Goal: Task Accomplishment & Management: Manage account settings

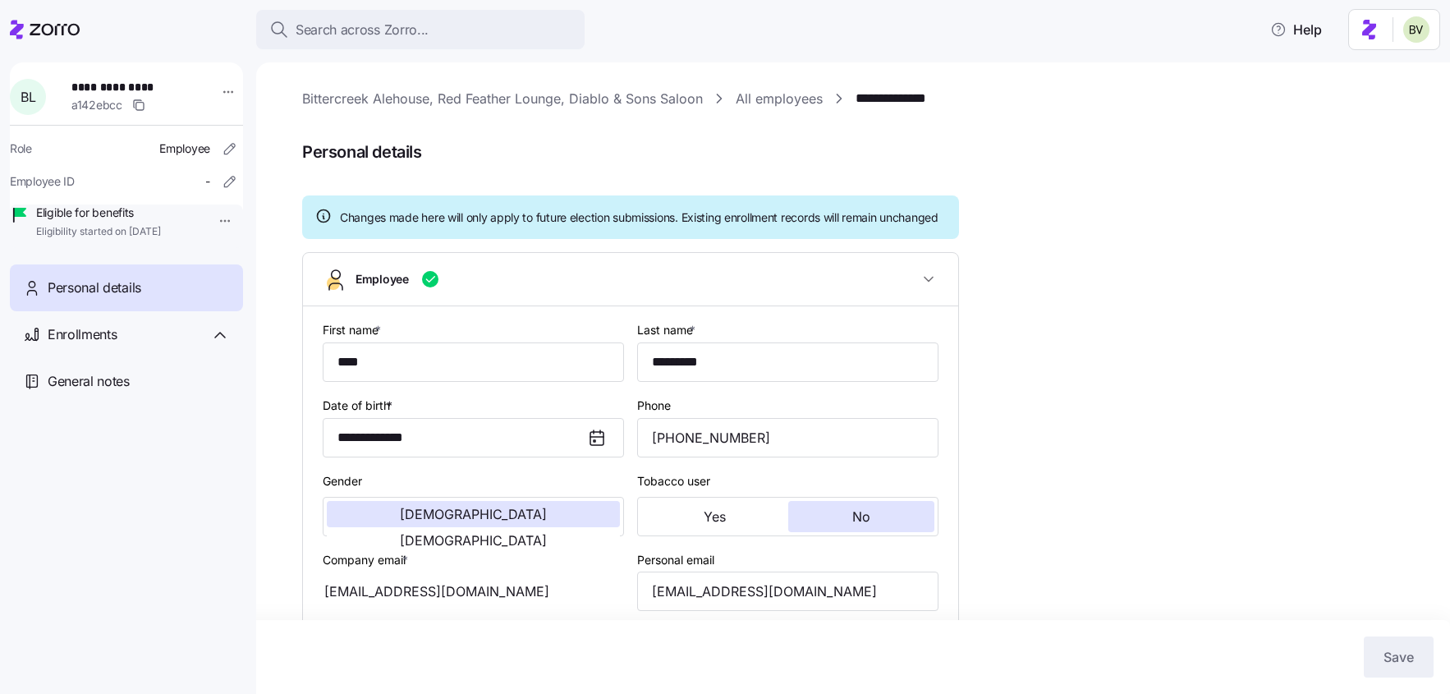
scroll to position [154, 0]
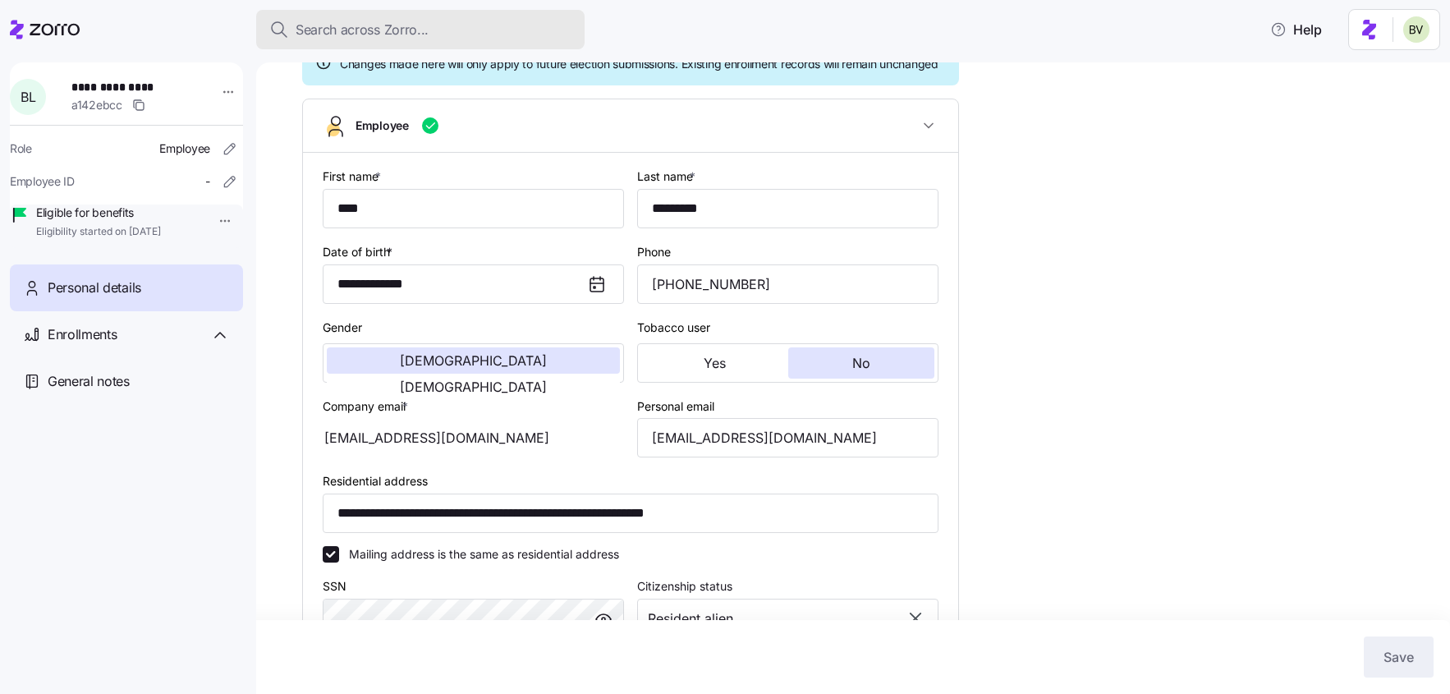
click at [333, 26] on span "Search across Zorro..." at bounding box center [362, 30] width 133 height 21
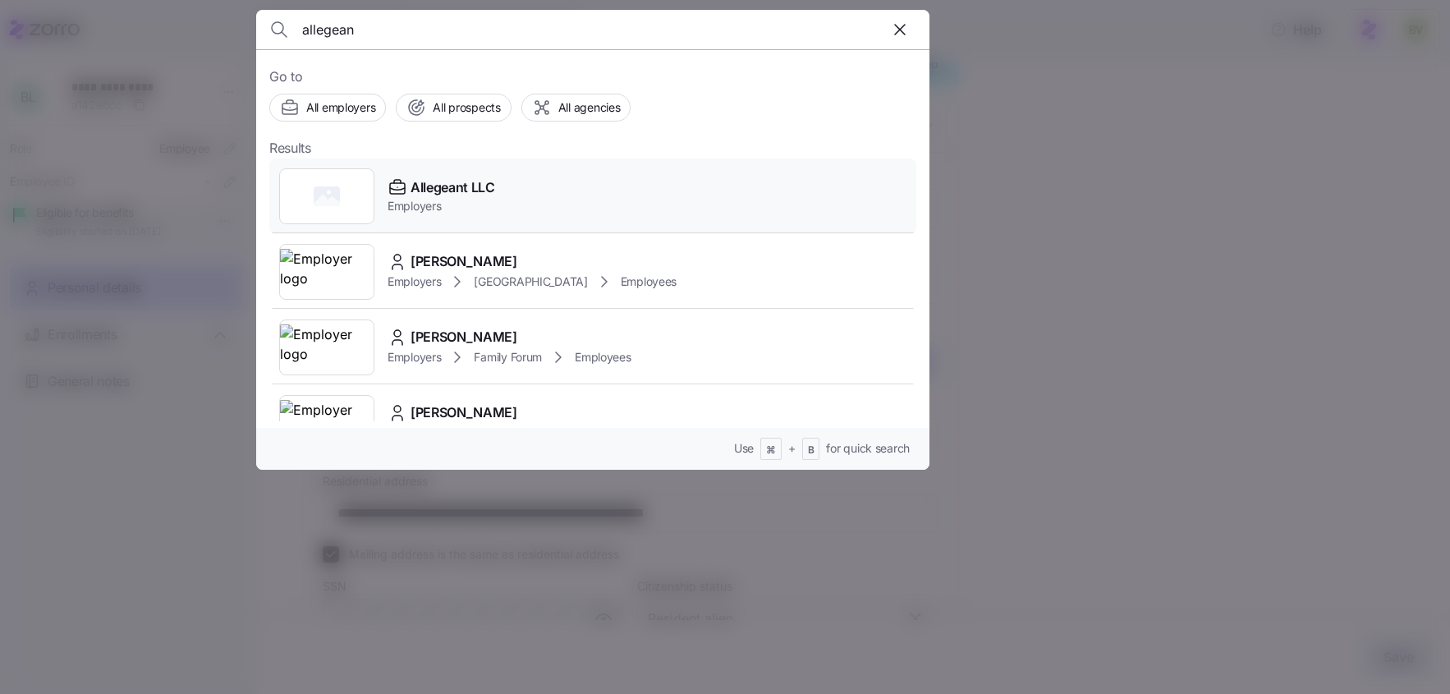
type input "allegean"
click at [313, 185] on div at bounding box center [326, 196] width 95 height 56
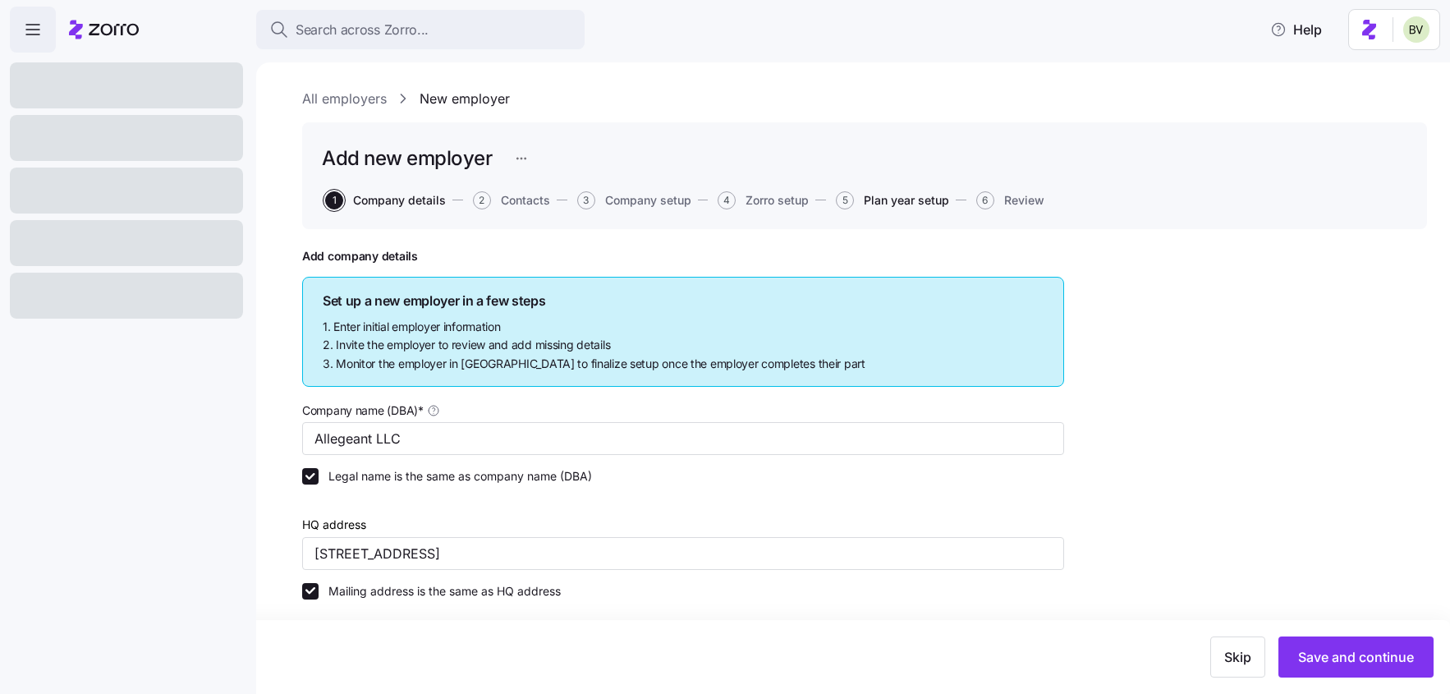
click at [876, 197] on span "Plan year setup" at bounding box center [906, 200] width 85 height 11
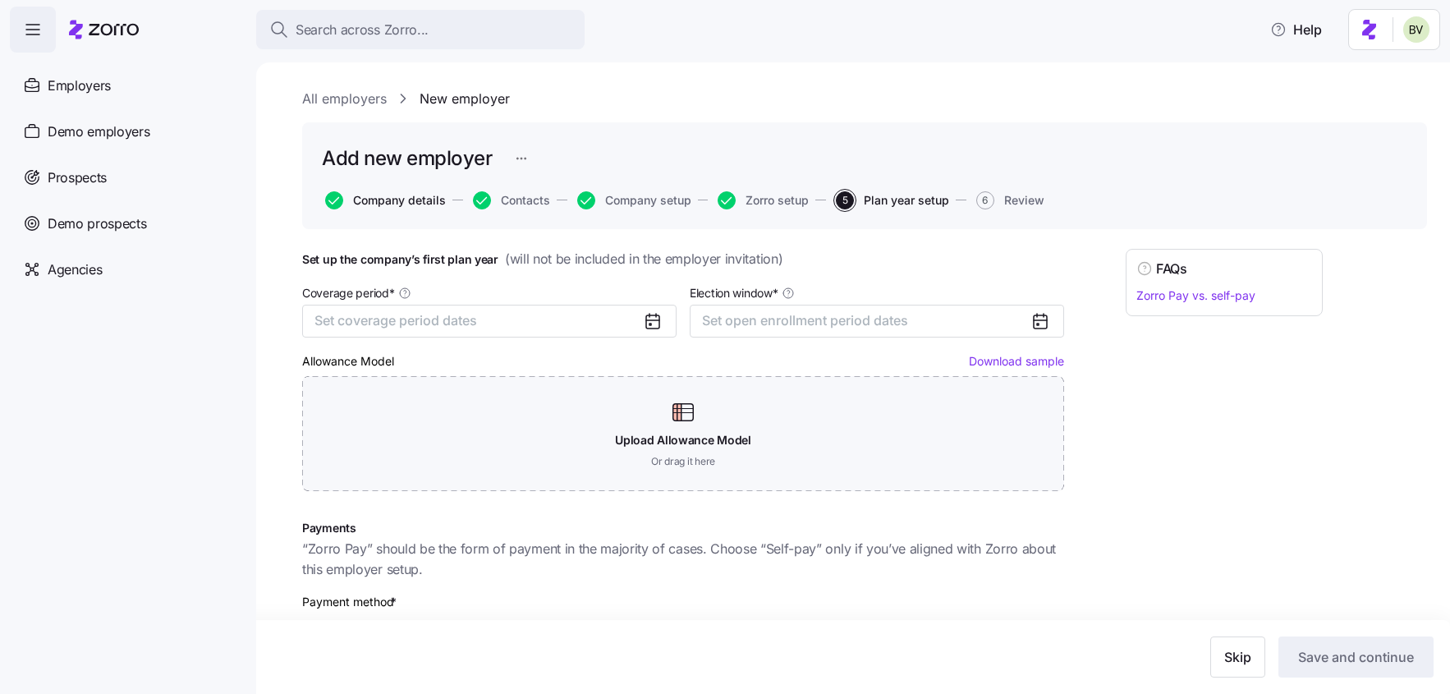
click at [430, 195] on span "Company details" at bounding box center [399, 200] width 93 height 11
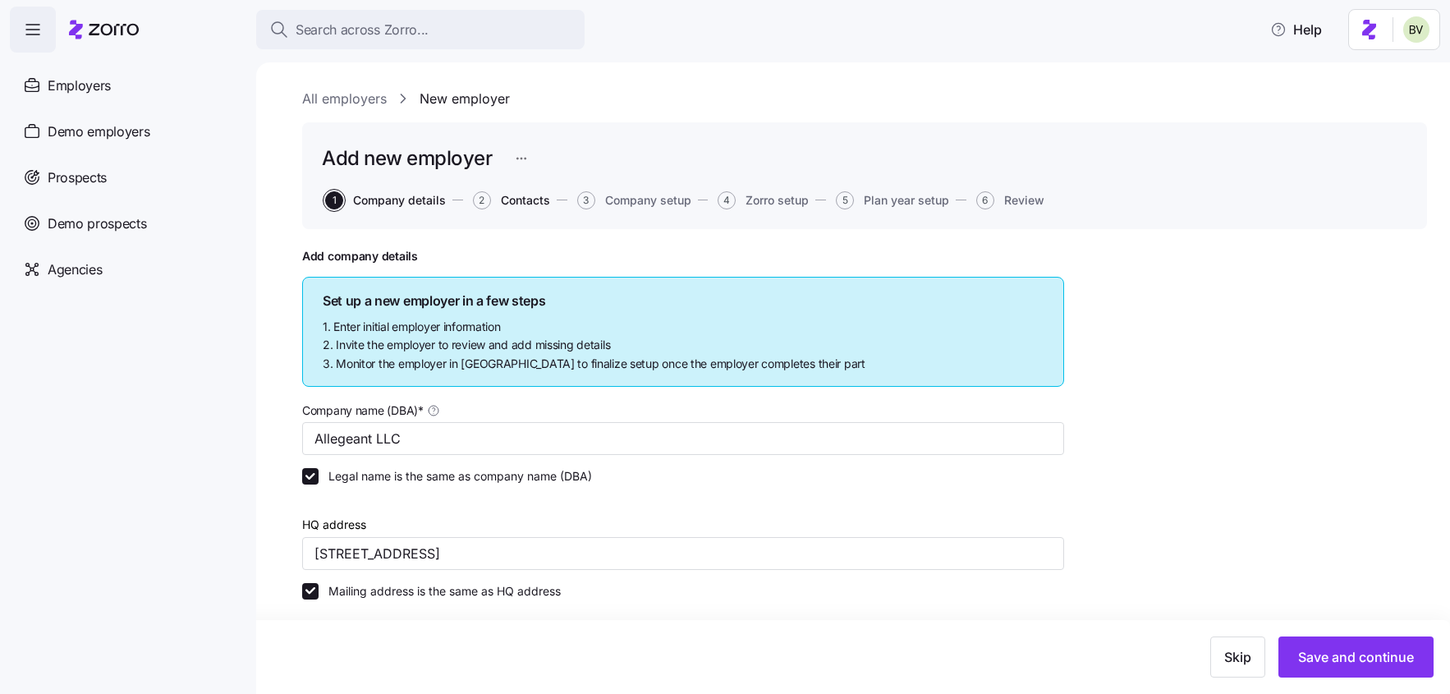
click at [527, 201] on span "Contacts" at bounding box center [525, 200] width 49 height 11
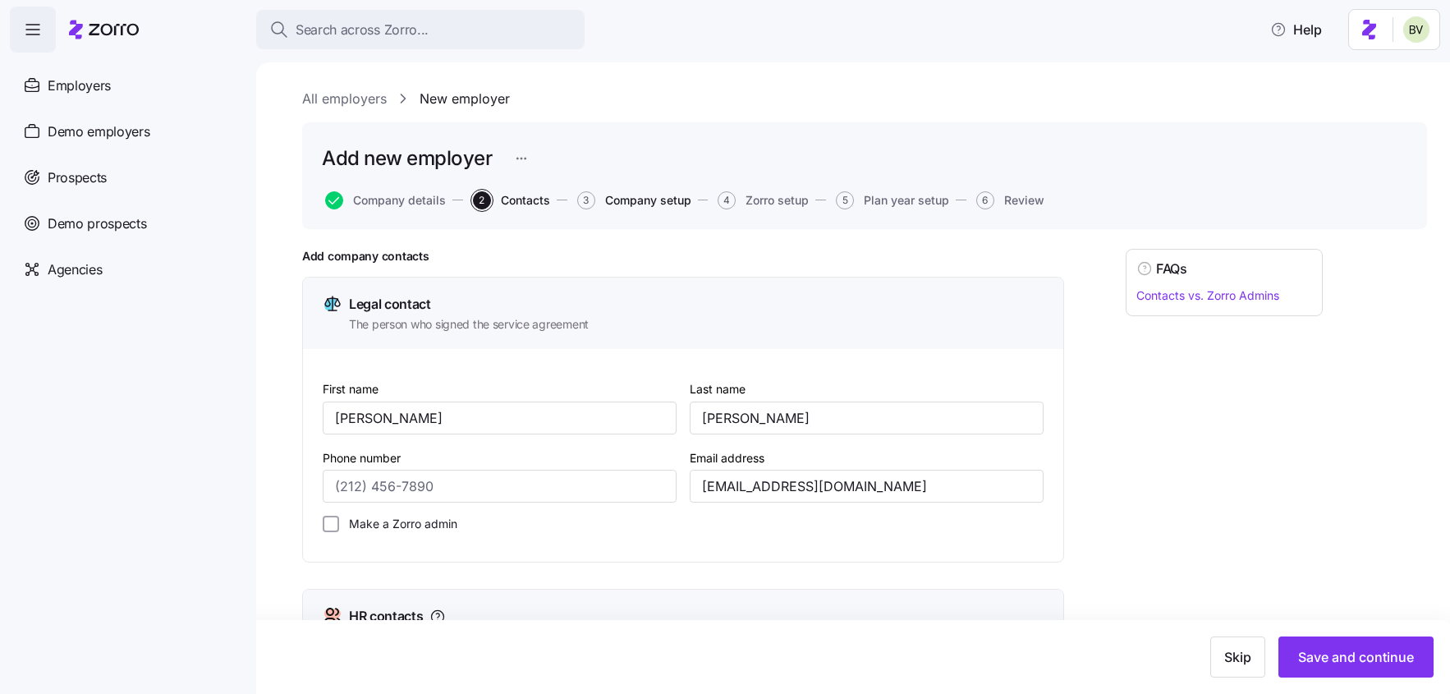
click at [658, 202] on span "Company setup" at bounding box center [648, 200] width 86 height 11
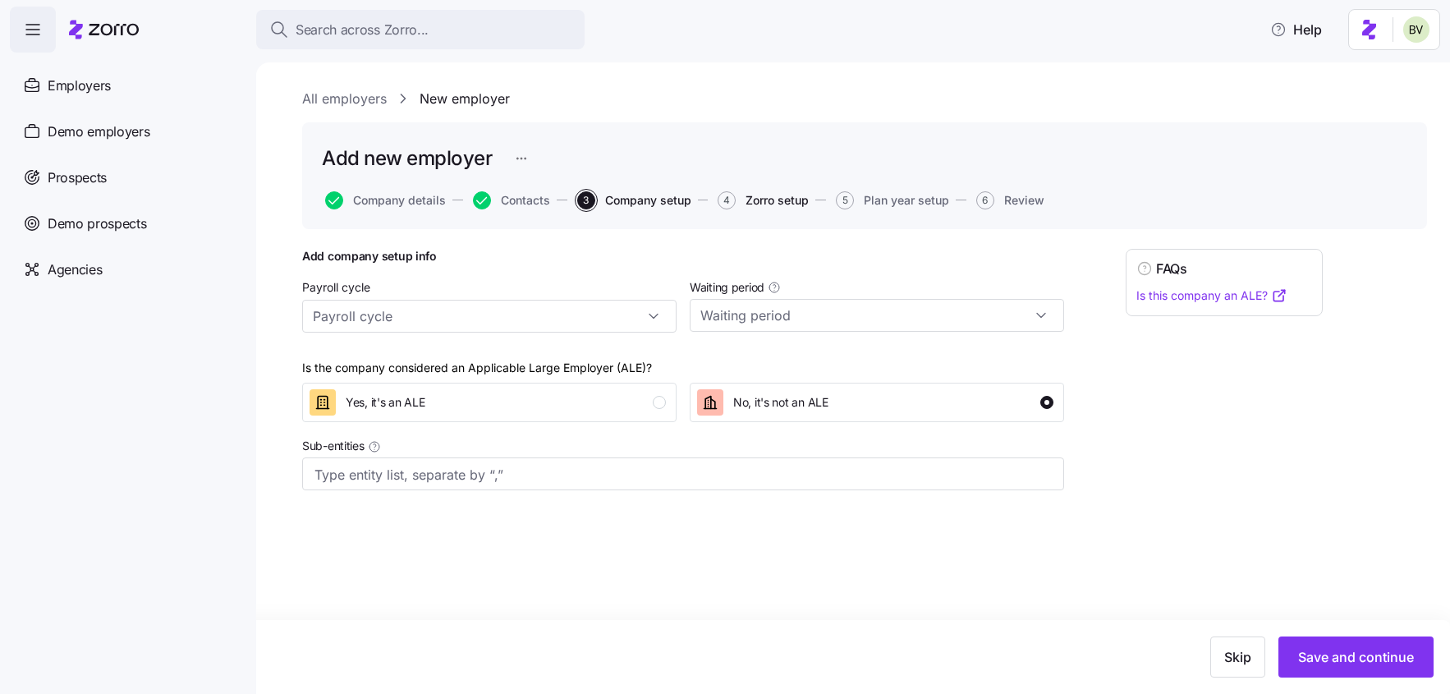
click at [778, 206] on span "Zorro setup" at bounding box center [776, 200] width 63 height 11
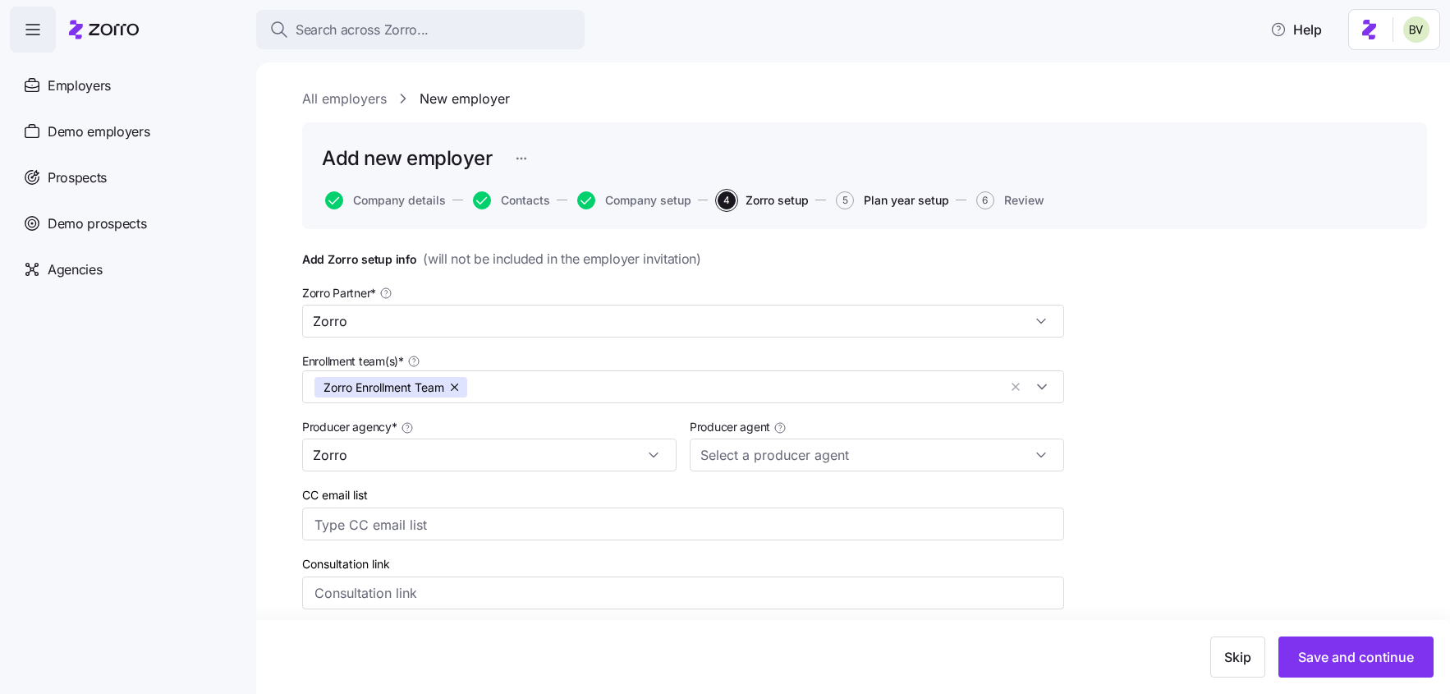
click at [910, 198] on span "Plan year setup" at bounding box center [906, 200] width 85 height 11
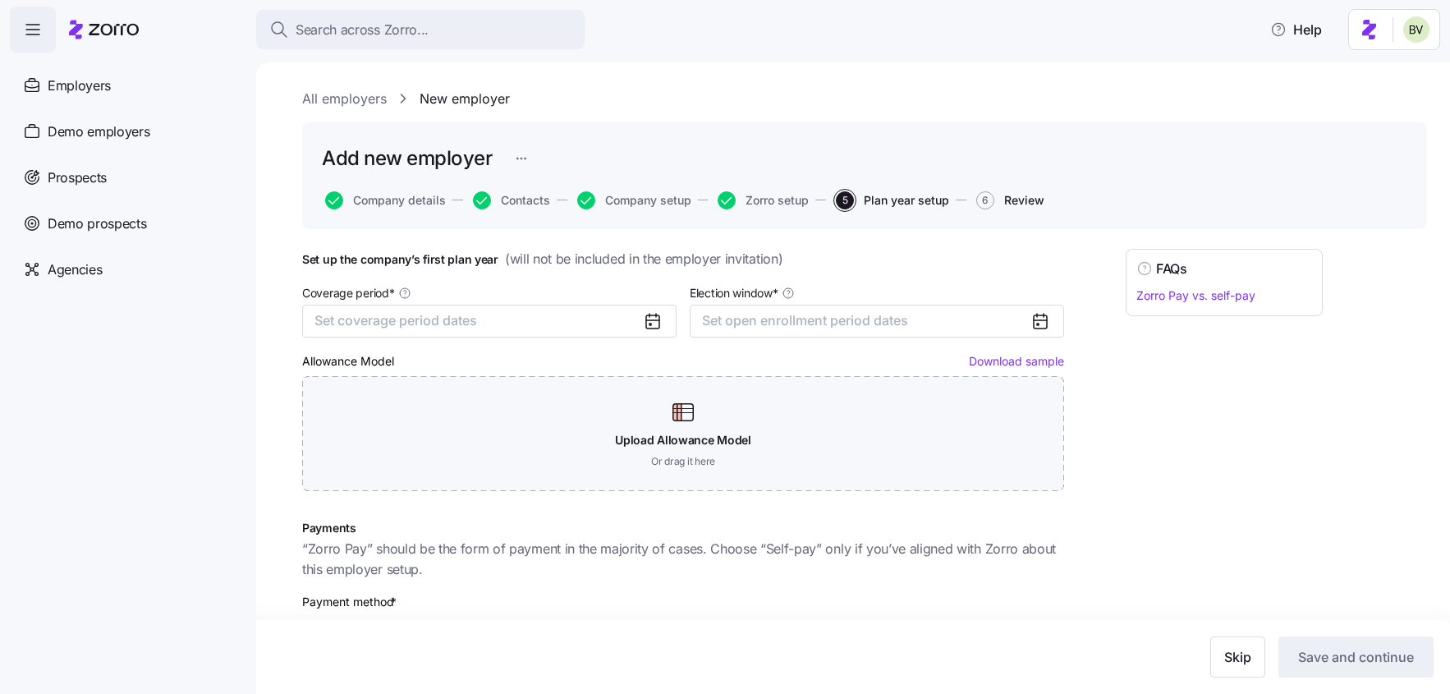
click at [1022, 199] on span "Review" at bounding box center [1024, 200] width 40 height 11
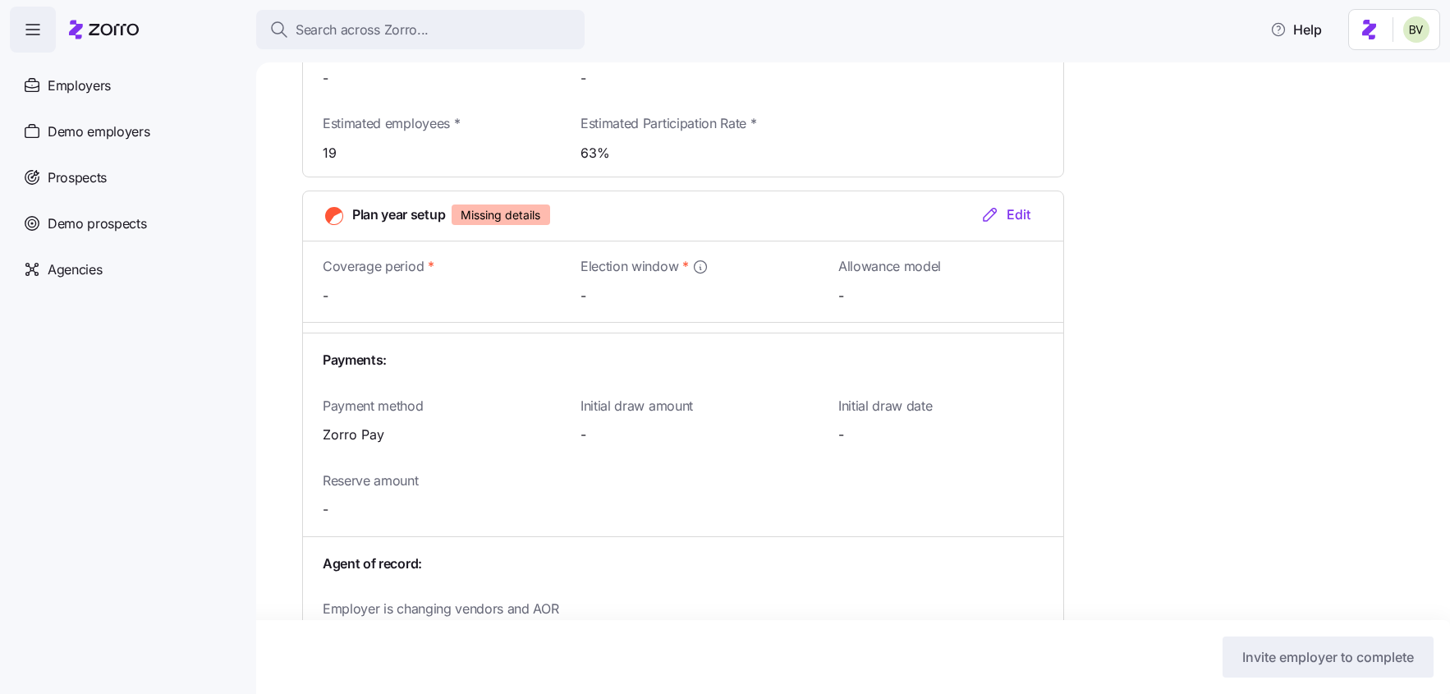
scroll to position [1531, 0]
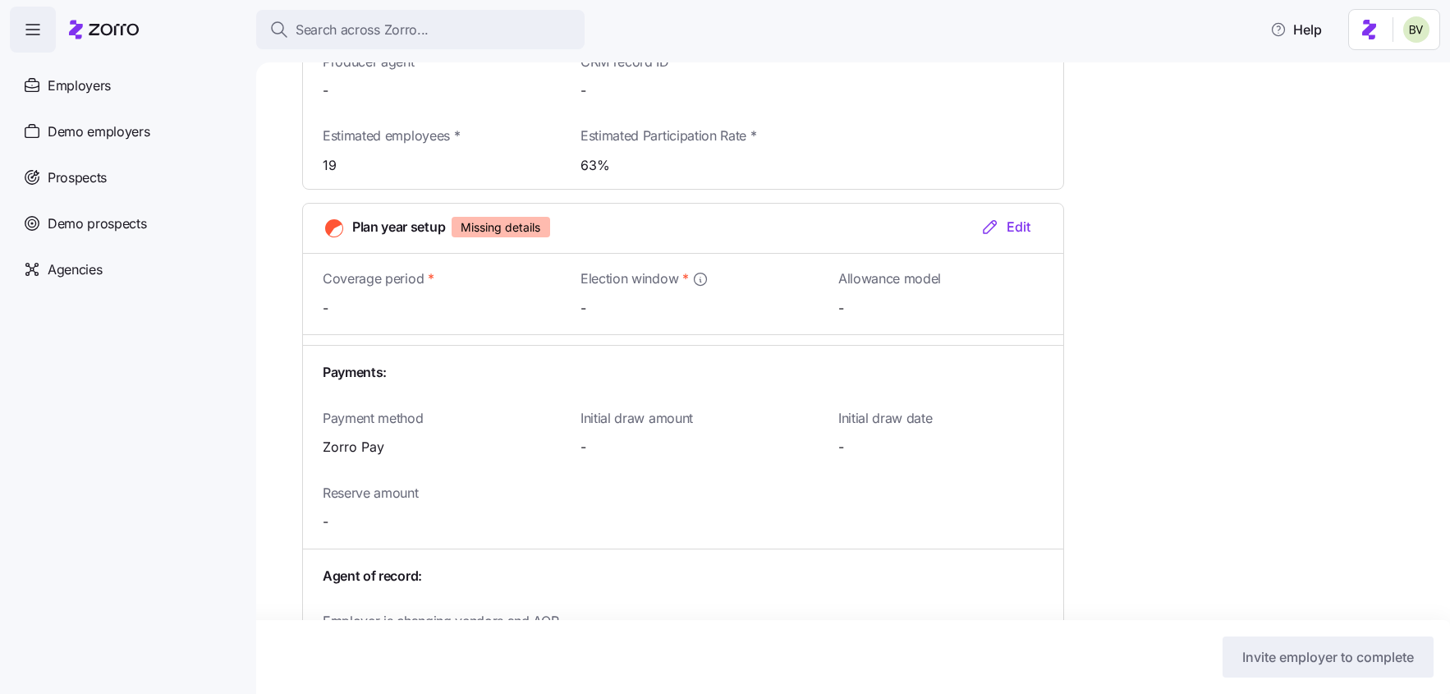
click at [987, 225] on icon "button" at bounding box center [990, 227] width 20 height 20
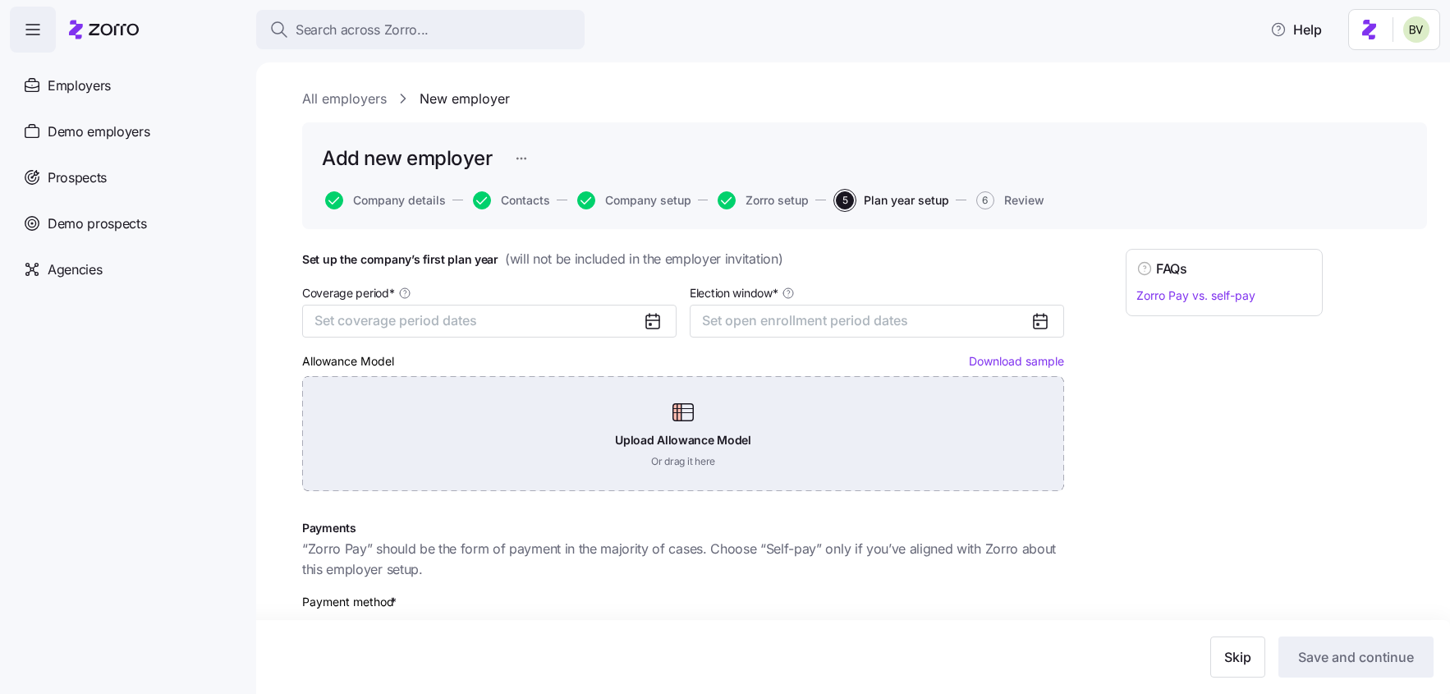
scroll to position [282, 0]
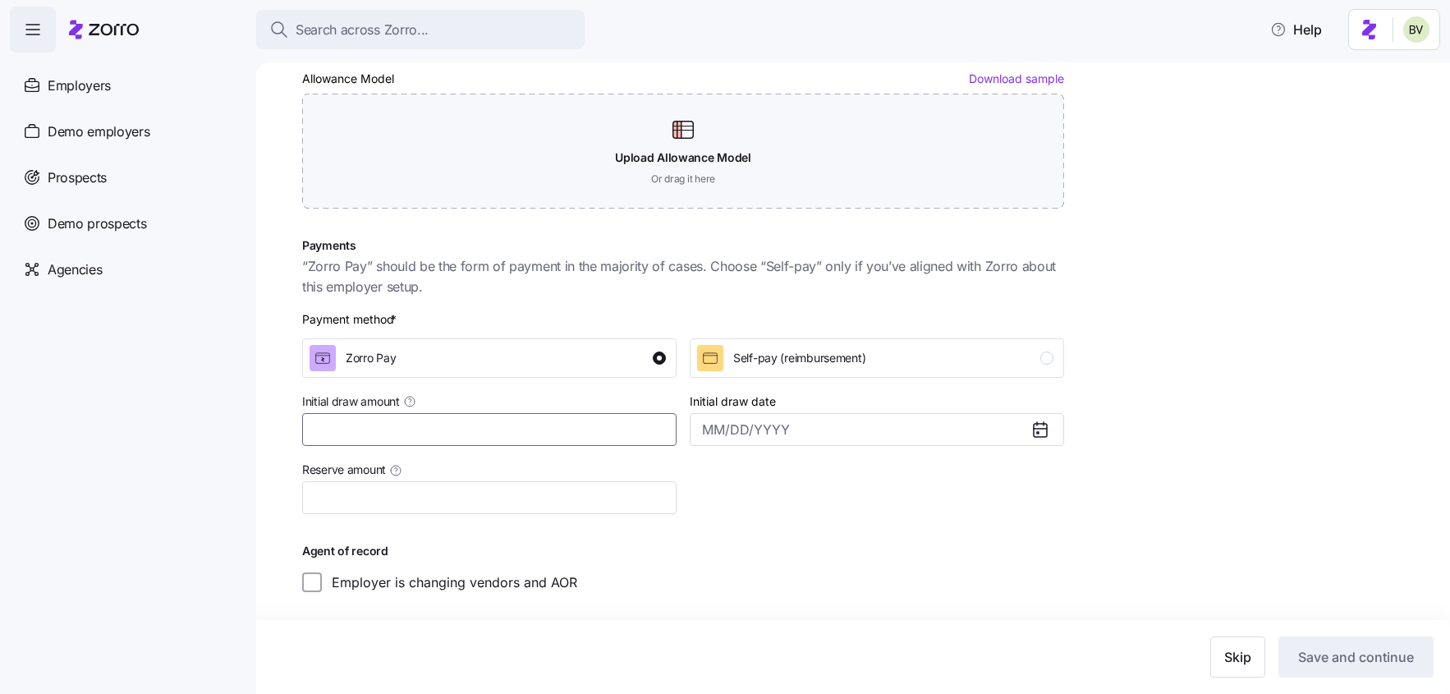
click at [439, 421] on input "Initial draw amount" at bounding box center [489, 429] width 374 height 33
type input "$16,000"
click at [326, 500] on input "Reserve amount" at bounding box center [489, 497] width 374 height 33
type input "$2,000"
click at [816, 515] on div at bounding box center [876, 486] width 387 height 68
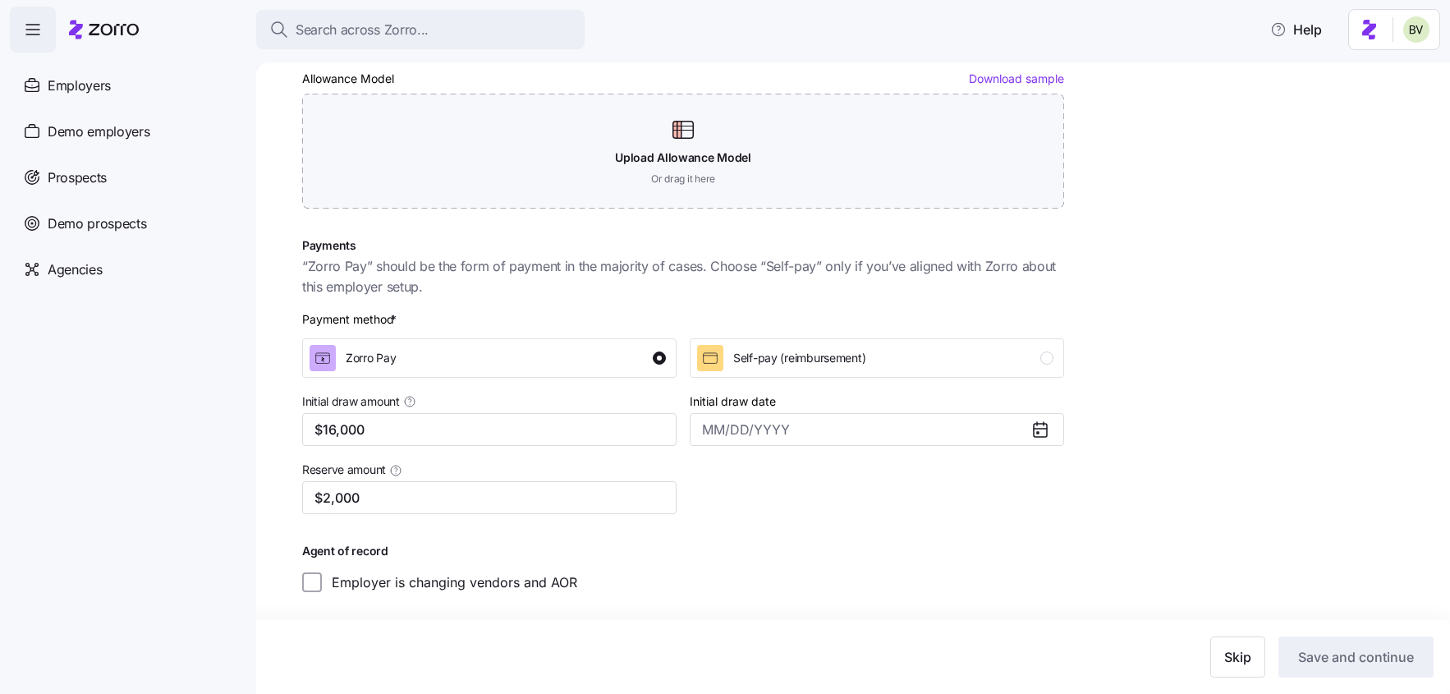
click at [981, 531] on div "Coverage period * Set coverage period dates Election window * Set open enrollme…" at bounding box center [683, 295] width 775 height 605
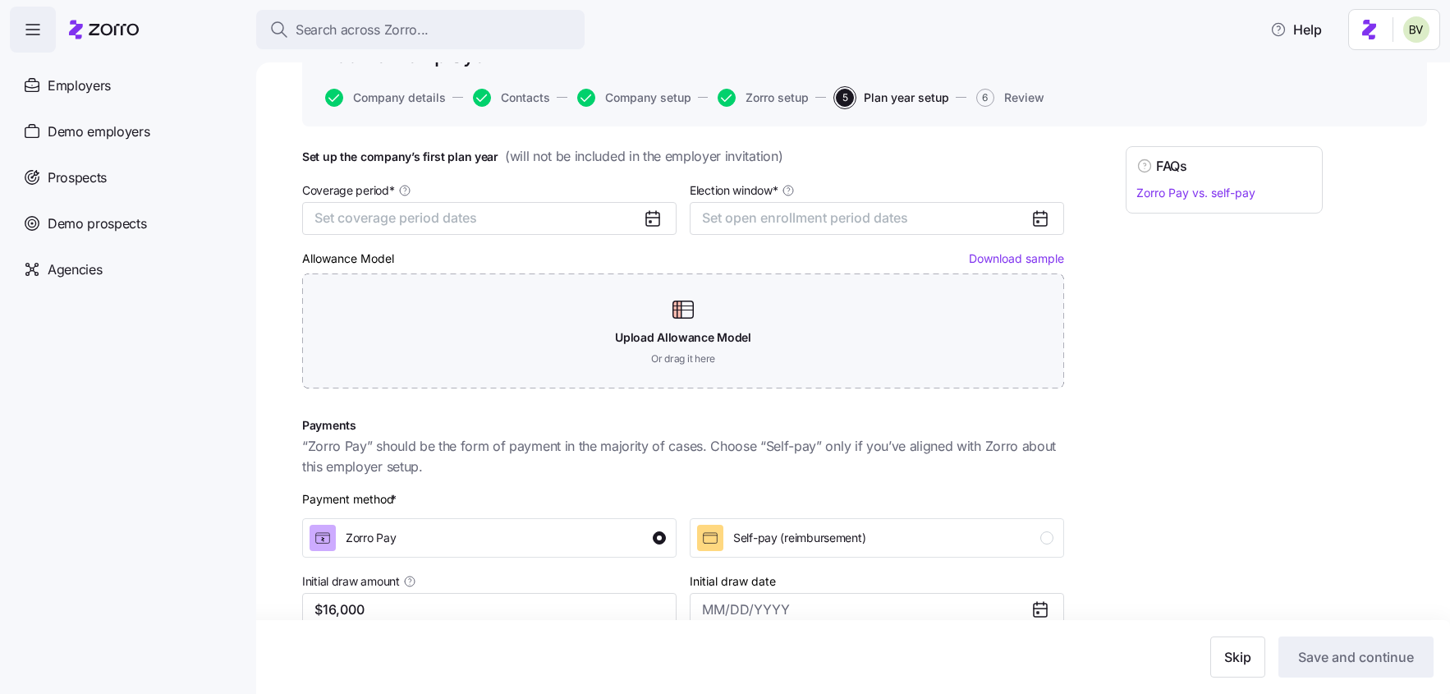
scroll to position [0, 0]
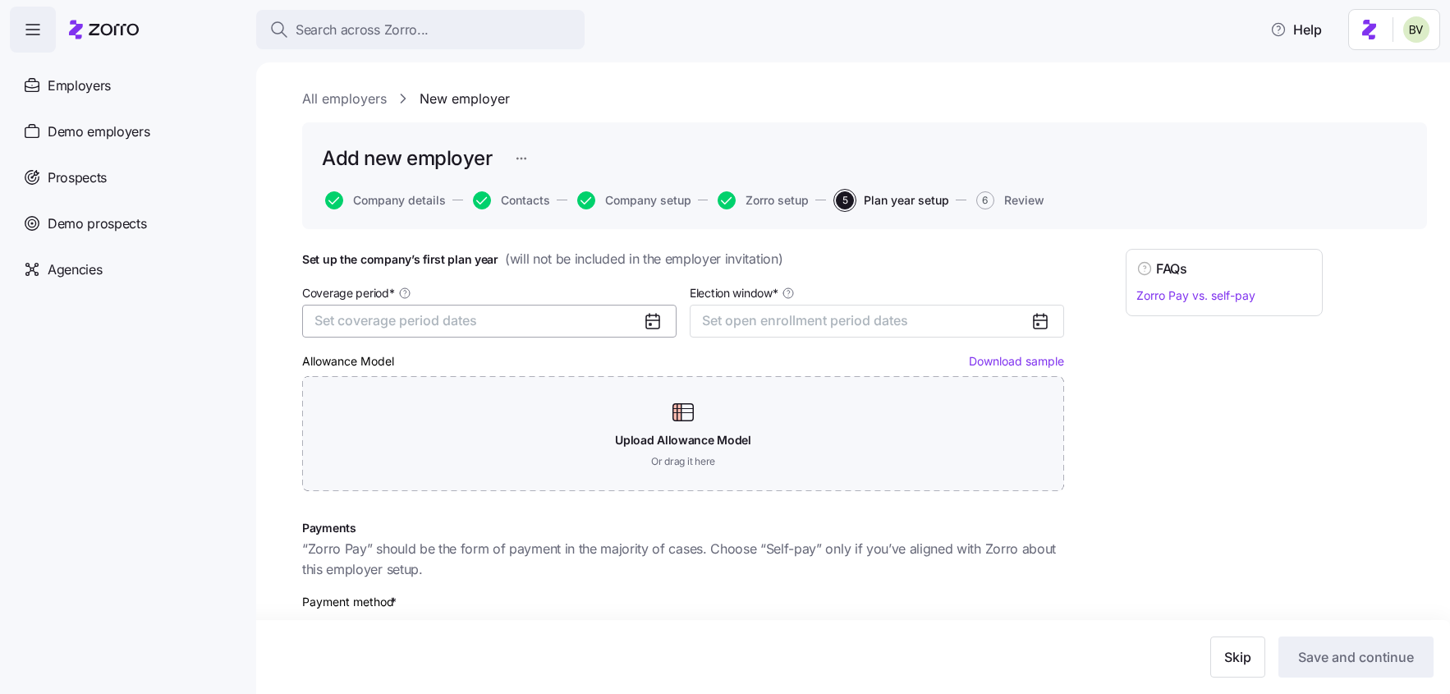
click at [469, 327] on span "Set coverage period dates" at bounding box center [395, 320] width 163 height 16
click at [376, 514] on button "Oct" at bounding box center [358, 519] width 82 height 34
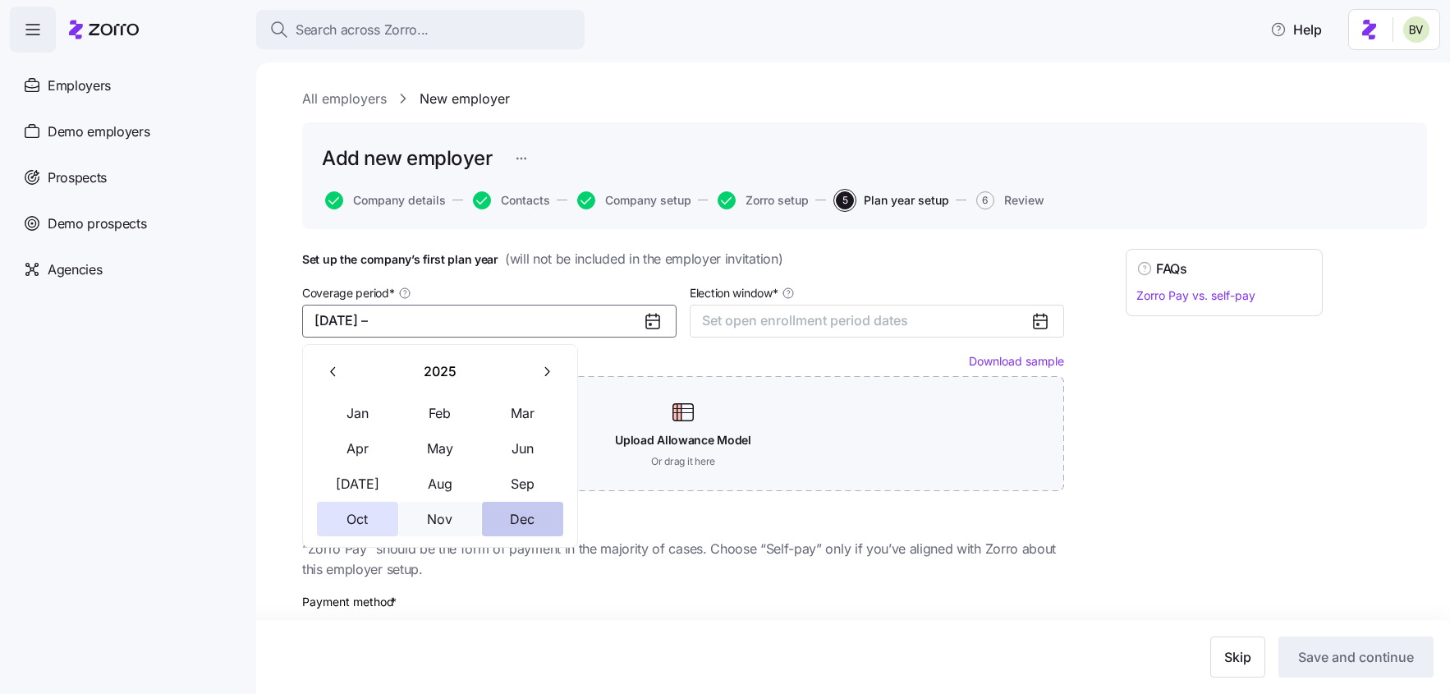
click at [498, 516] on button "Dec" at bounding box center [523, 519] width 82 height 34
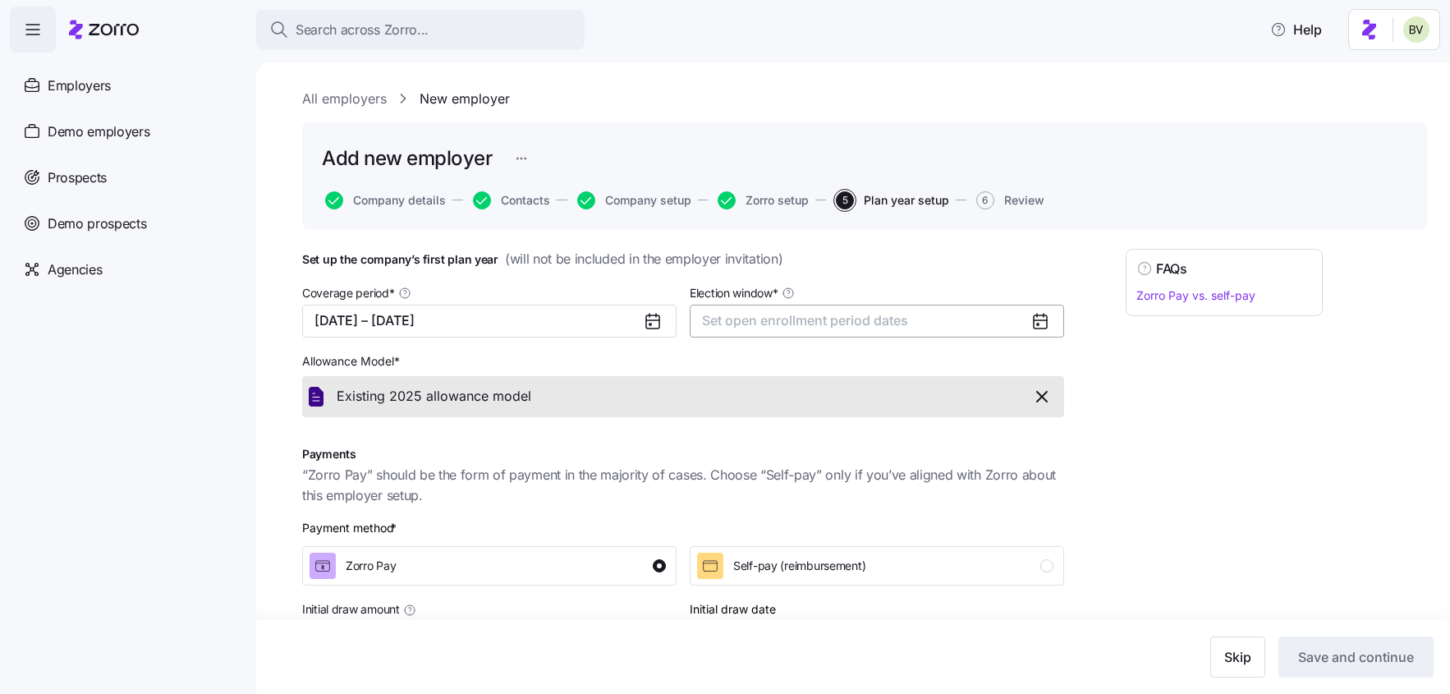
click at [788, 323] on span "Set open enrollment period dates" at bounding box center [805, 320] width 206 height 16
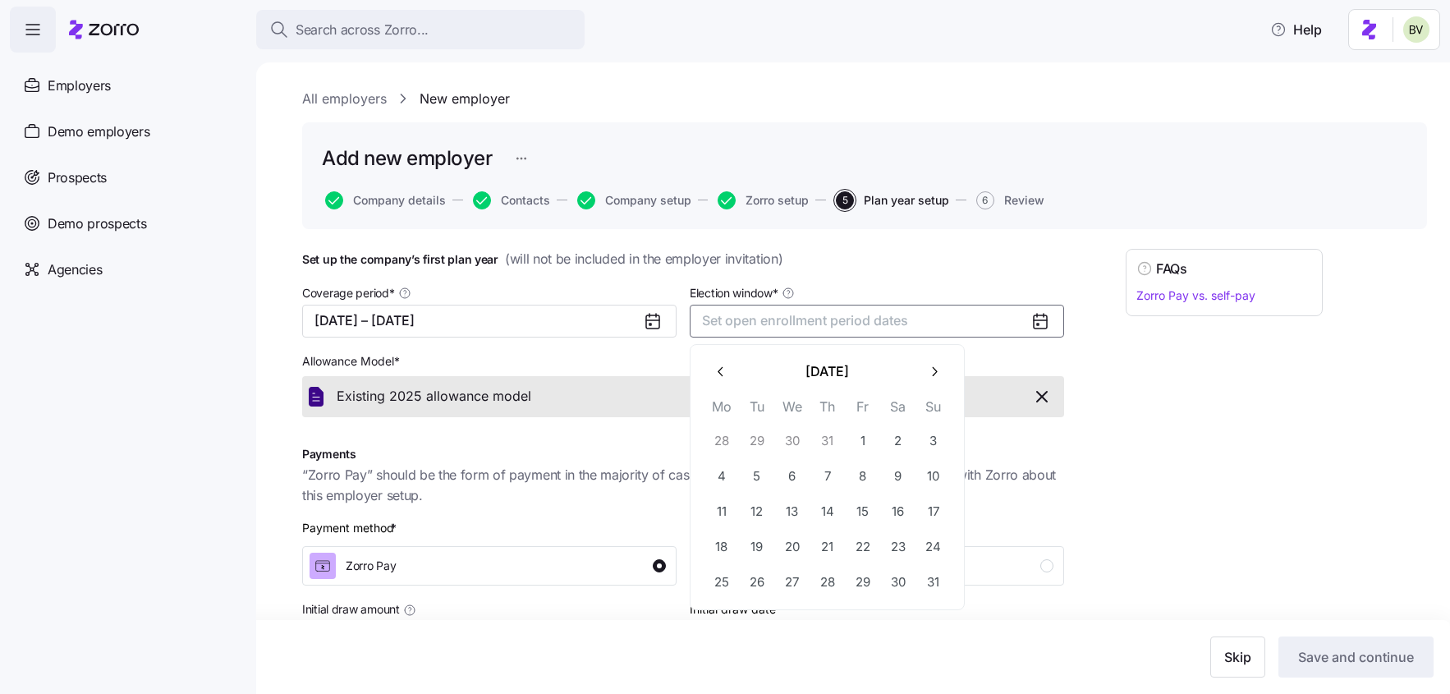
click at [932, 373] on icon "button" at bounding box center [934, 372] width 16 height 16
click at [731, 369] on button "button" at bounding box center [721, 372] width 34 height 34
click at [858, 581] on button "29" at bounding box center [863, 582] width 34 height 34
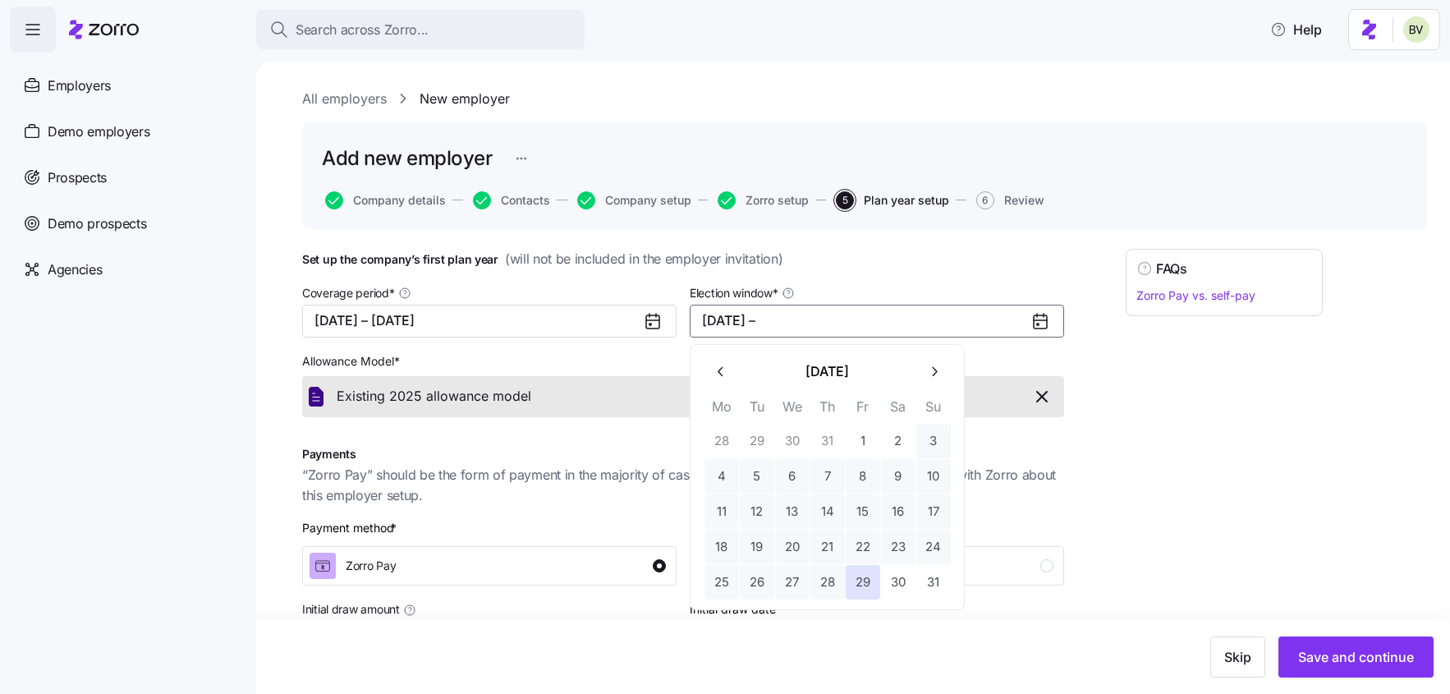
click at [935, 378] on icon "button" at bounding box center [934, 372] width 16 height 16
click at [797, 473] on button "10" at bounding box center [792, 476] width 34 height 34
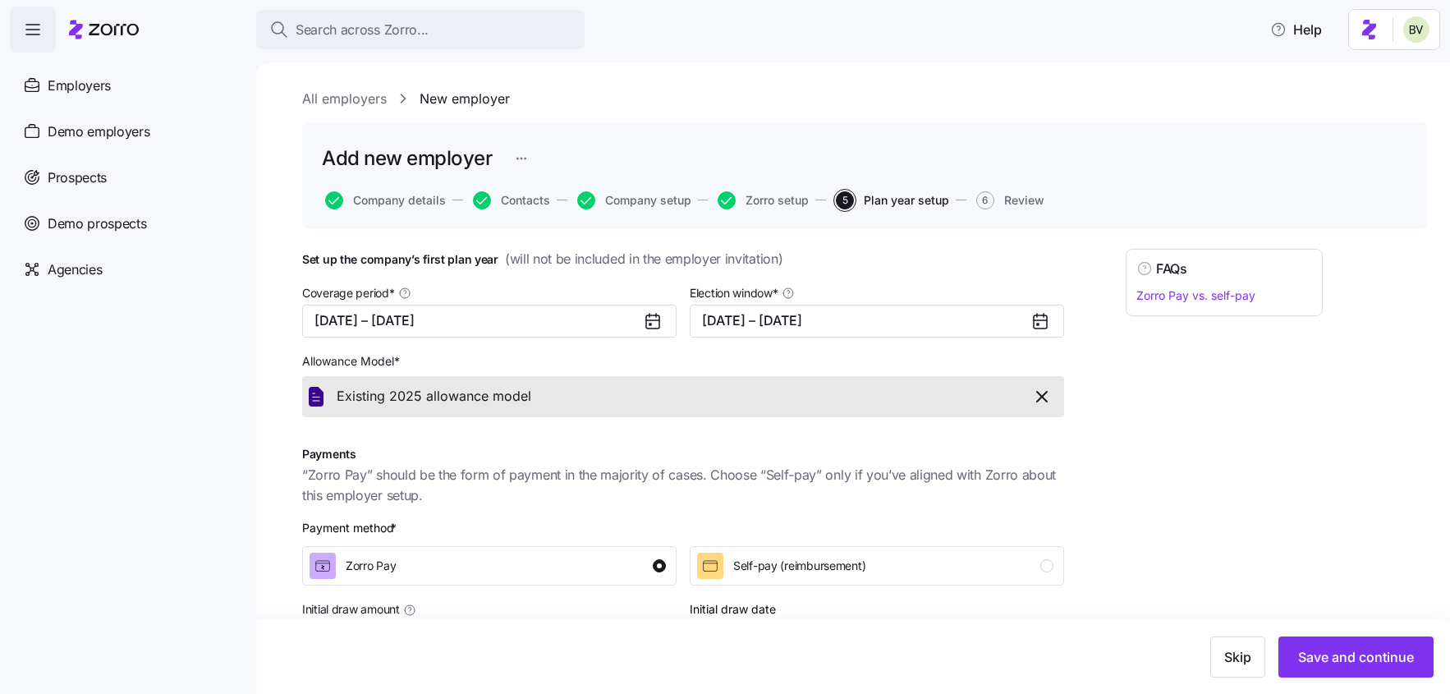
scroll to position [208, 0]
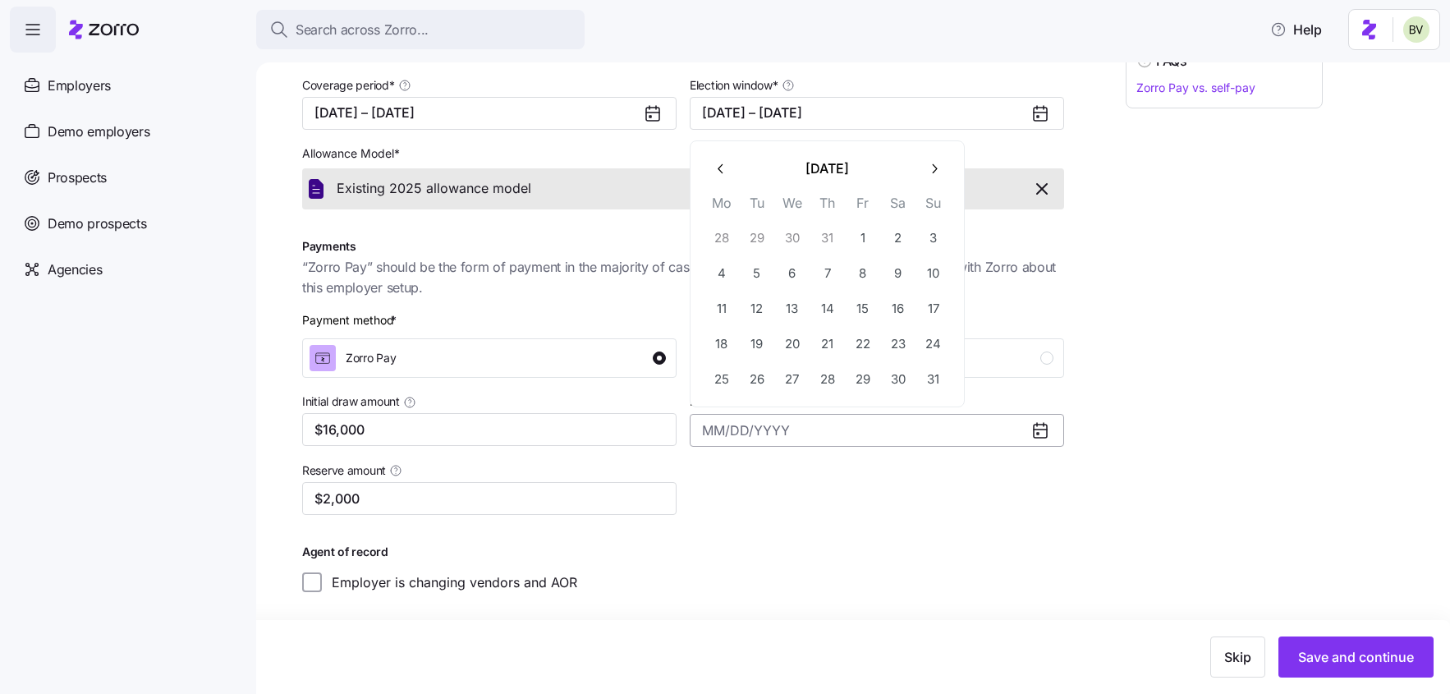
click at [993, 433] on input "Initial draw date" at bounding box center [877, 430] width 374 height 33
click at [769, 379] on button "26" at bounding box center [757, 379] width 34 height 34
type input "August 26, 2025"
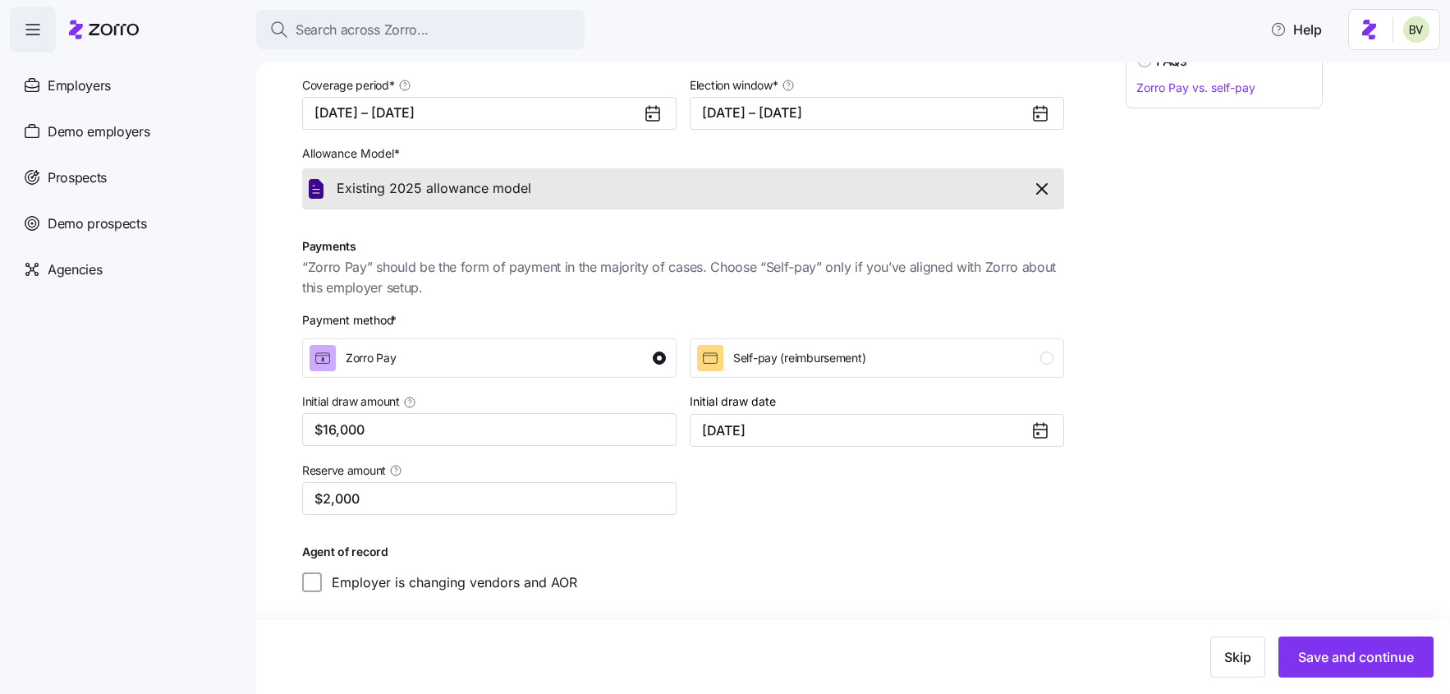
click at [768, 529] on div "Coverage period * 10/01/2025 – 12/31/2025 Election window * 08/29/2025 – 09/10/…" at bounding box center [683, 333] width 775 height 531
click at [1359, 658] on span "Save and continue" at bounding box center [1356, 657] width 116 height 20
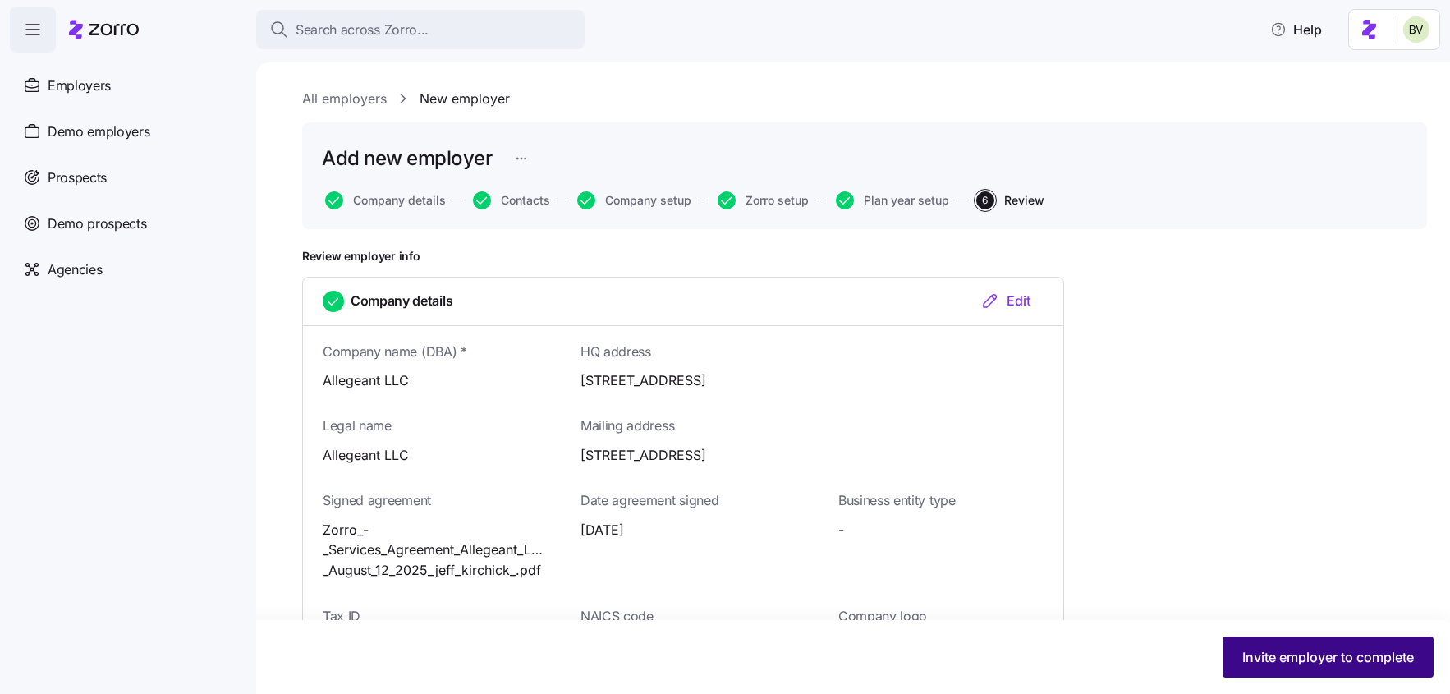
click at [1297, 644] on button "Invite employer to complete" at bounding box center [1327, 656] width 211 height 41
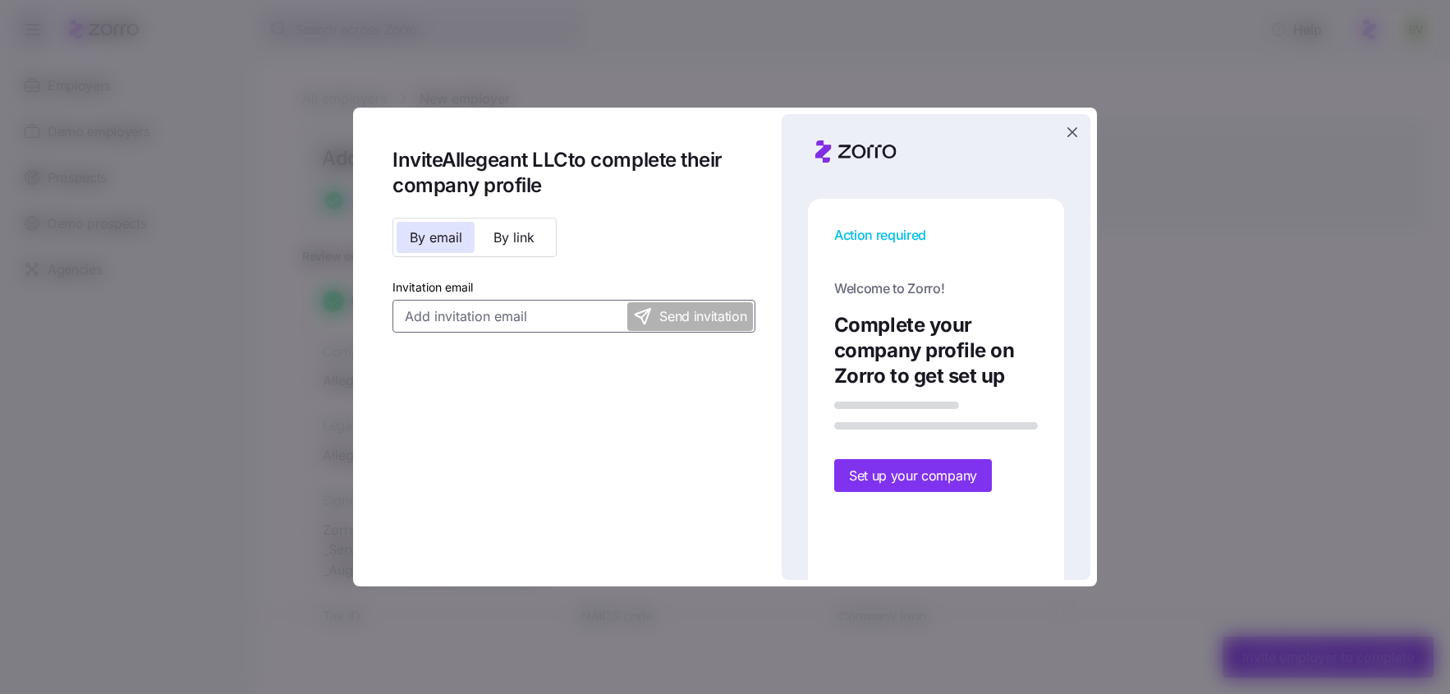
click at [521, 318] on input "Invitation email" at bounding box center [573, 316] width 363 height 33
paste input "econley@allegeant.net"
type input "econley@allegeant.net"
click at [625, 251] on div "Invite Allegeant LLC to complete their company profile By email By link Invitat…" at bounding box center [573, 240] width 363 height 186
click at [1072, 133] on icon "button" at bounding box center [1072, 132] width 10 height 10
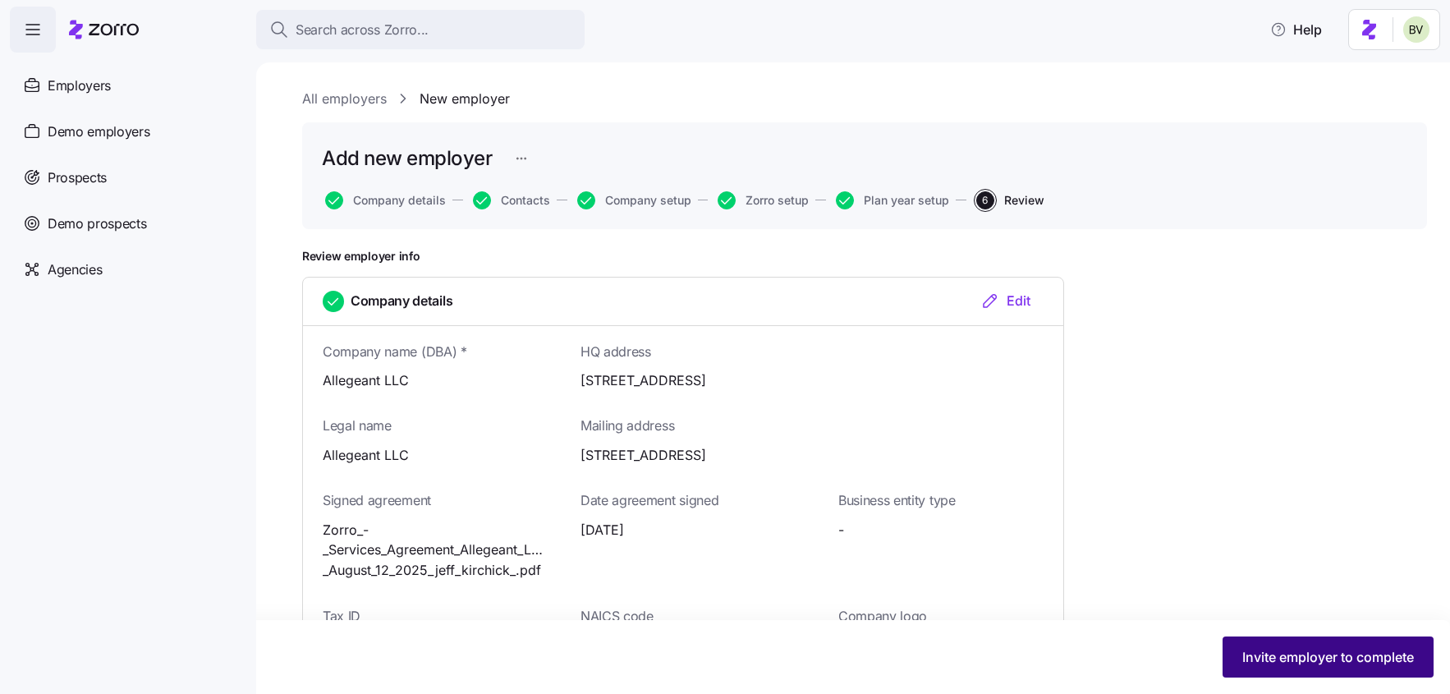
click at [1254, 653] on span "Invite employer to complete" at bounding box center [1328, 657] width 172 height 20
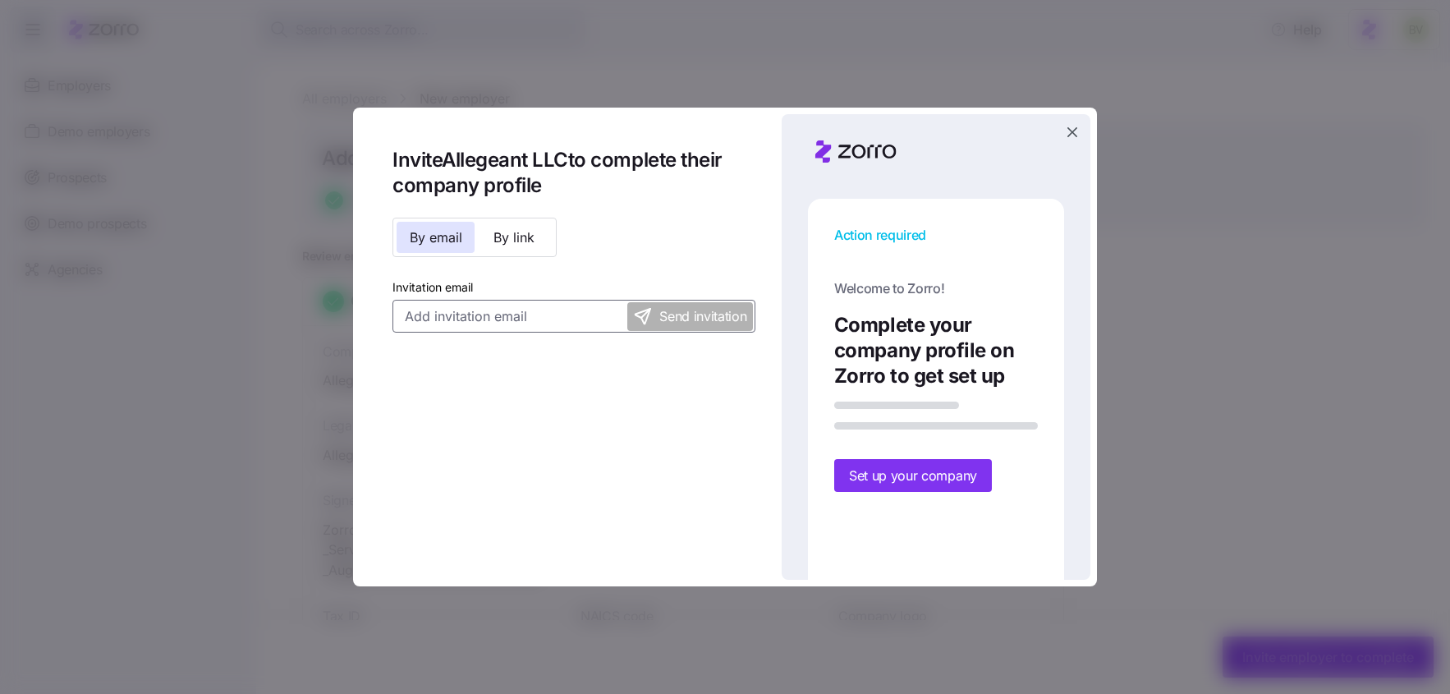
click at [508, 312] on input "Invitation email" at bounding box center [573, 316] width 363 height 33
paste input "econley@allegeant.net"
type input "econley@allegeant.net"
click at [662, 237] on div "Invite Allegeant LLC to complete their company profile By email By link Invitat…" at bounding box center [573, 240] width 363 height 186
click at [722, 318] on span "Send invitation" at bounding box center [702, 316] width 87 height 21
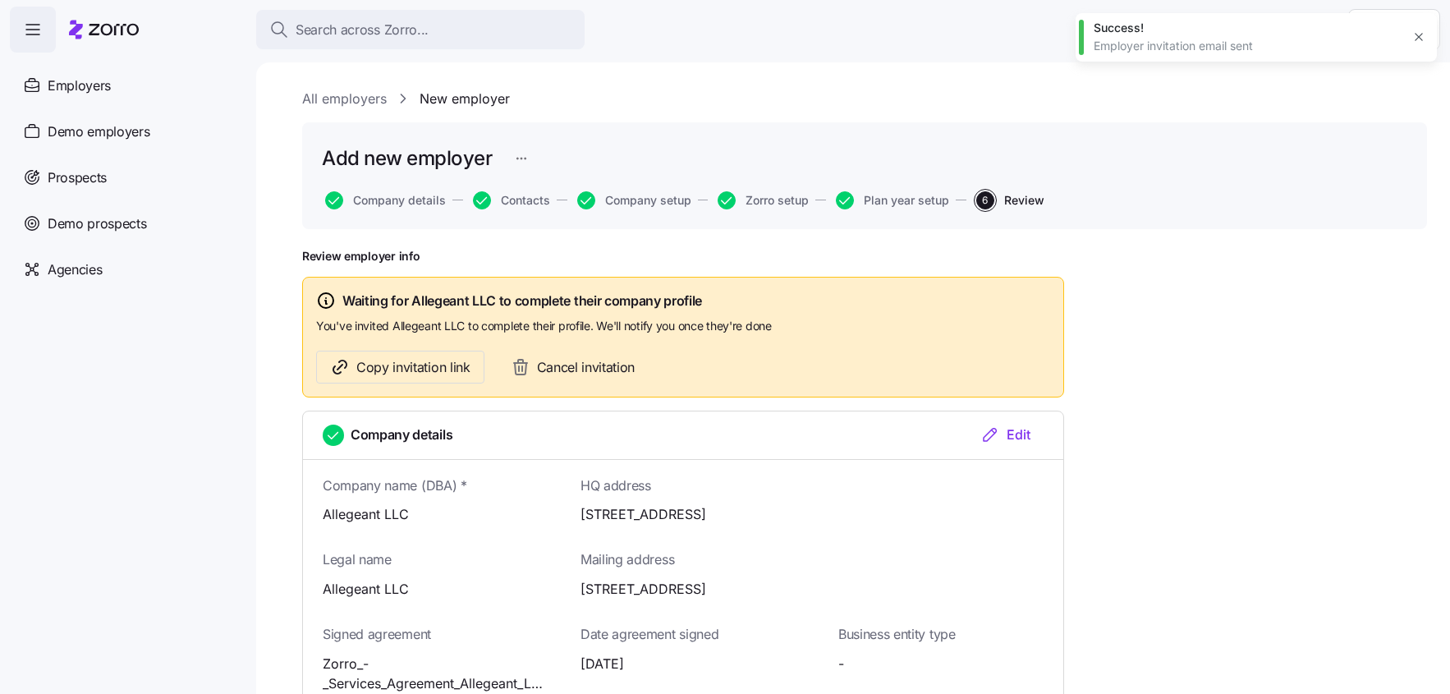
click at [1424, 41] on icon "button" at bounding box center [1418, 36] width 13 height 13
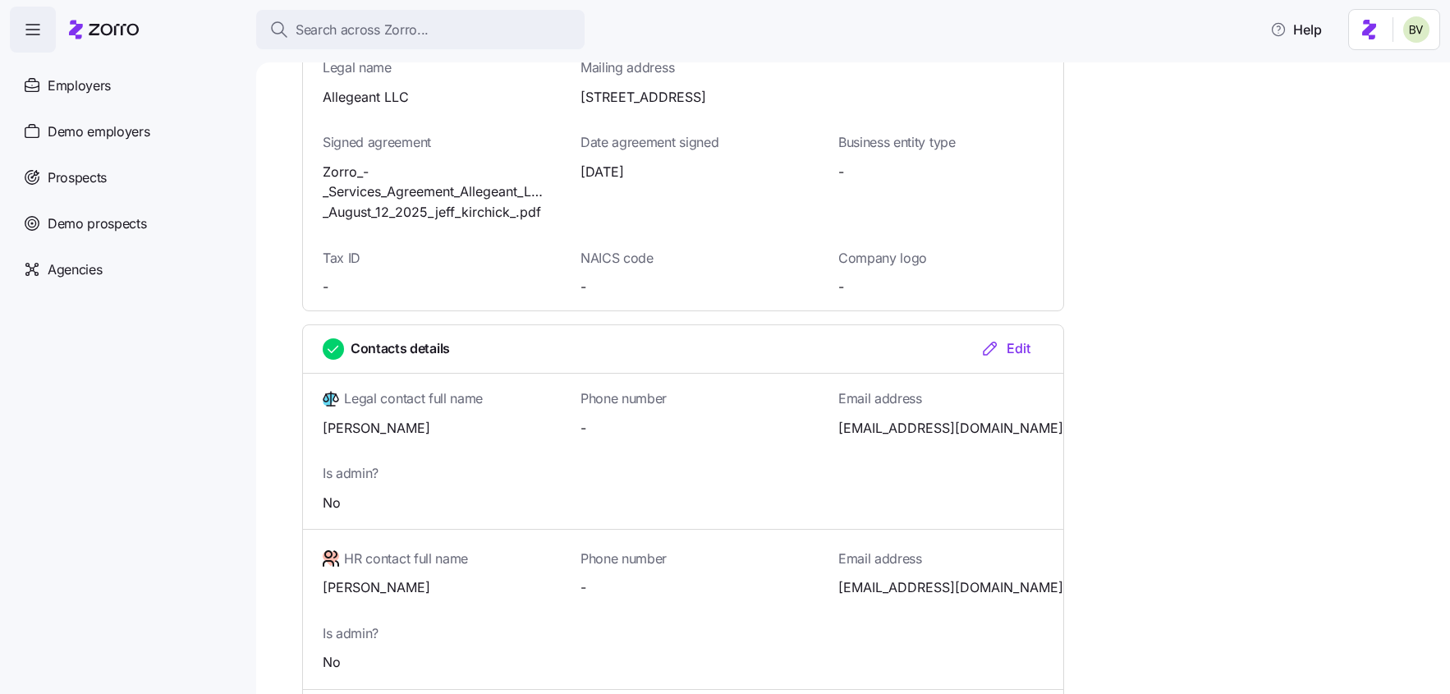
scroll to position [493, 0]
click at [1021, 351] on div "Edit" at bounding box center [1005, 347] width 50 height 20
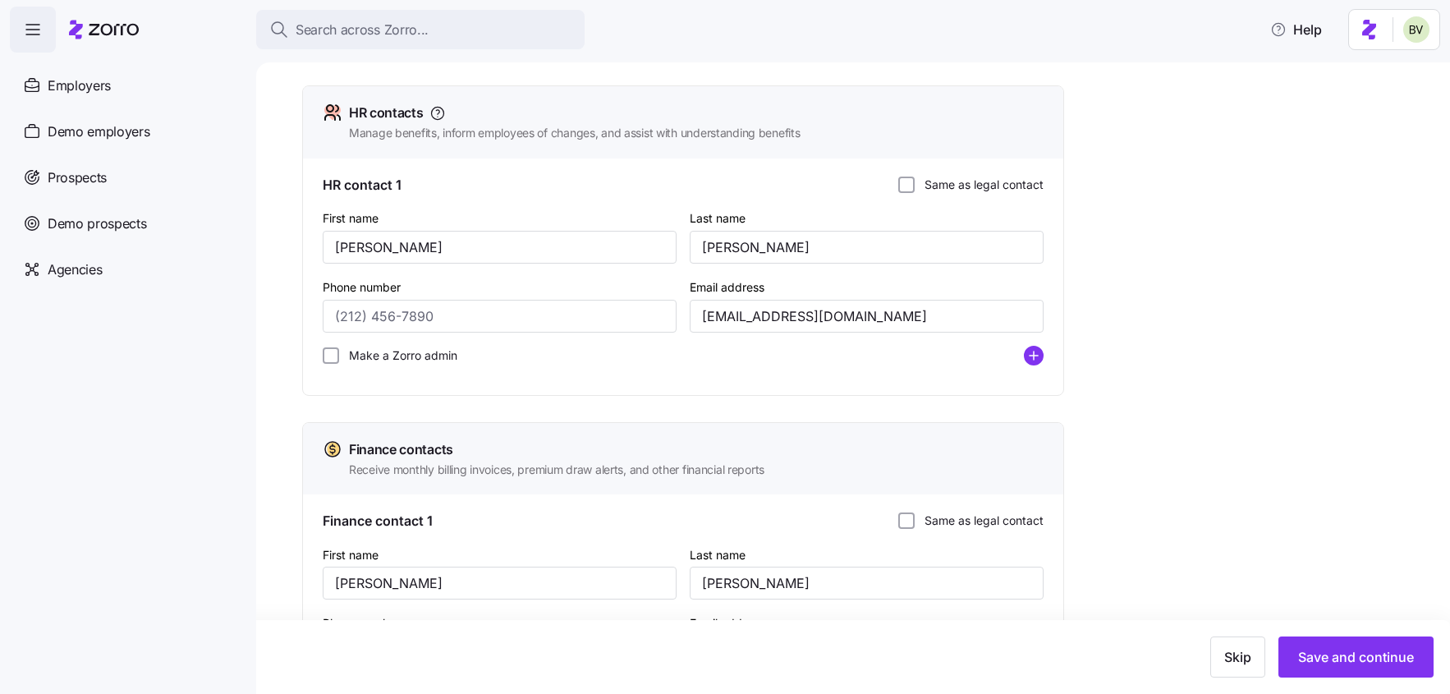
scroll to position [605, 0]
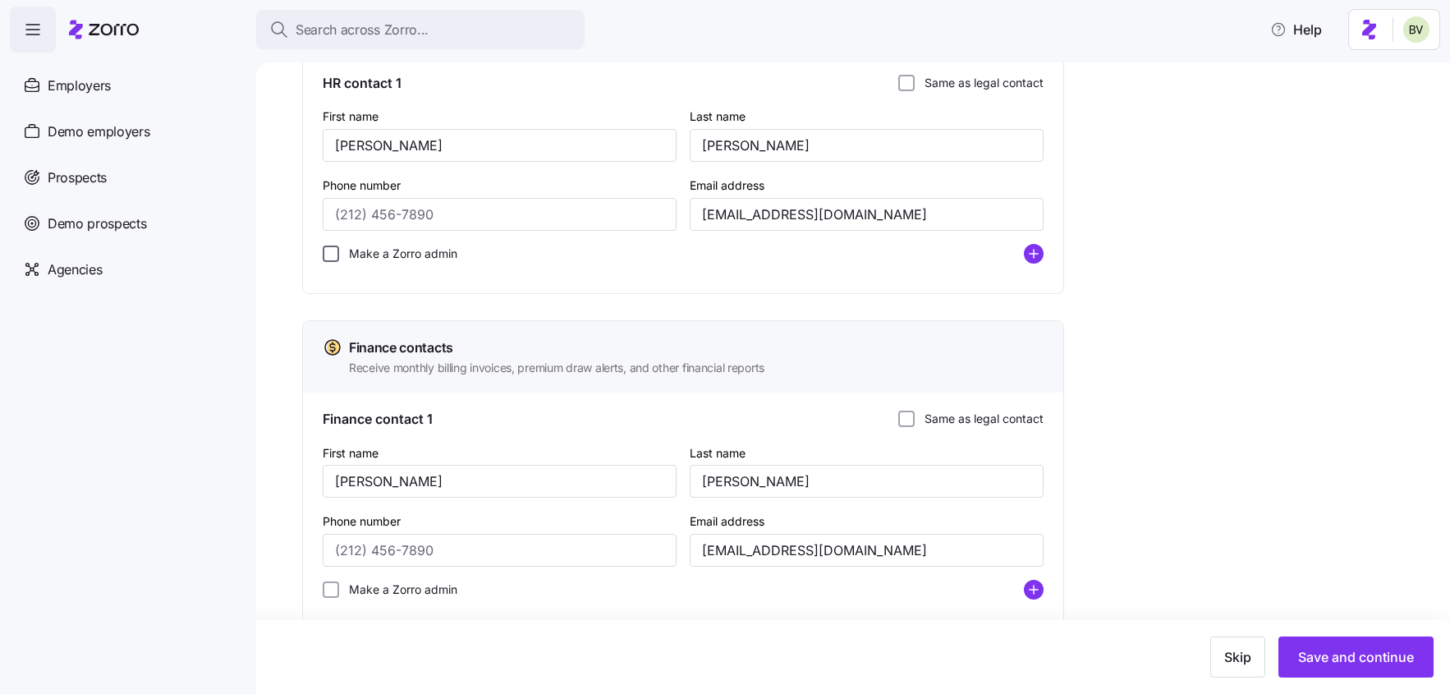
click at [330, 258] on input "Make a Zorro admin" at bounding box center [331, 253] width 16 height 16
checkbox input "true"
click at [1342, 654] on span "Save and continue" at bounding box center [1356, 657] width 116 height 20
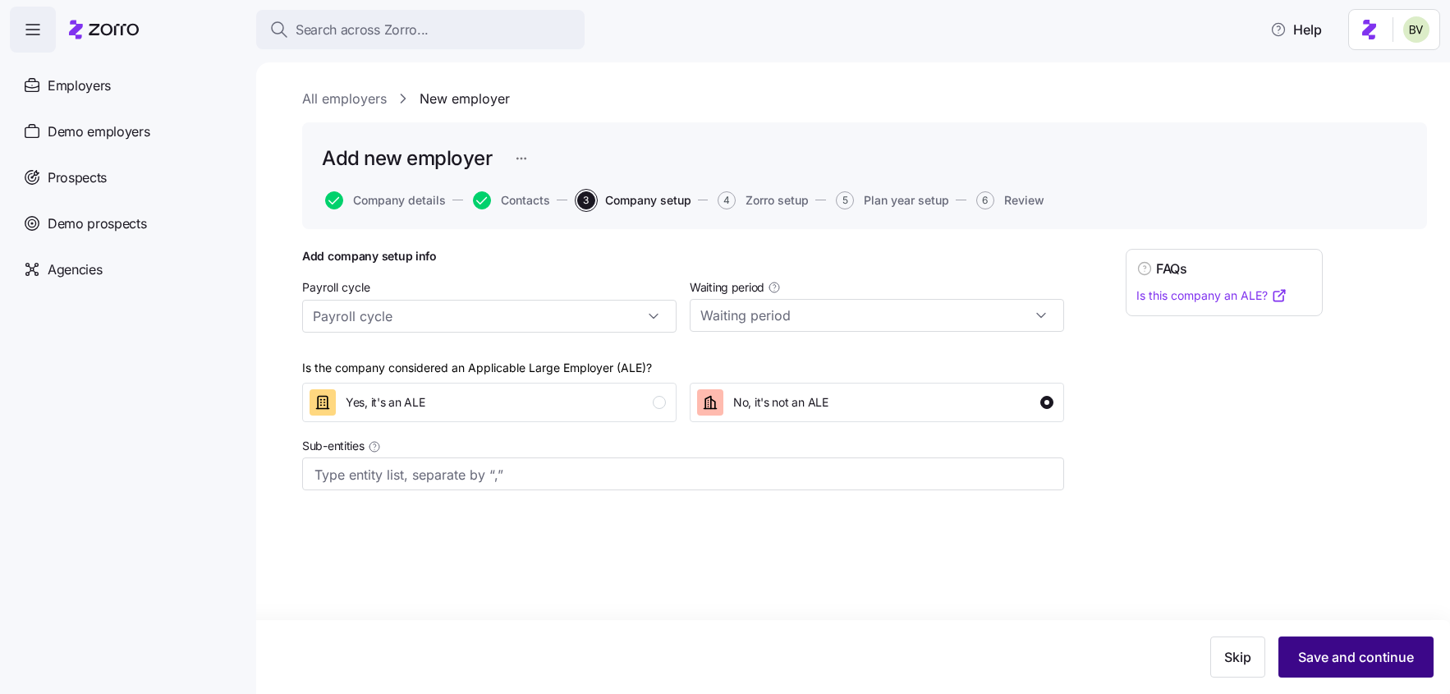
click at [1353, 663] on span "Save and continue" at bounding box center [1356, 657] width 116 height 20
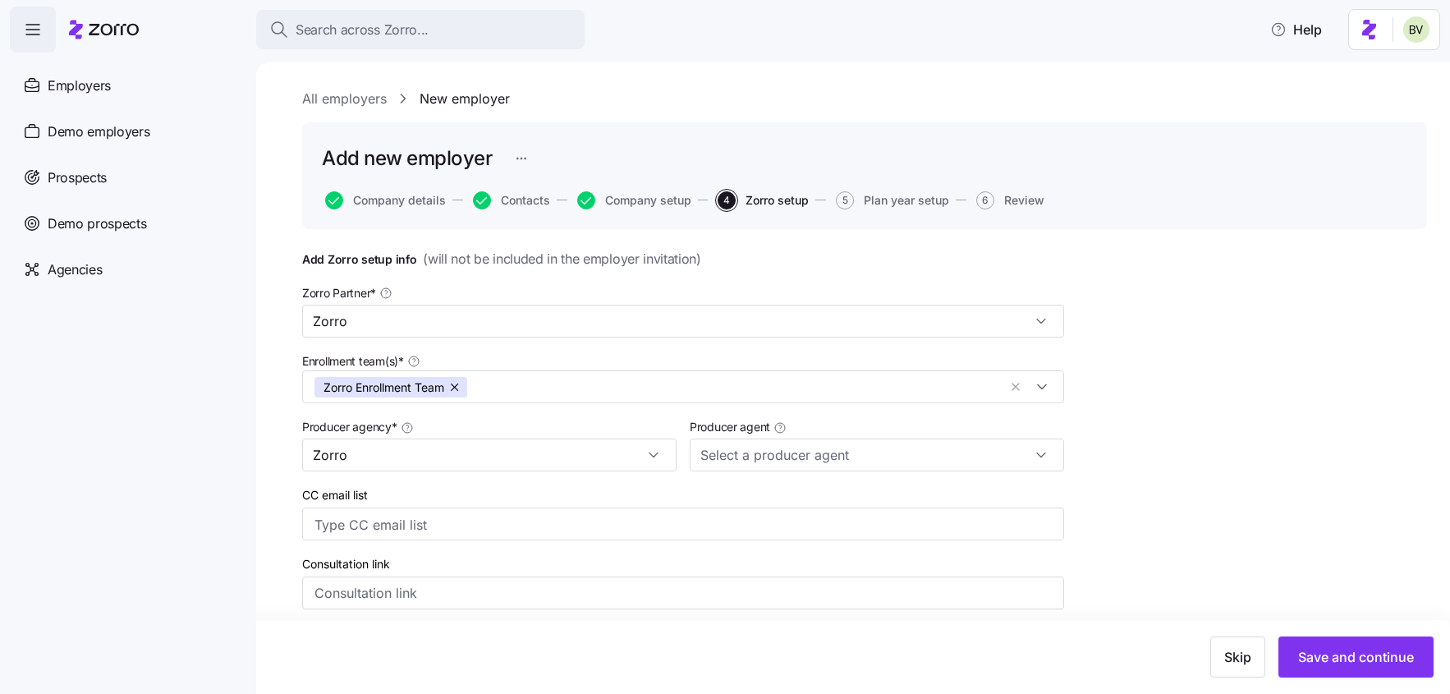
click at [1353, 663] on span "Save and continue" at bounding box center [1356, 657] width 116 height 20
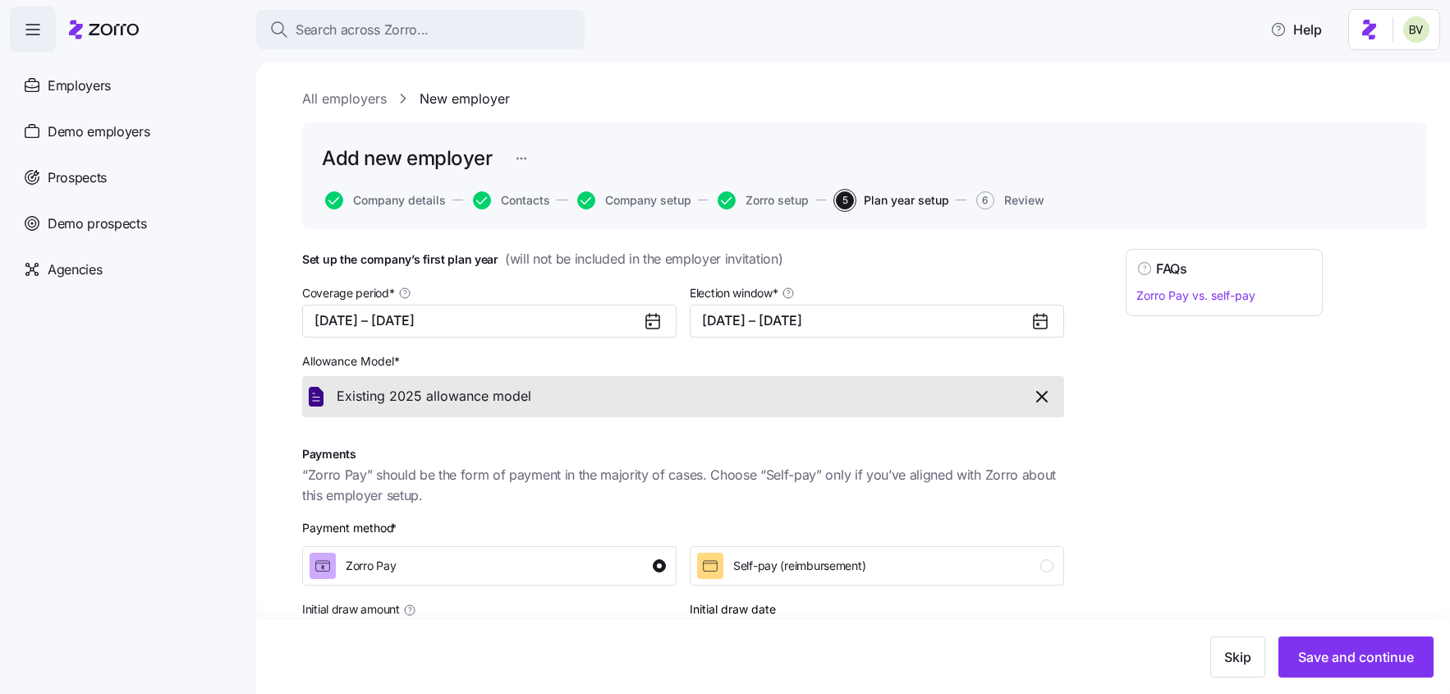
click at [1353, 663] on span "Save and continue" at bounding box center [1356, 657] width 116 height 20
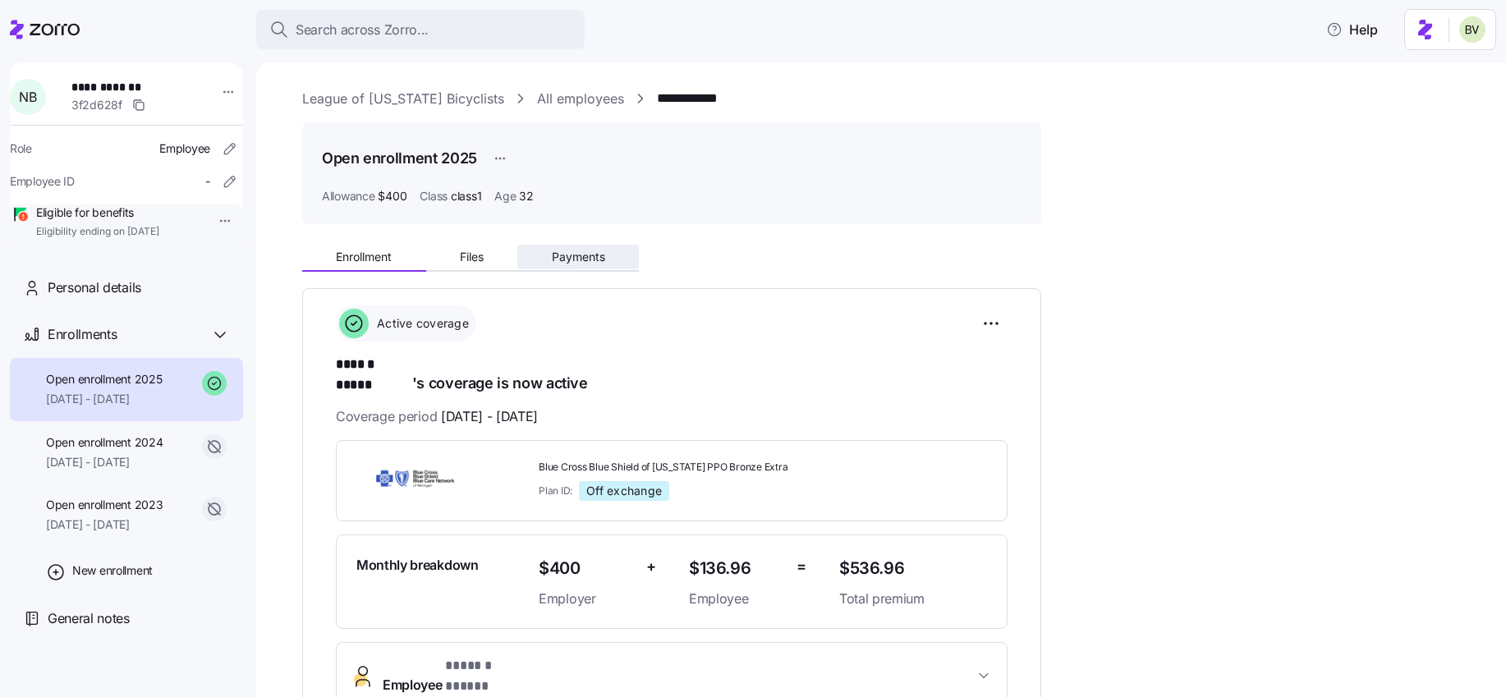
click at [560, 254] on span "Payments" at bounding box center [578, 256] width 53 height 11
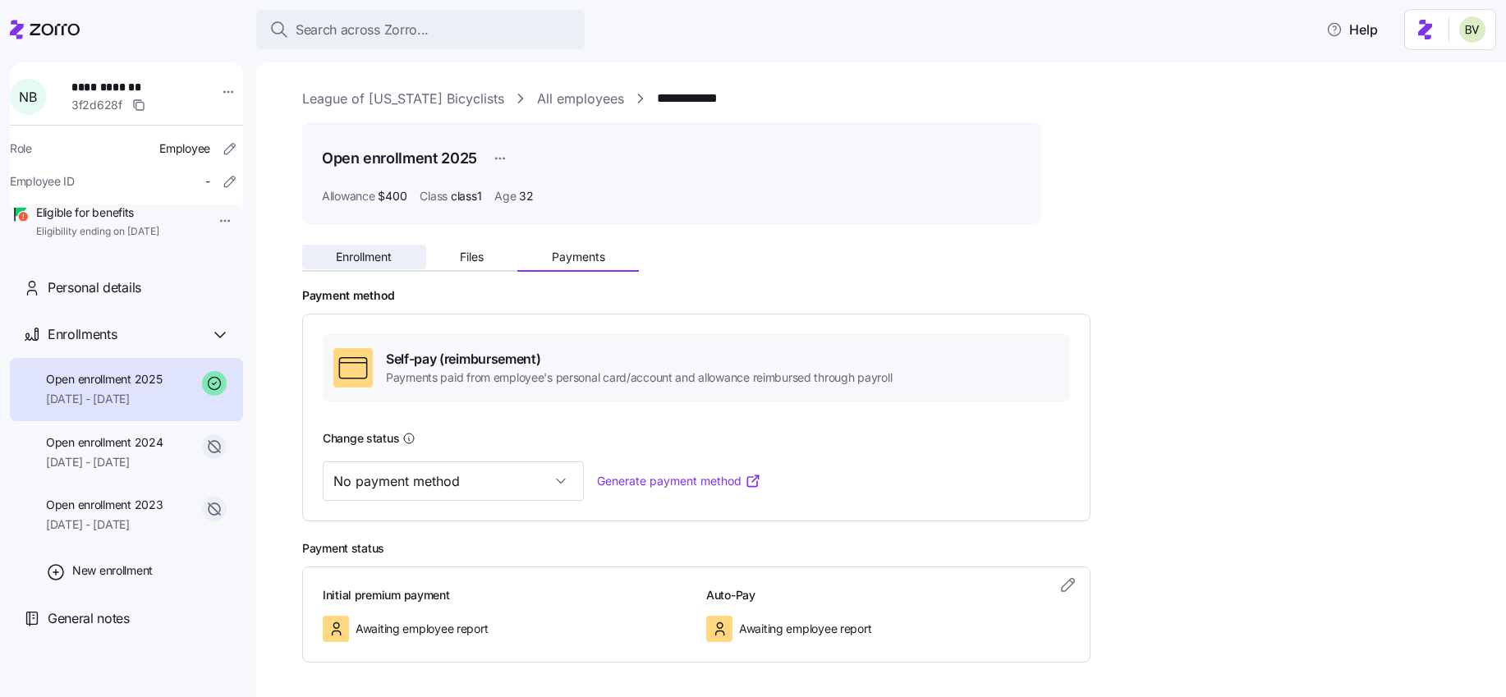
click at [369, 257] on span "Enrollment" at bounding box center [364, 256] width 56 height 11
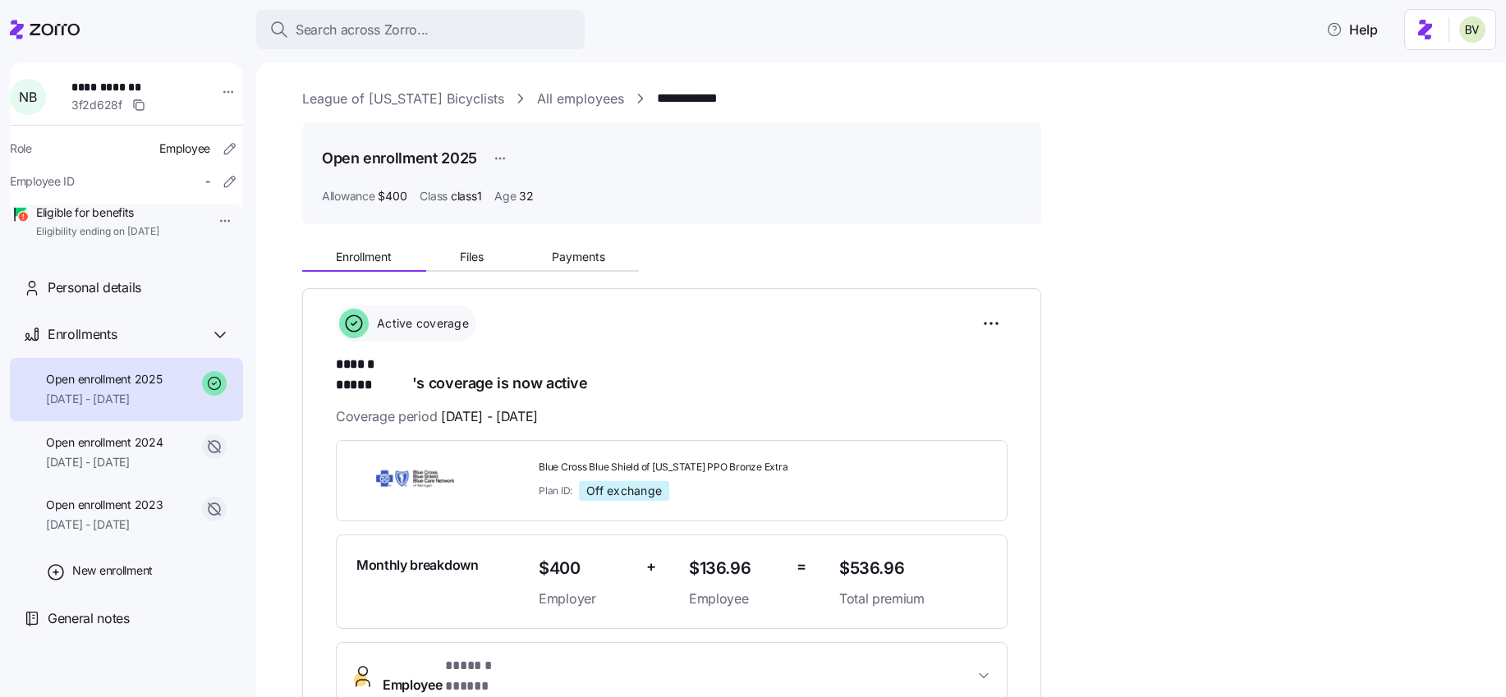
click at [465, 97] on link "League of [US_STATE] Bicyclists" at bounding box center [403, 99] width 202 height 21
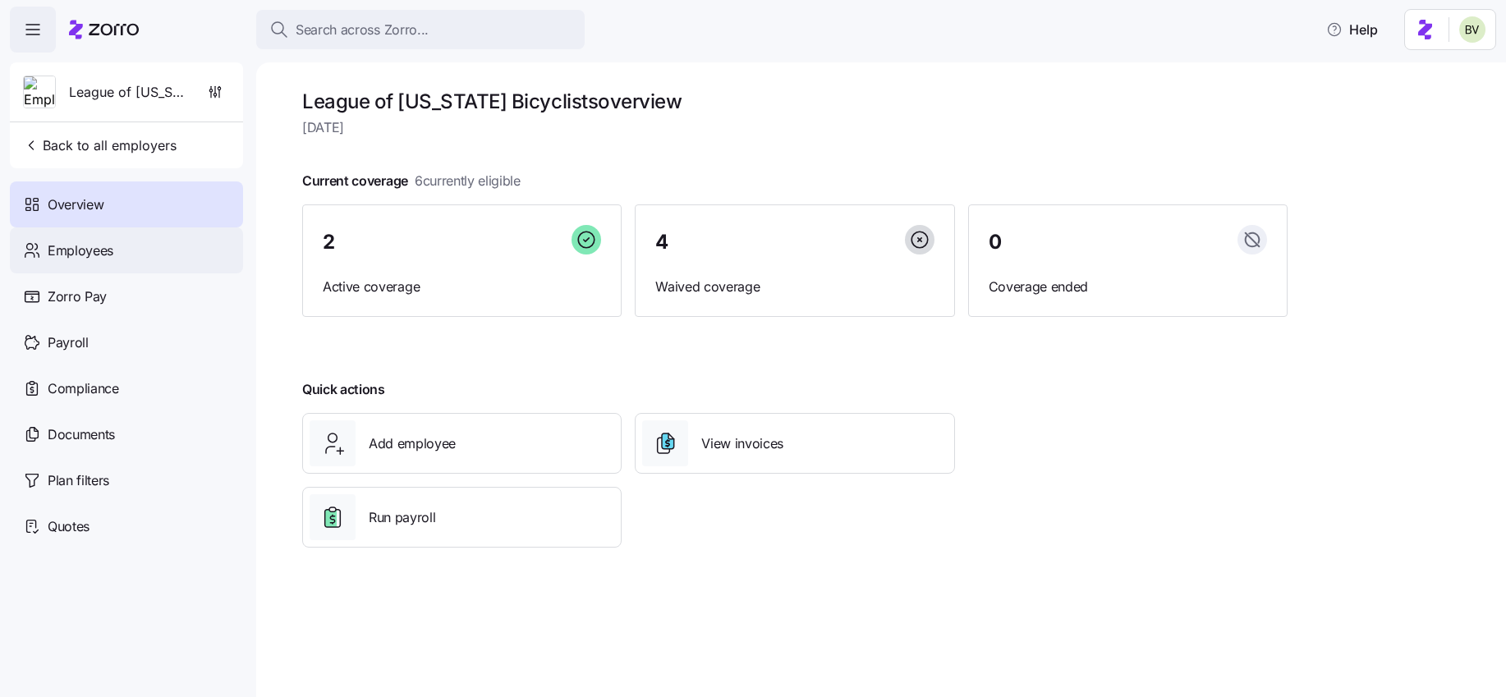
click at [176, 260] on div "Employees" at bounding box center [126, 250] width 233 height 46
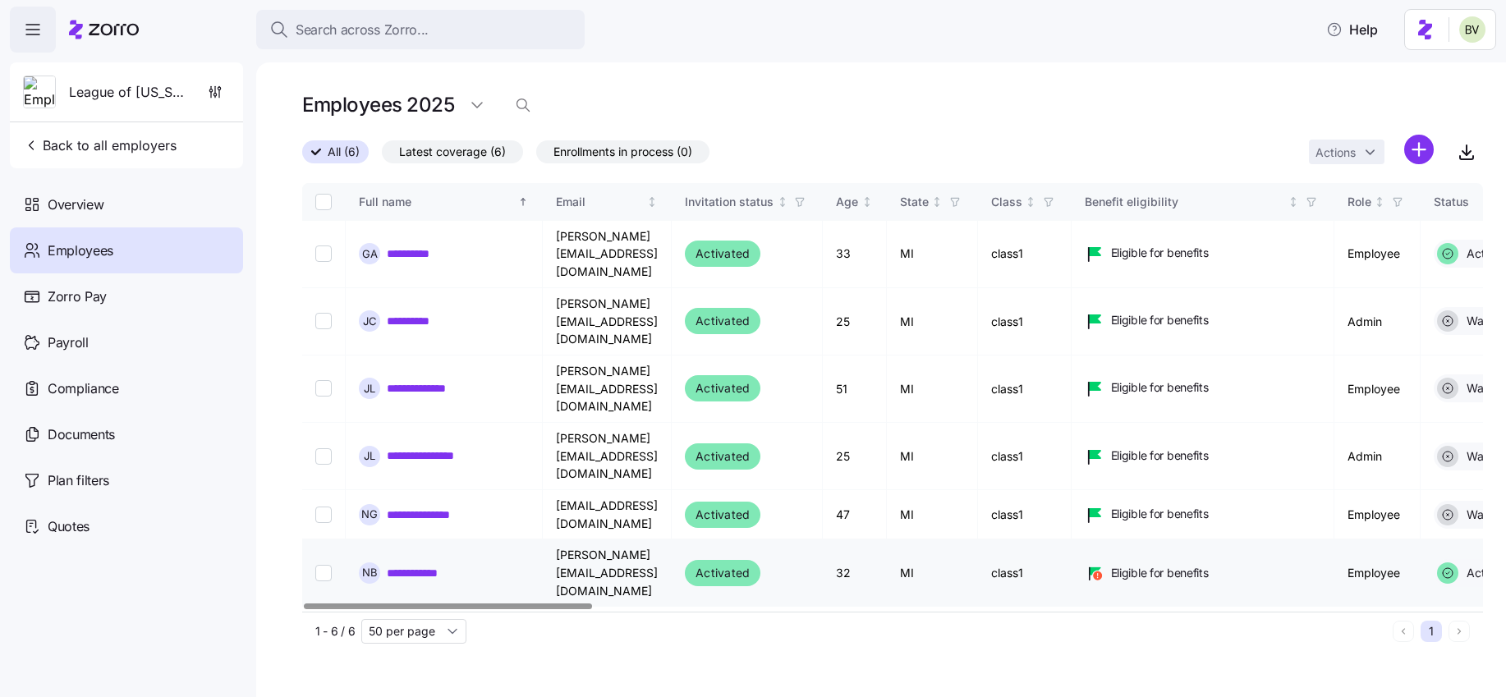
click at [416, 565] on link "**********" at bounding box center [421, 573] width 68 height 16
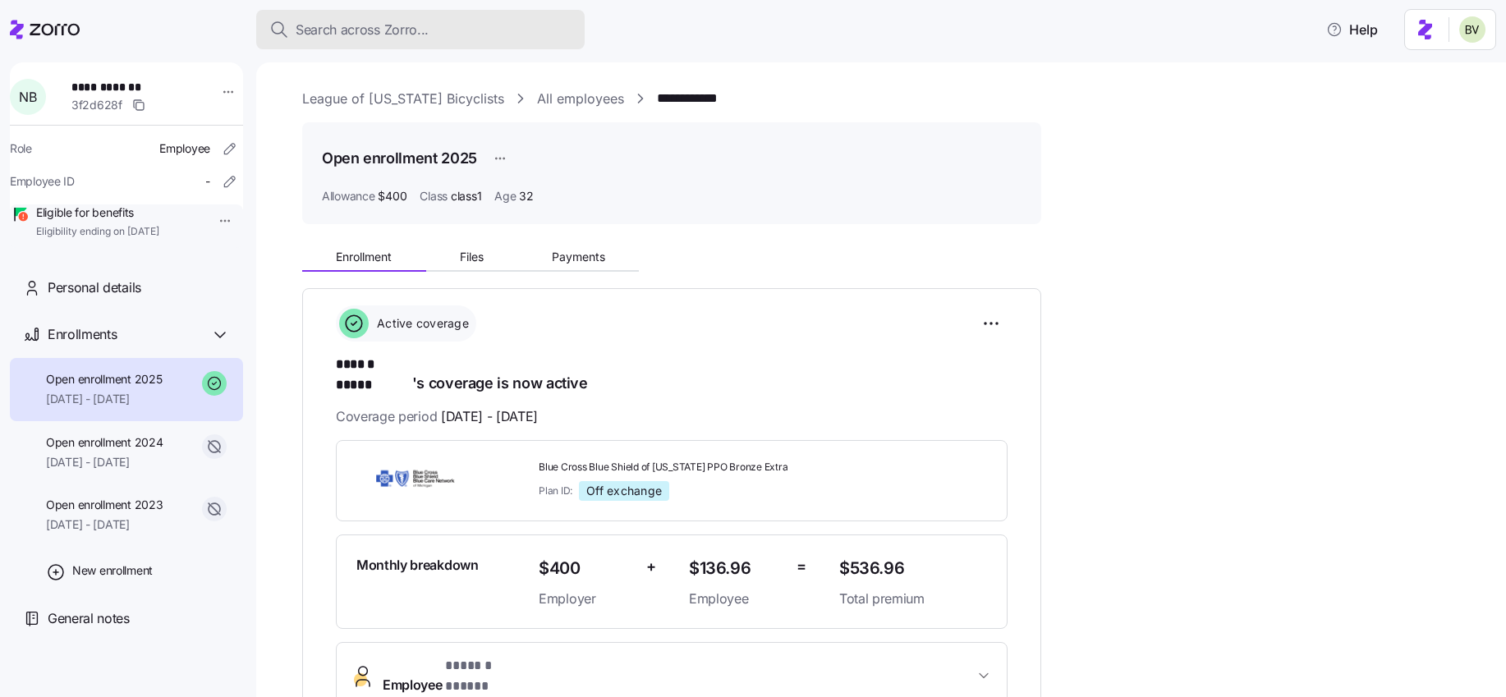
click at [469, 27] on div "Search across Zorro..." at bounding box center [420, 30] width 302 height 21
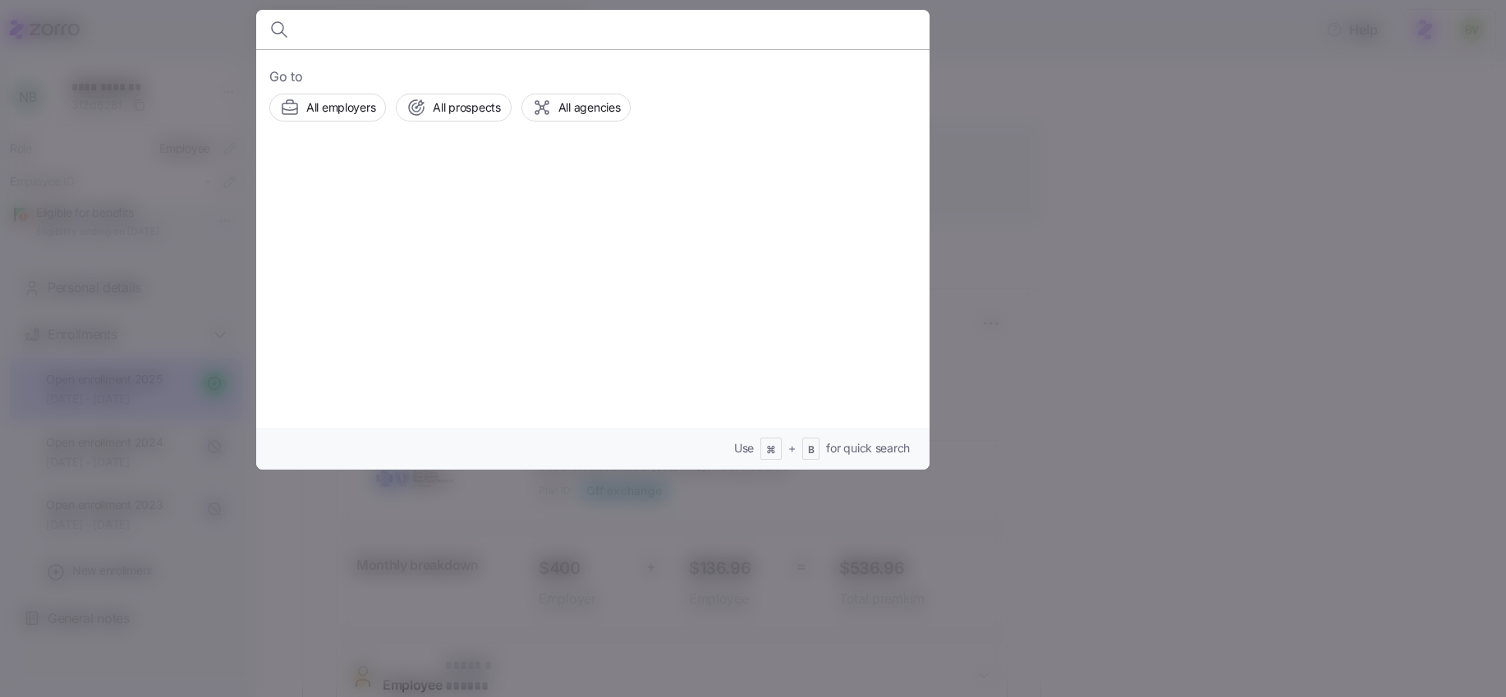
click at [469, 27] on body "**********" at bounding box center [753, 343] width 1506 height 687
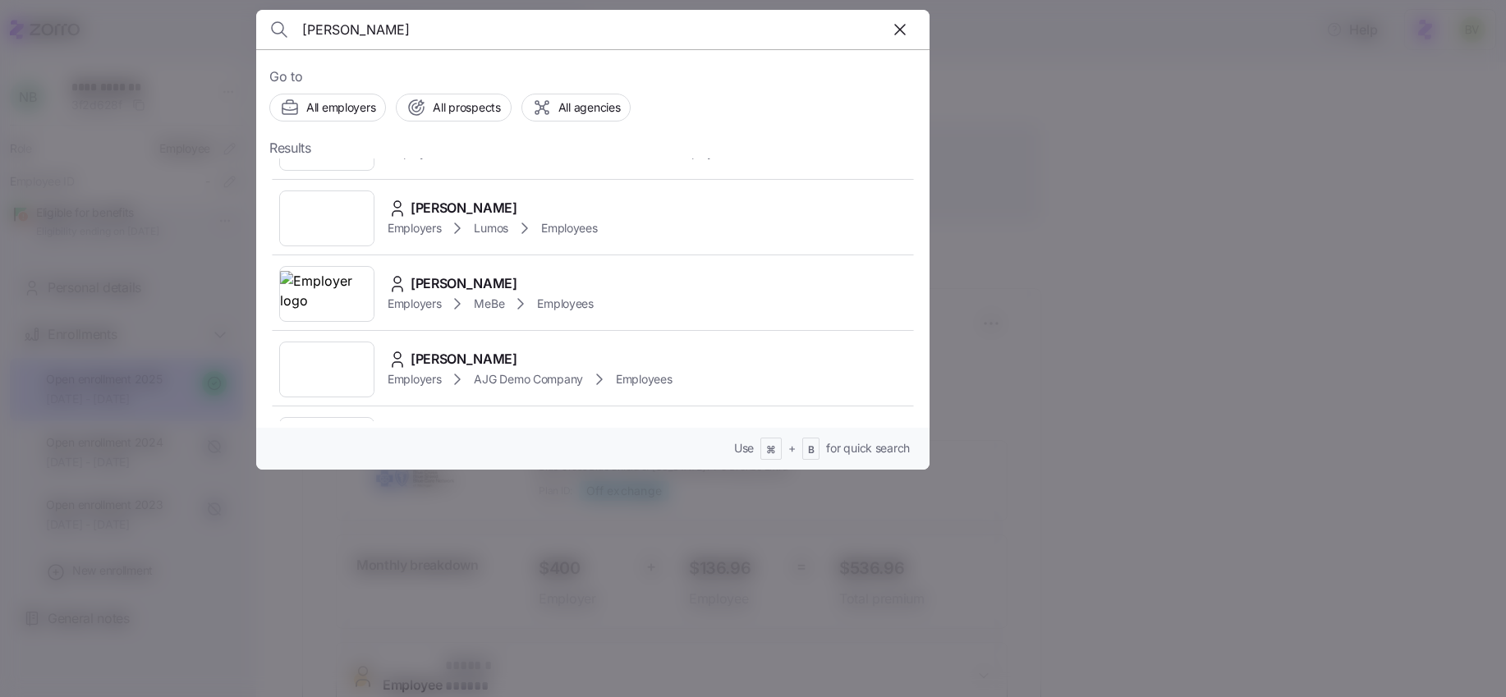
scroll to position [435, 0]
type input "sara shr"
click at [346, 295] on img at bounding box center [327, 290] width 94 height 46
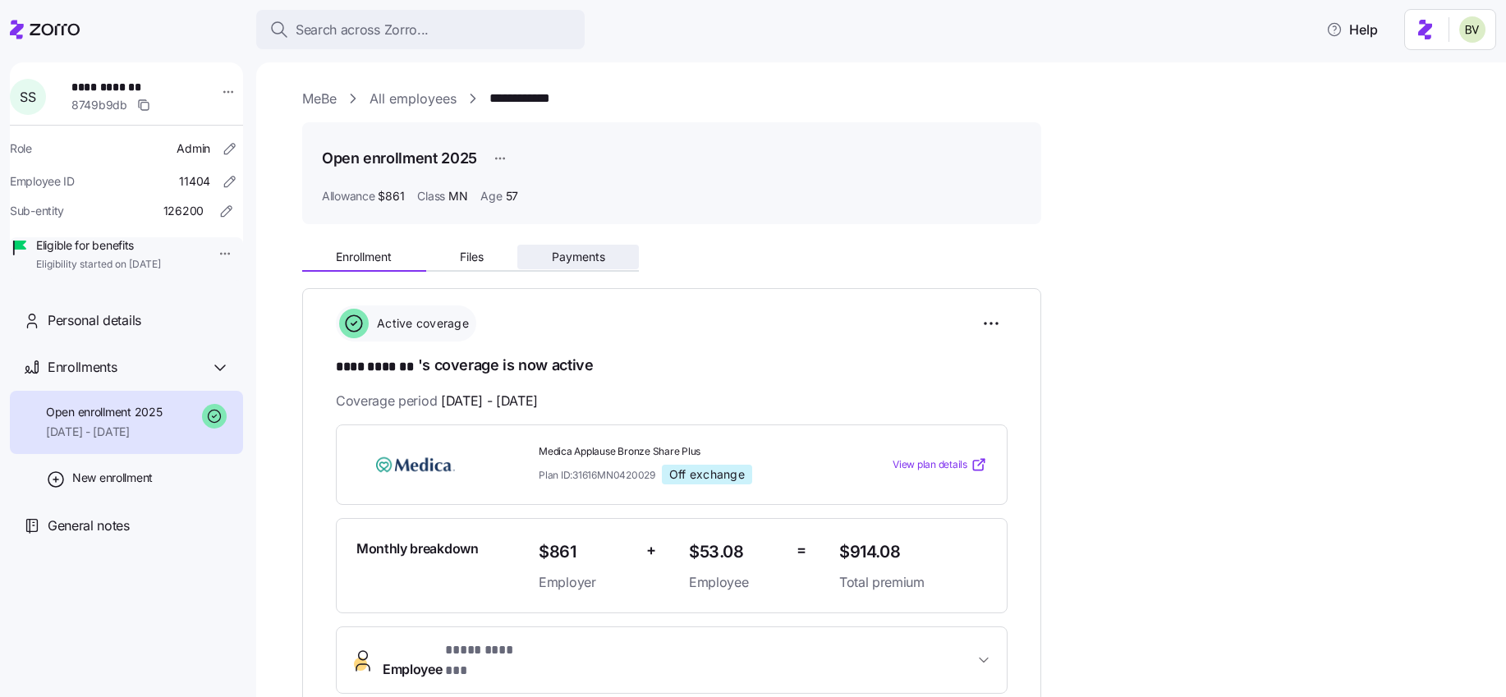
click at [562, 268] on button "Payments" at bounding box center [578, 257] width 122 height 25
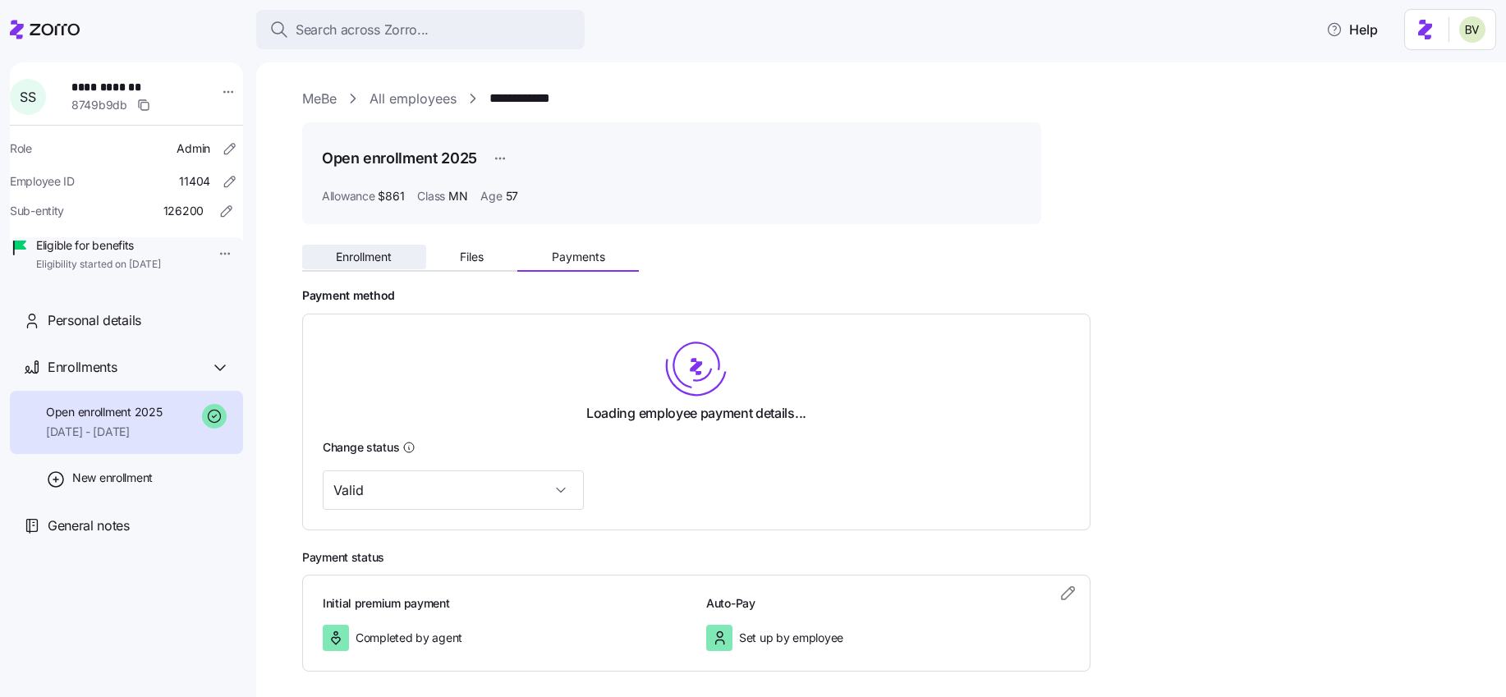
click at [381, 253] on span "Enrollment" at bounding box center [364, 256] width 56 height 11
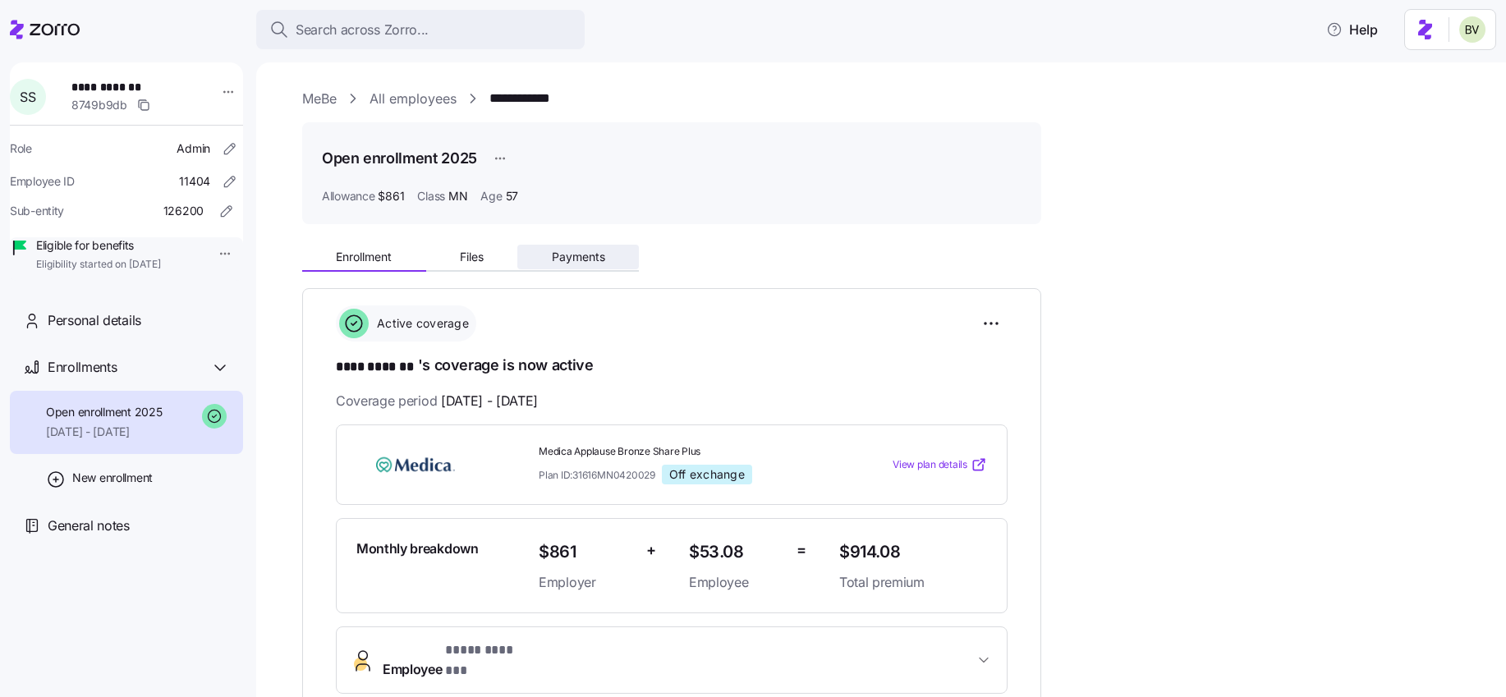
click at [585, 258] on span "Payments" at bounding box center [578, 256] width 53 height 11
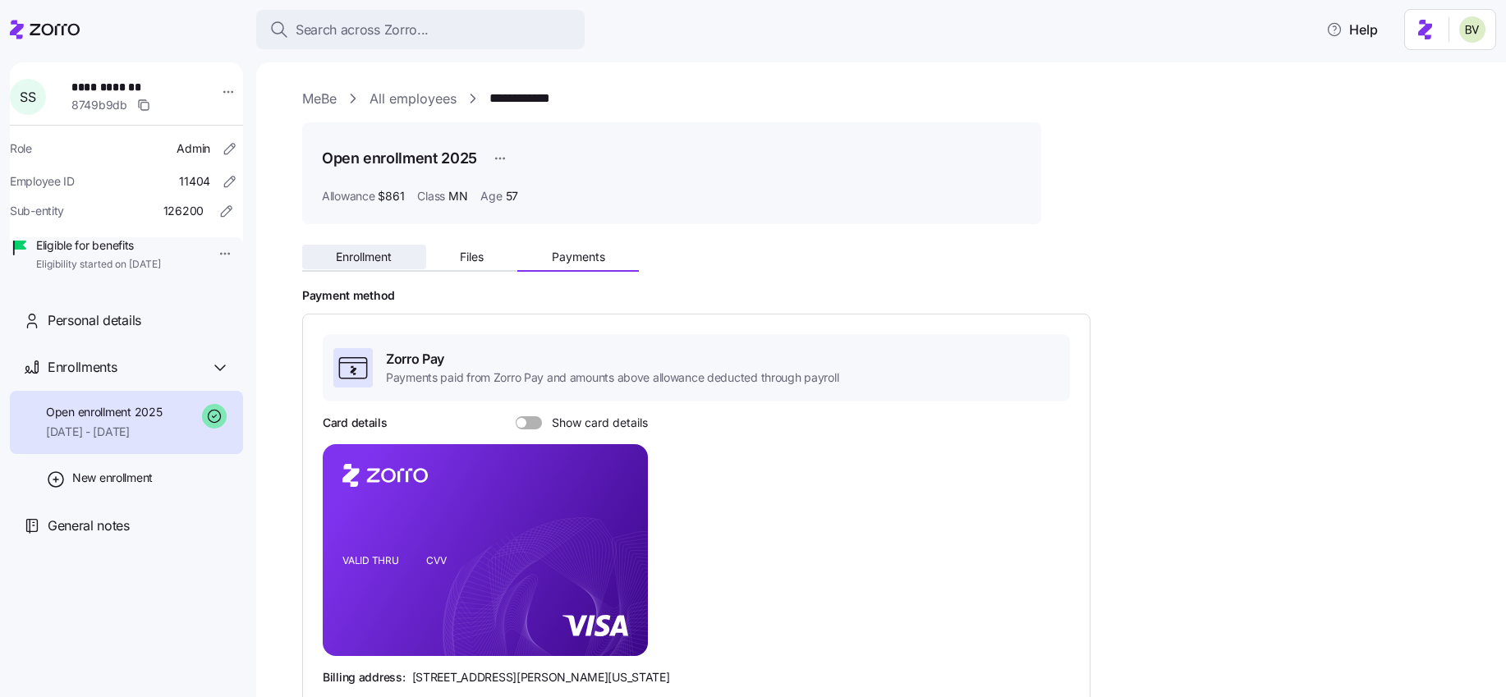
click at [366, 251] on span "Enrollment" at bounding box center [364, 256] width 56 height 11
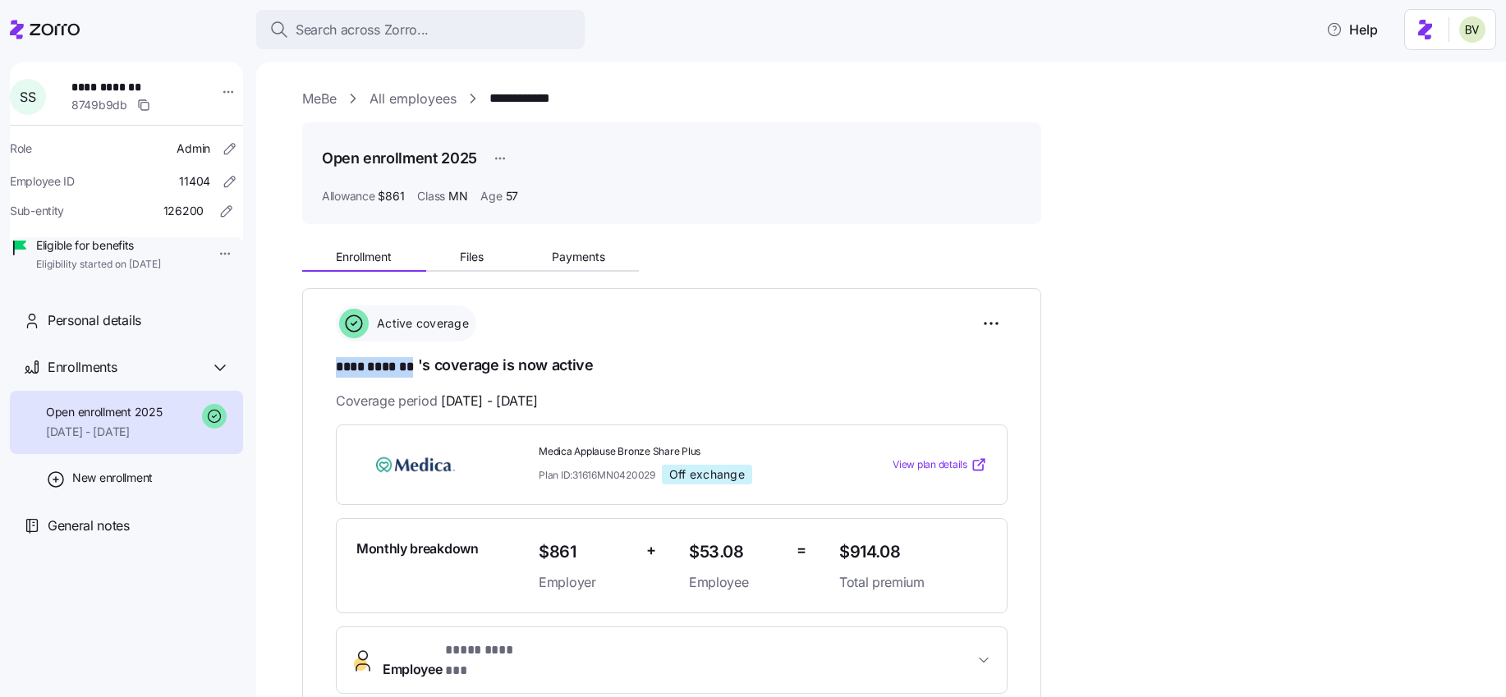
drag, startPoint x: 416, startPoint y: 367, endPoint x: 333, endPoint y: 357, distance: 83.5
click at [333, 357] on div "**********" at bounding box center [671, 507] width 739 height 439
copy span "**** *******"
click at [590, 261] on span "Payments" at bounding box center [578, 256] width 53 height 11
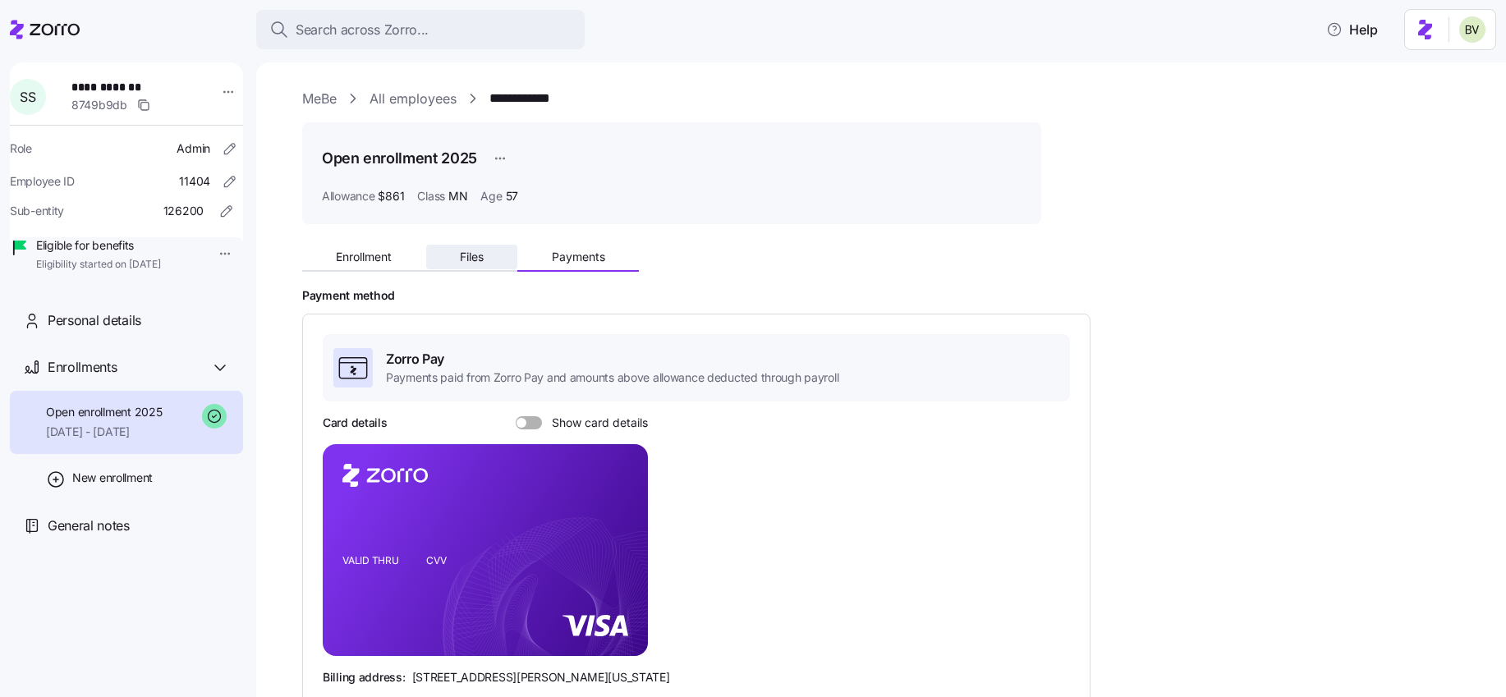
click at [474, 251] on span "Files" at bounding box center [472, 256] width 24 height 11
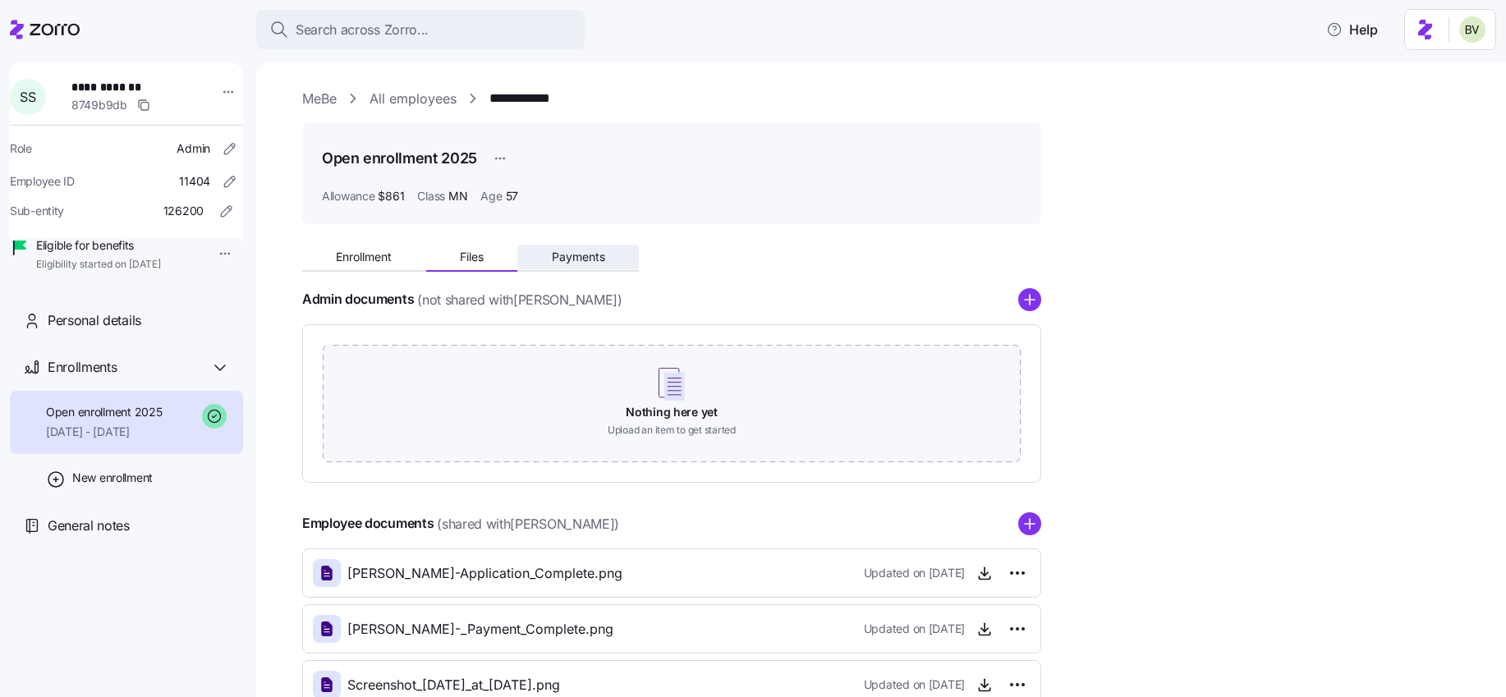
click at [623, 252] on button "Payments" at bounding box center [578, 257] width 122 height 25
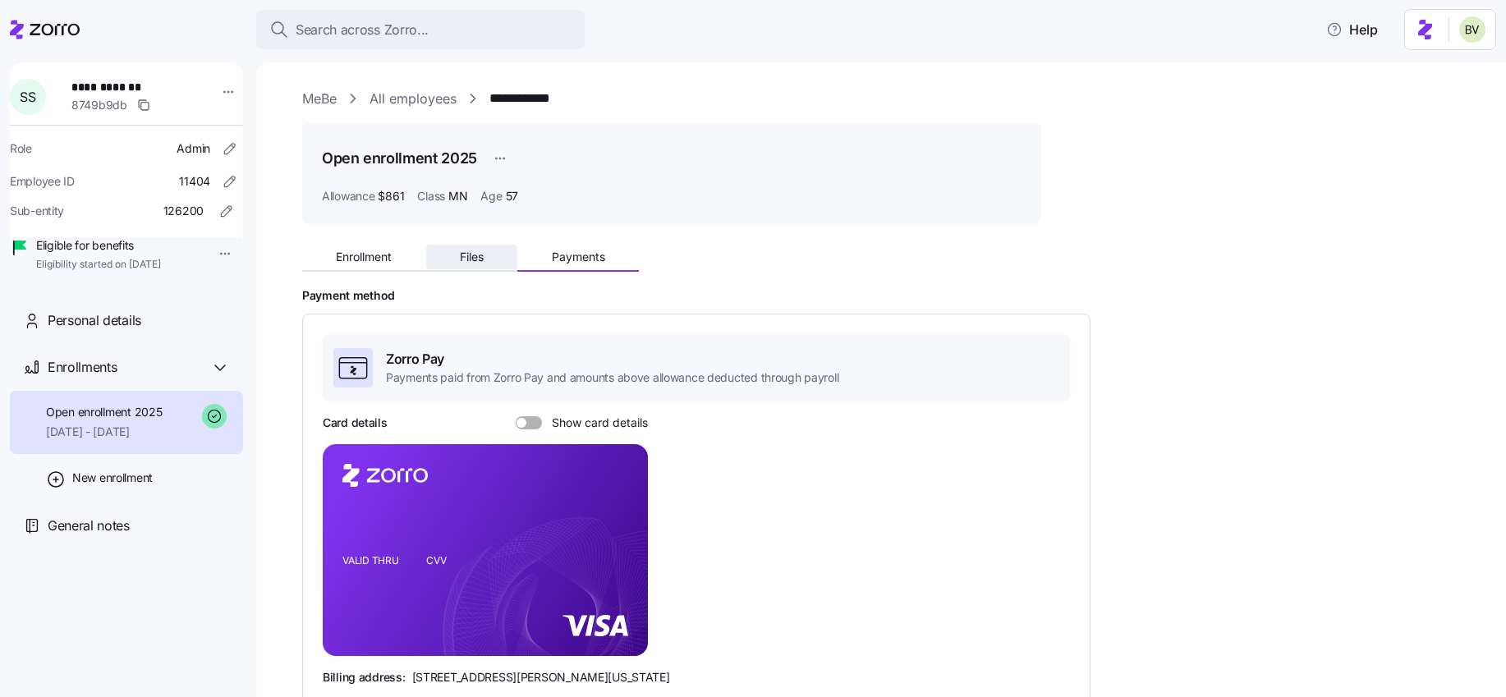
click at [477, 256] on span "Files" at bounding box center [472, 256] width 24 height 11
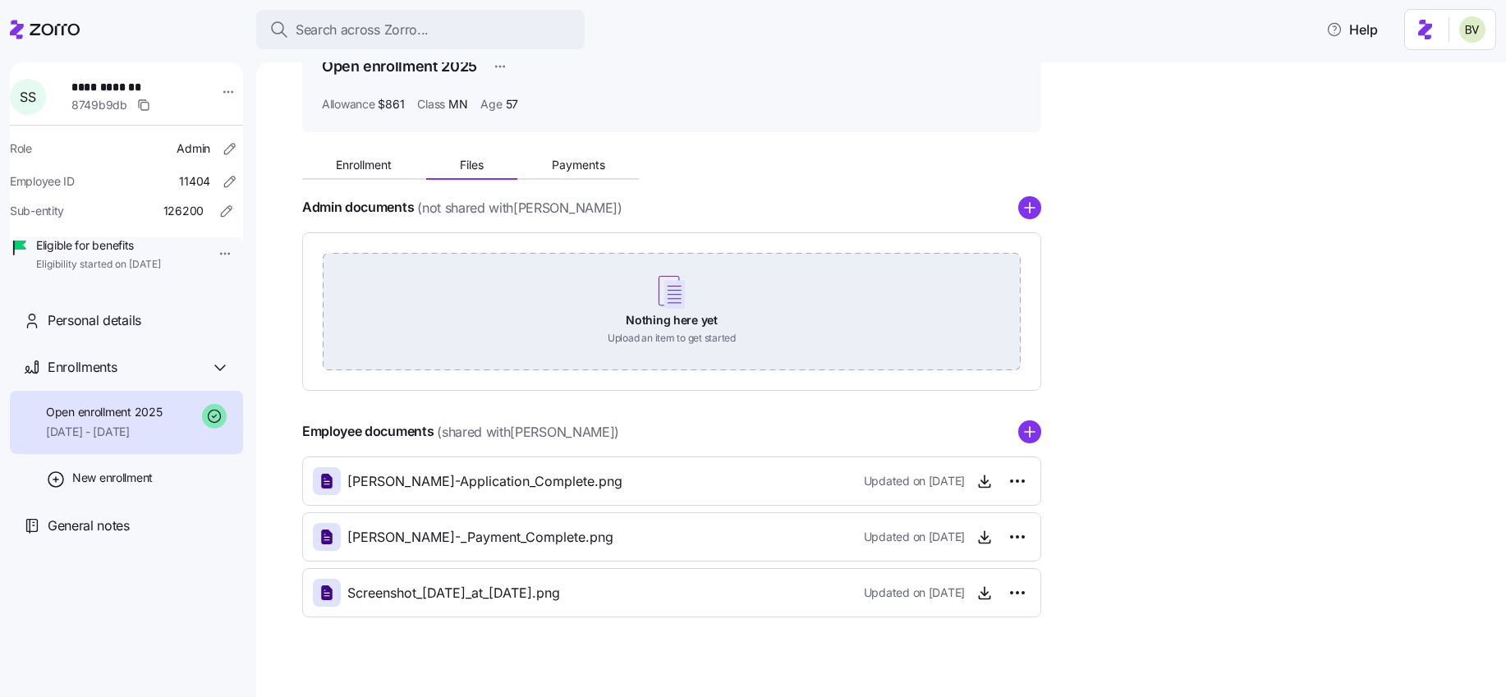
scroll to position [111, 0]
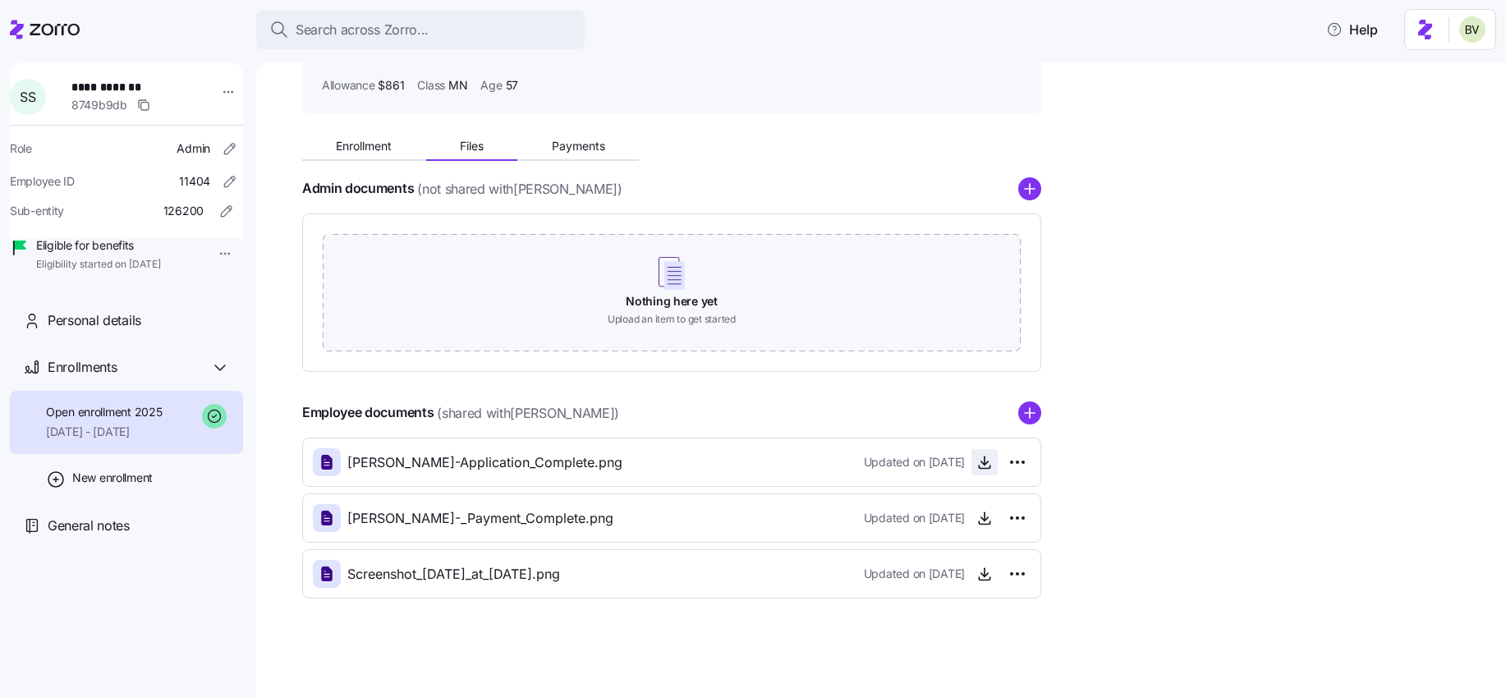
click at [979, 465] on icon "button" at bounding box center [984, 466] width 11 height 2
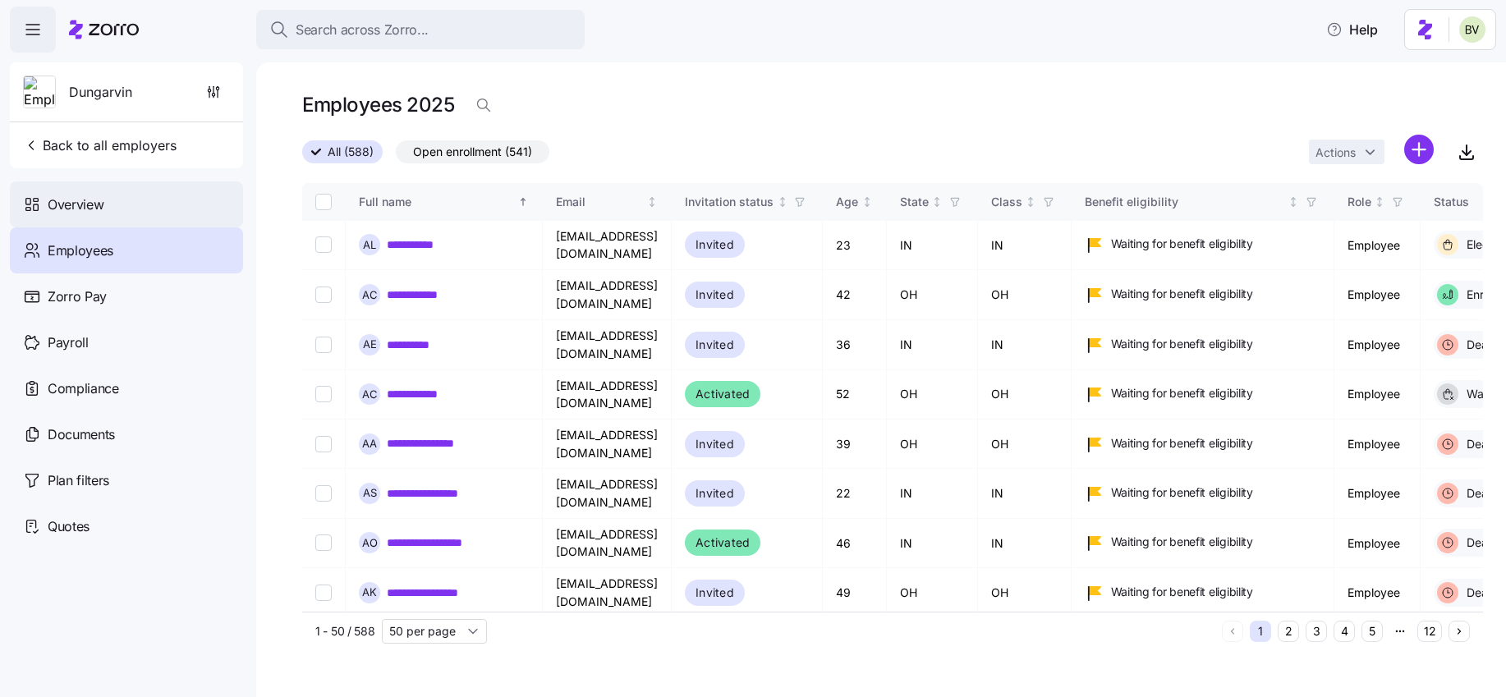
click at [138, 195] on div "Overview" at bounding box center [126, 204] width 233 height 46
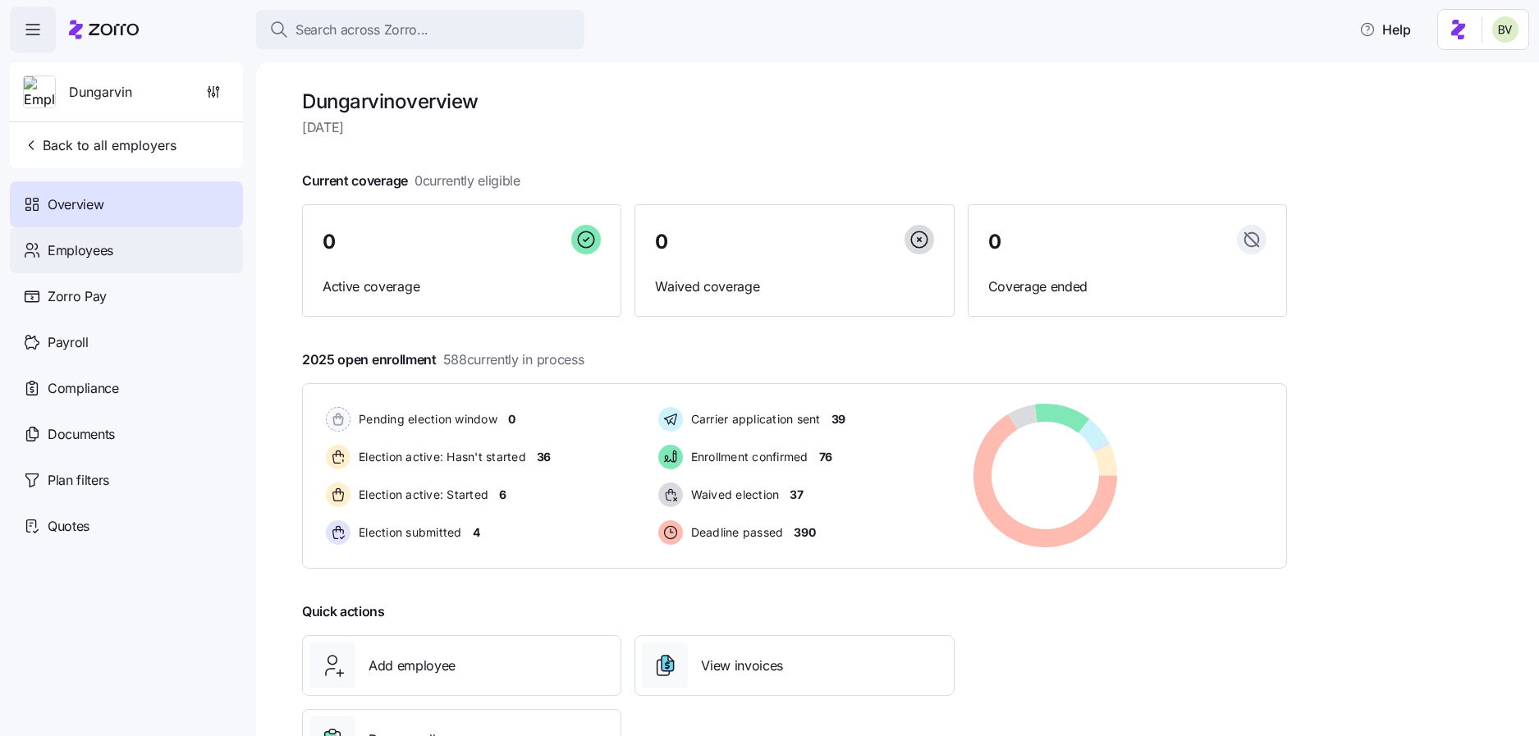
click at [165, 249] on div "Employees" at bounding box center [126, 250] width 233 height 46
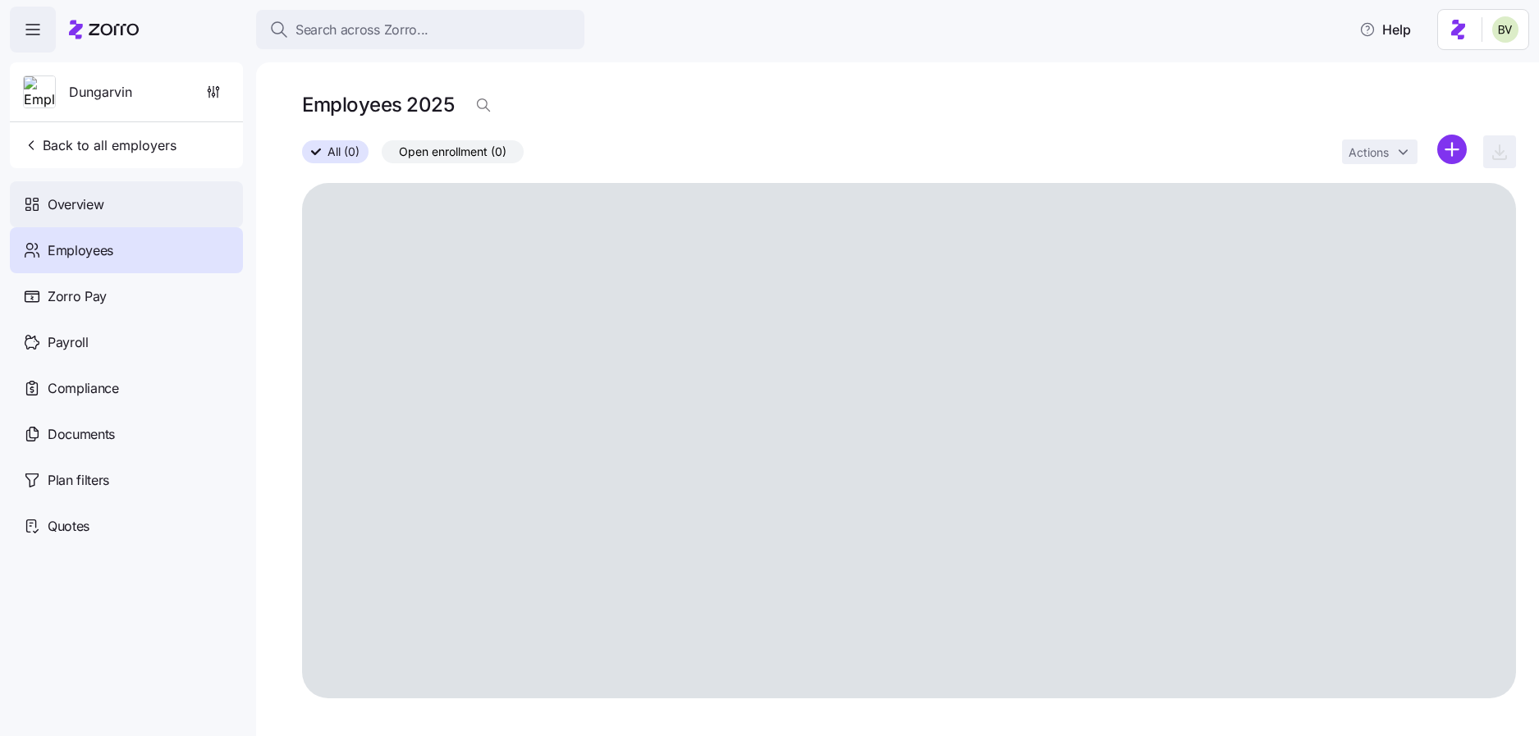
click at [141, 195] on div "Overview" at bounding box center [126, 204] width 233 height 46
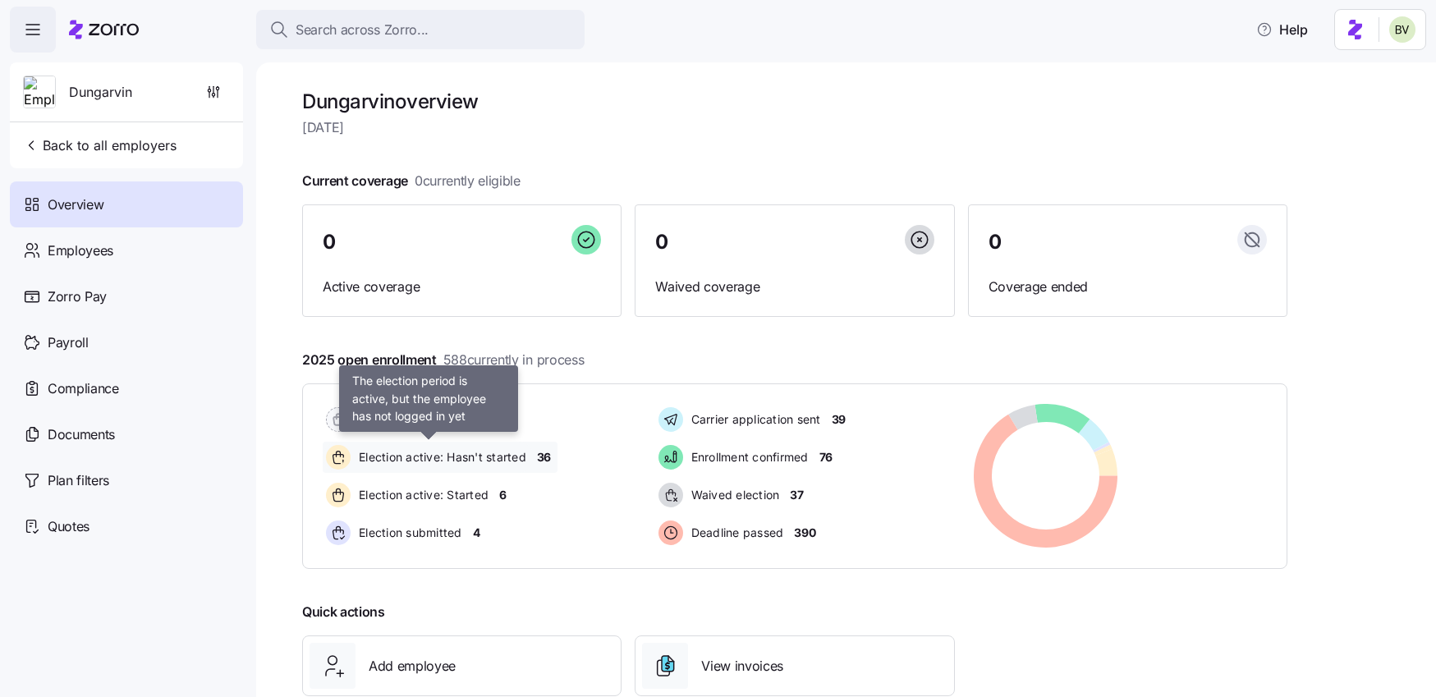
click at [475, 450] on span "Election active: Hasn't started" at bounding box center [440, 457] width 172 height 16
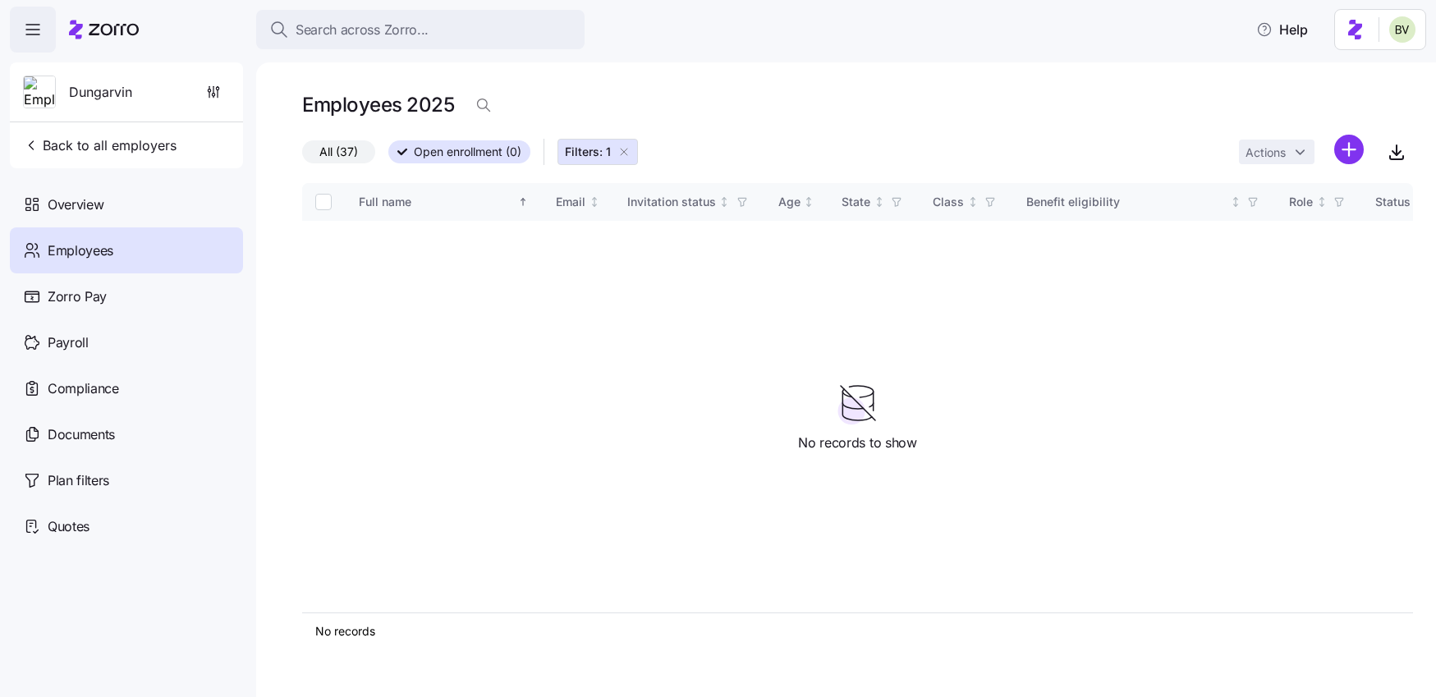
click at [342, 154] on span "All (37)" at bounding box center [338, 151] width 39 height 21
click at [302, 156] on input "All (37)" at bounding box center [302, 156] width 0 height 0
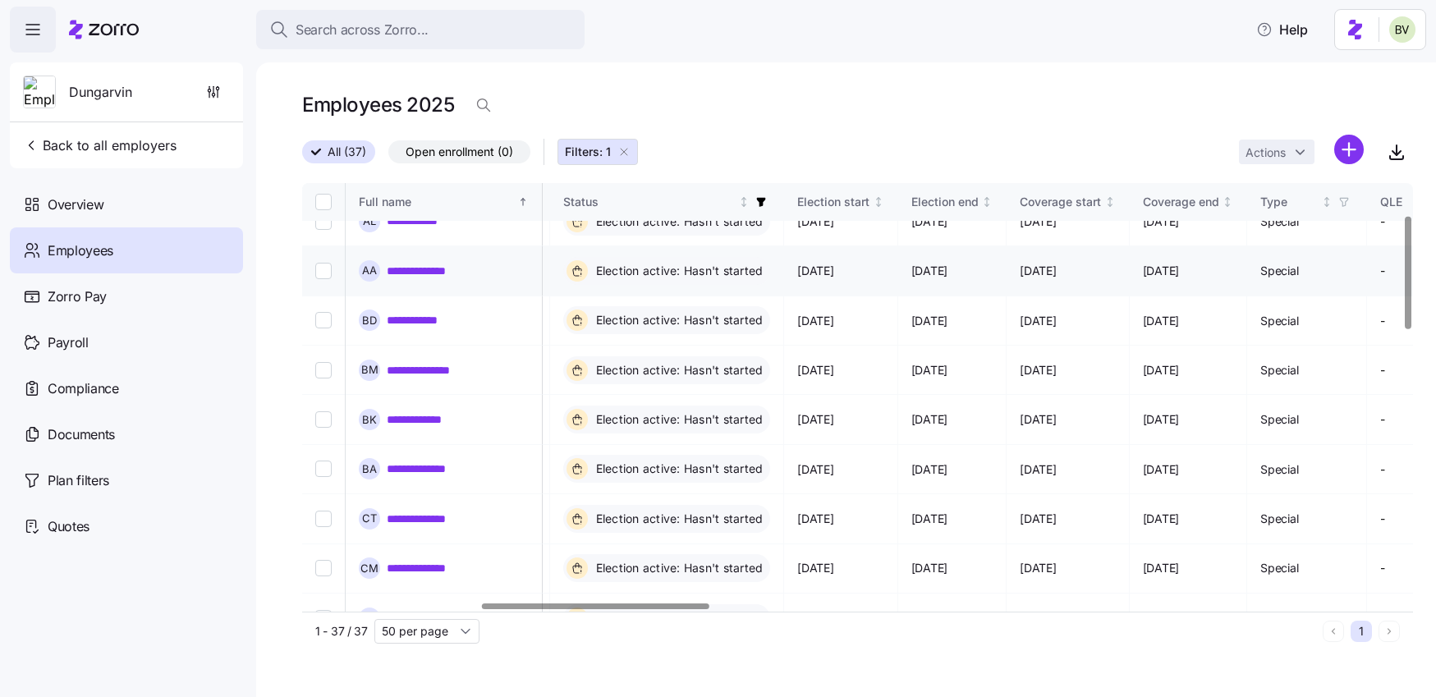
scroll to position [0, 870]
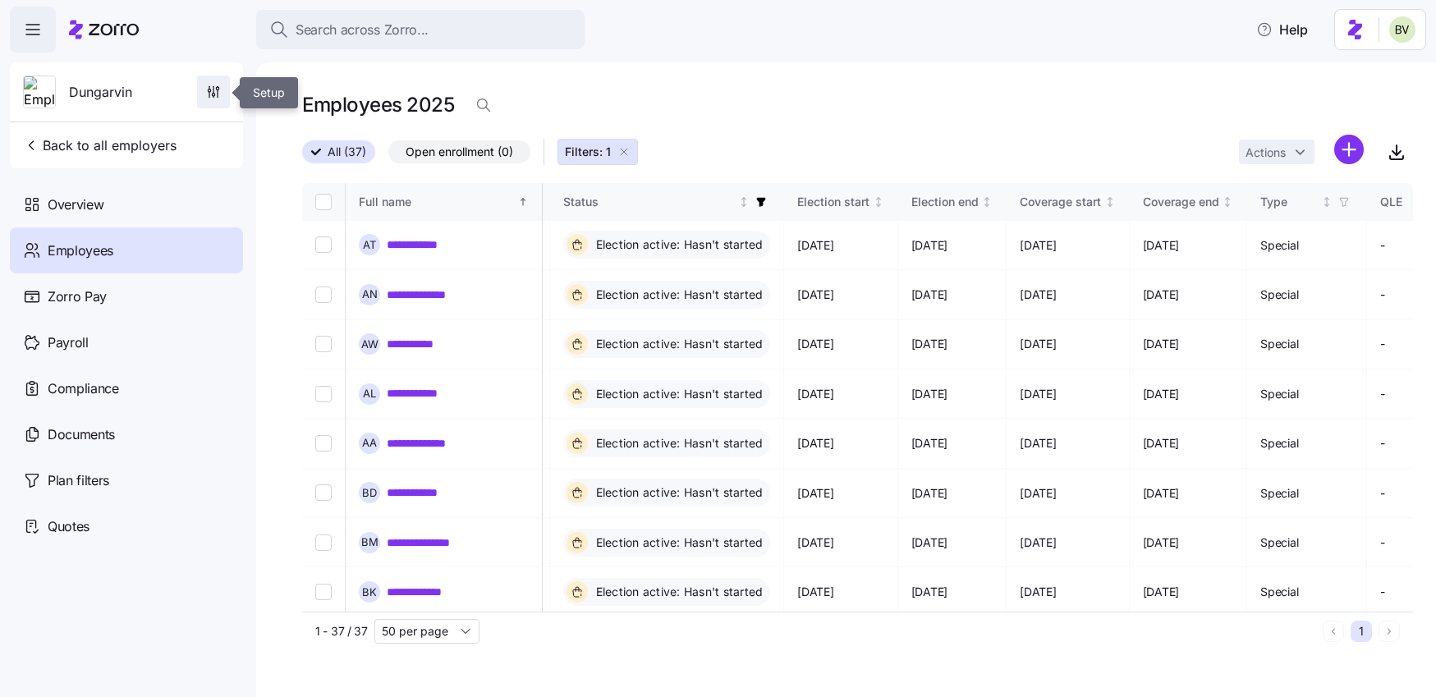
click at [218, 88] on icon "button" at bounding box center [213, 92] width 16 height 16
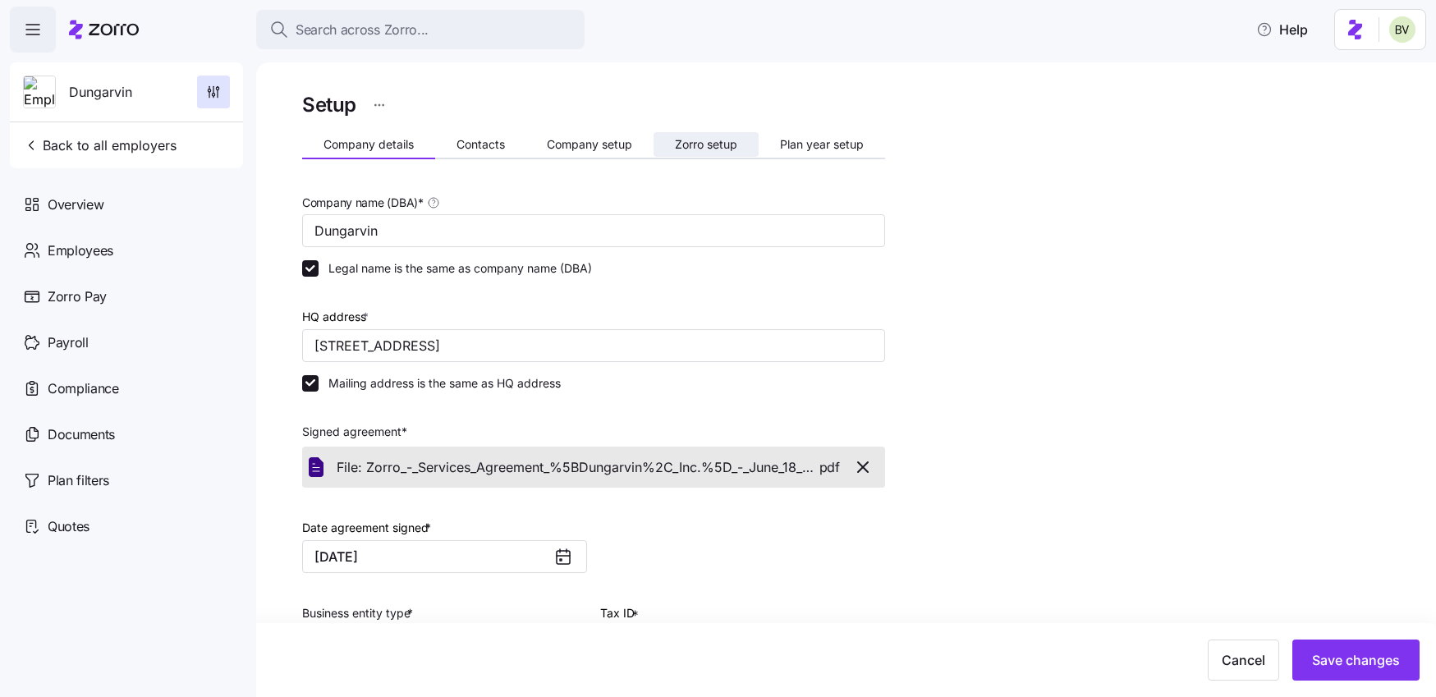
click at [695, 147] on span "Zorro setup" at bounding box center [706, 144] width 62 height 11
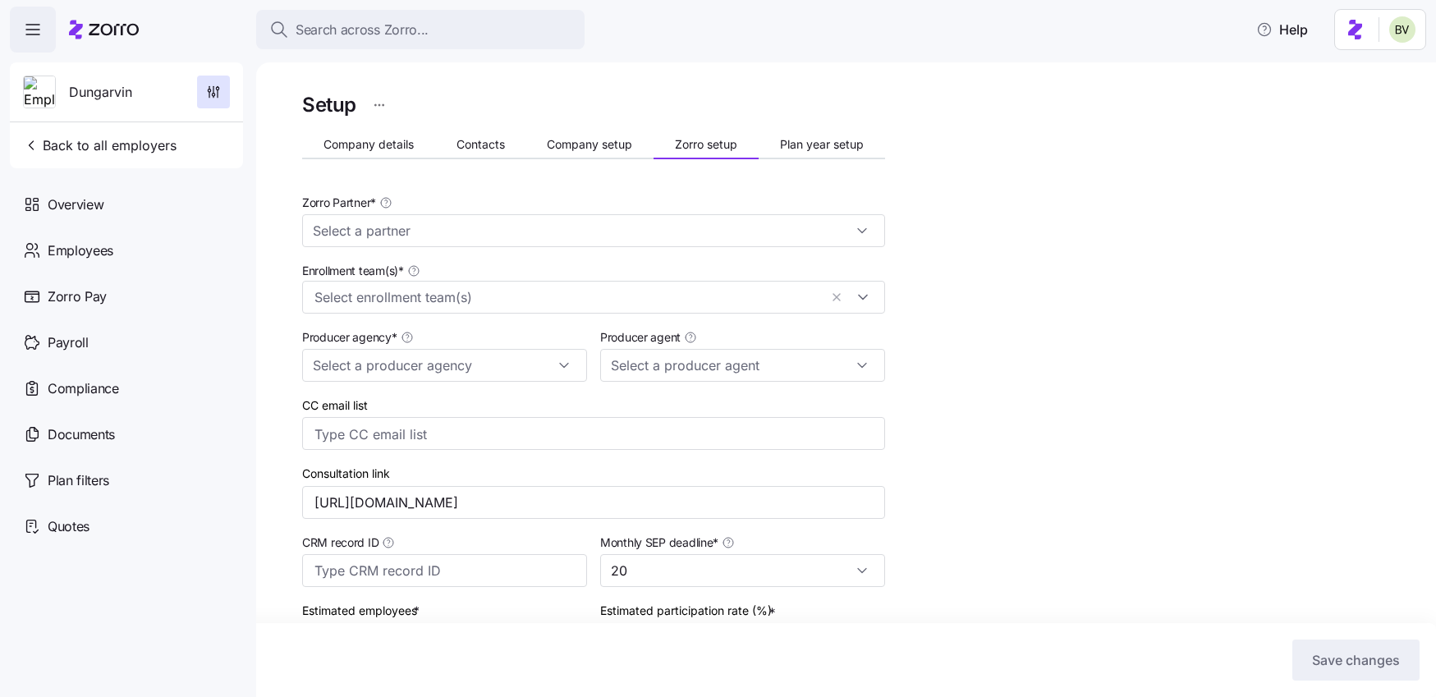
type input "Zorro"
type input "MMA"
type input "Maggie Martin (maggie.martin@marshmma.com)"
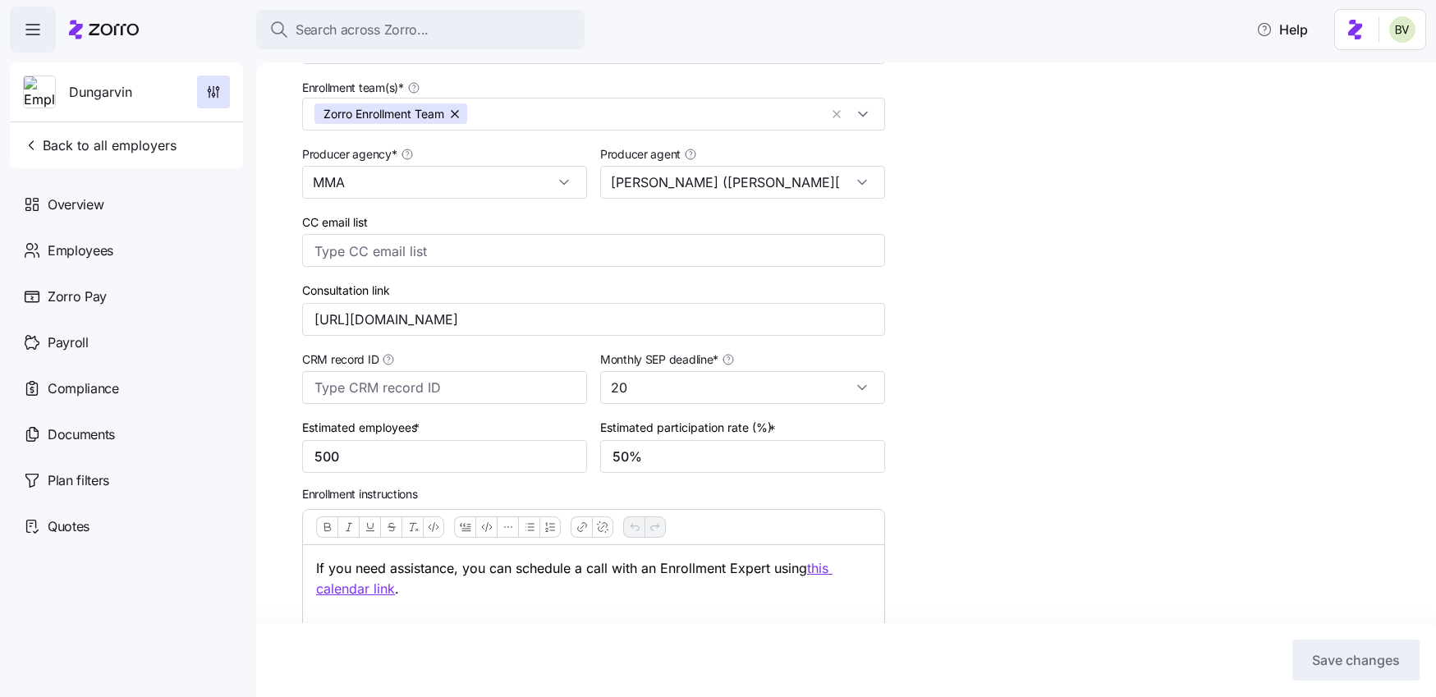
scroll to position [245, 0]
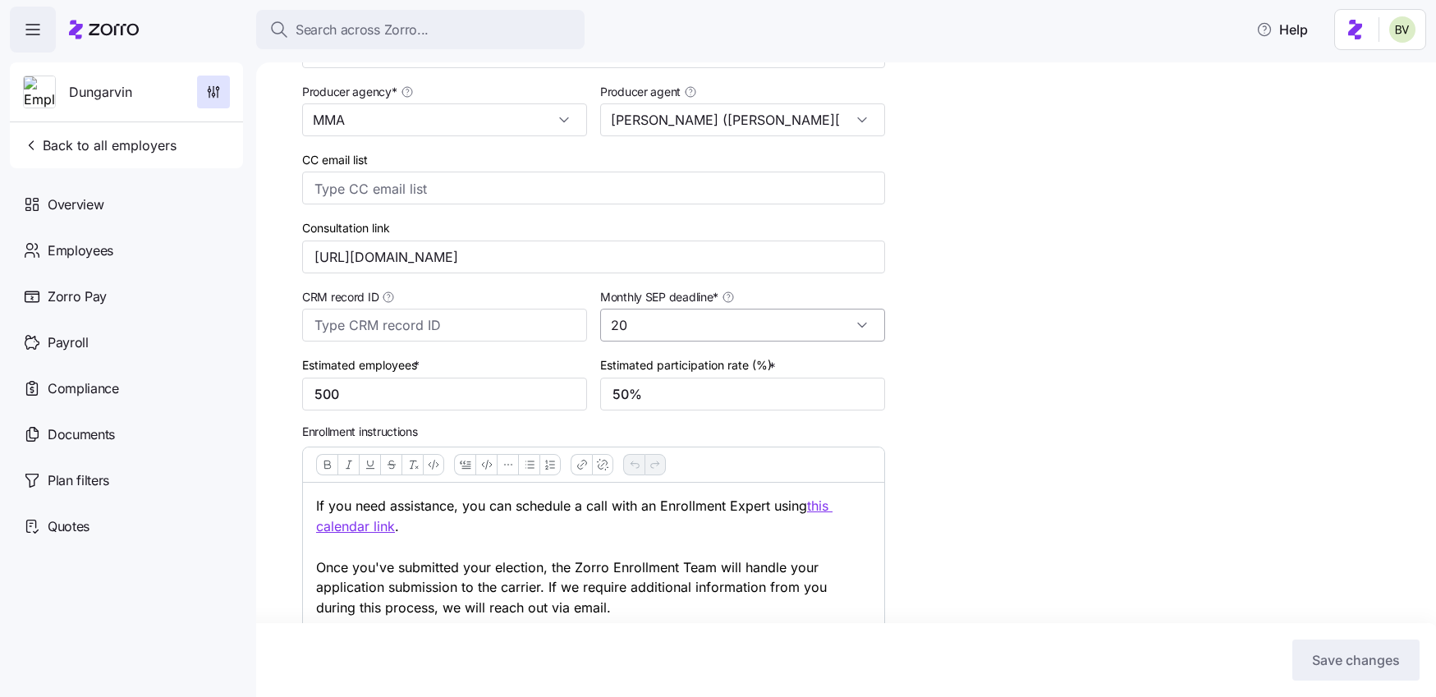
click at [856, 328] on input "20" at bounding box center [742, 325] width 285 height 33
click at [688, 400] on div "10" at bounding box center [743, 397] width 272 height 31
type input "10"
click at [1372, 653] on span "Save changes" at bounding box center [1356, 660] width 88 height 20
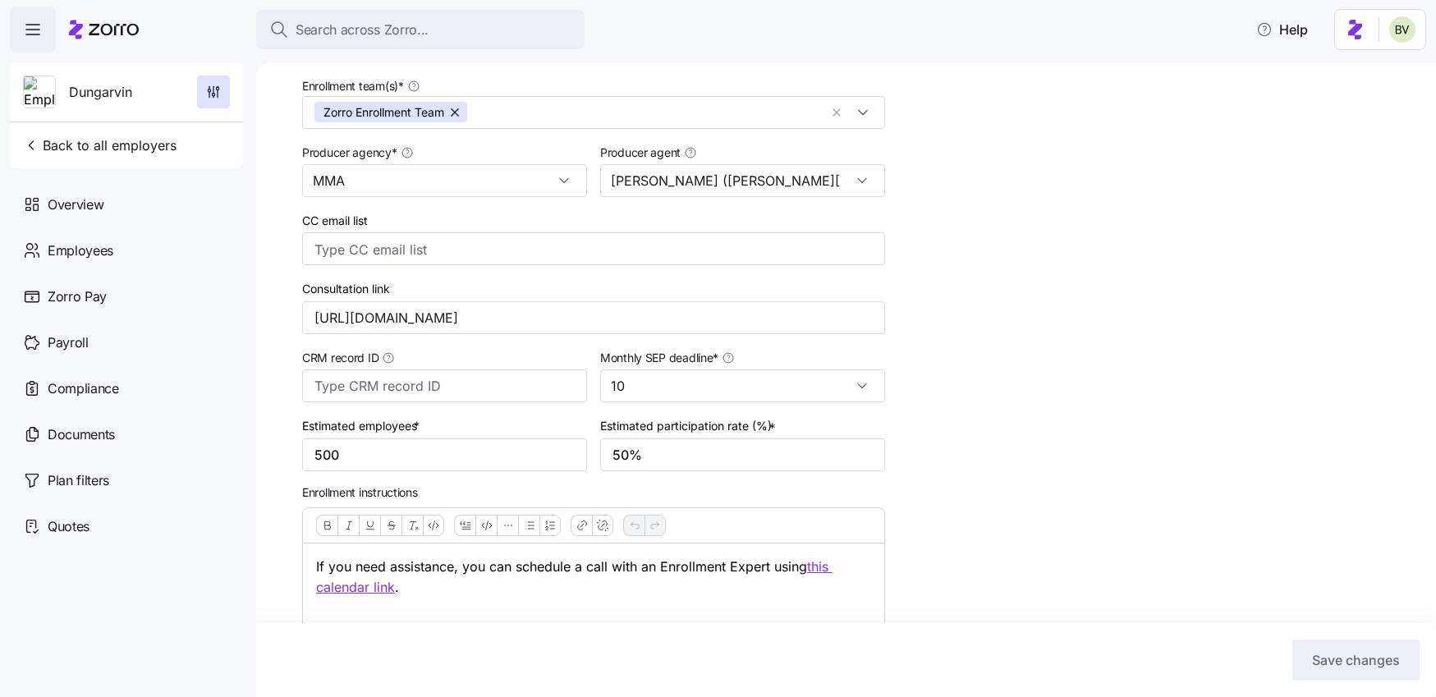
scroll to position [0, 0]
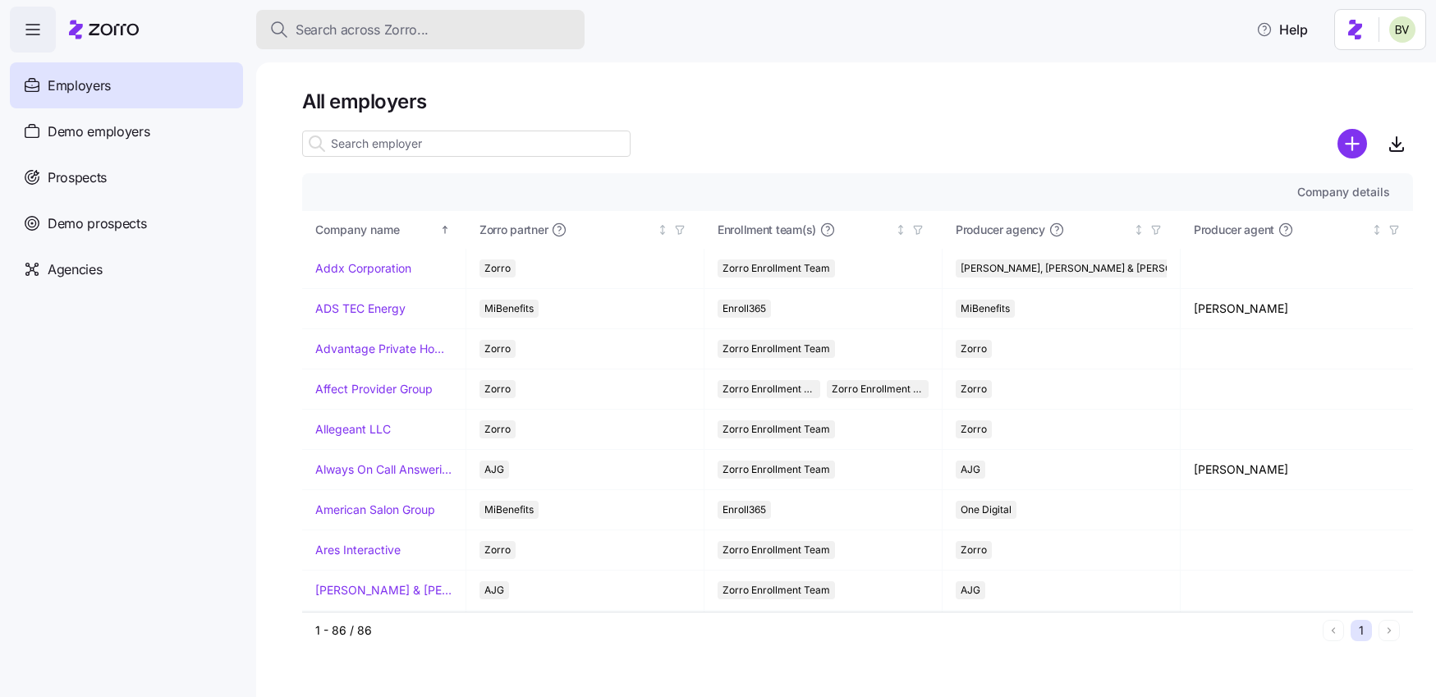
click at [339, 39] on button "Search across Zorro..." at bounding box center [420, 29] width 328 height 39
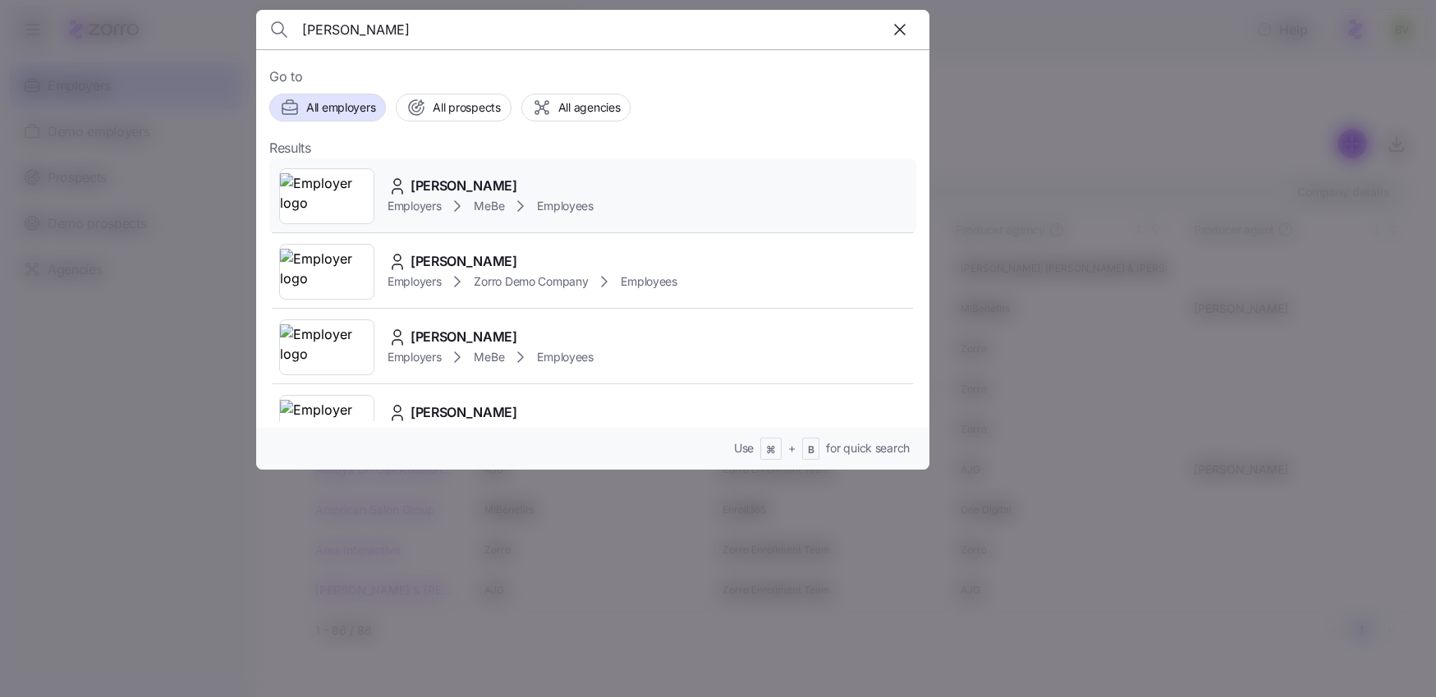
type input "sandy gonzale"
click at [324, 171] on div at bounding box center [326, 196] width 95 height 56
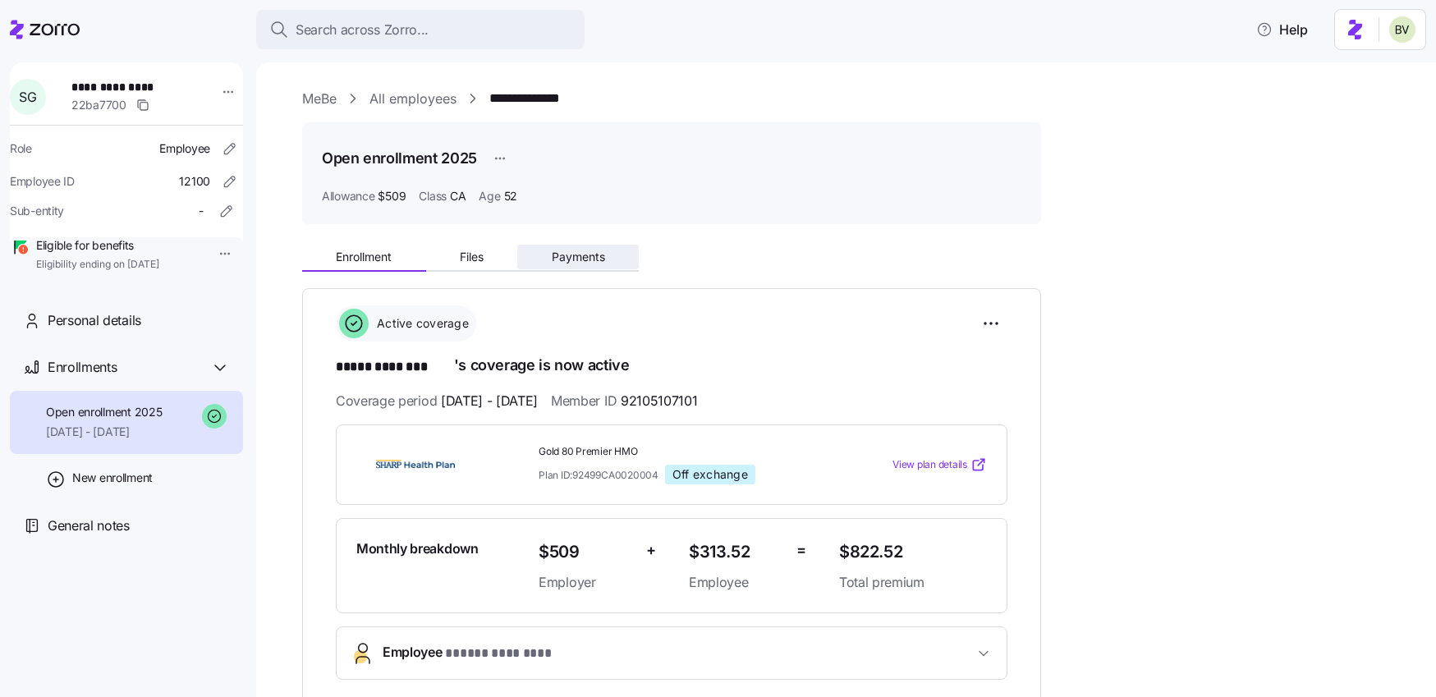
click at [555, 254] on span "Payments" at bounding box center [578, 256] width 53 height 11
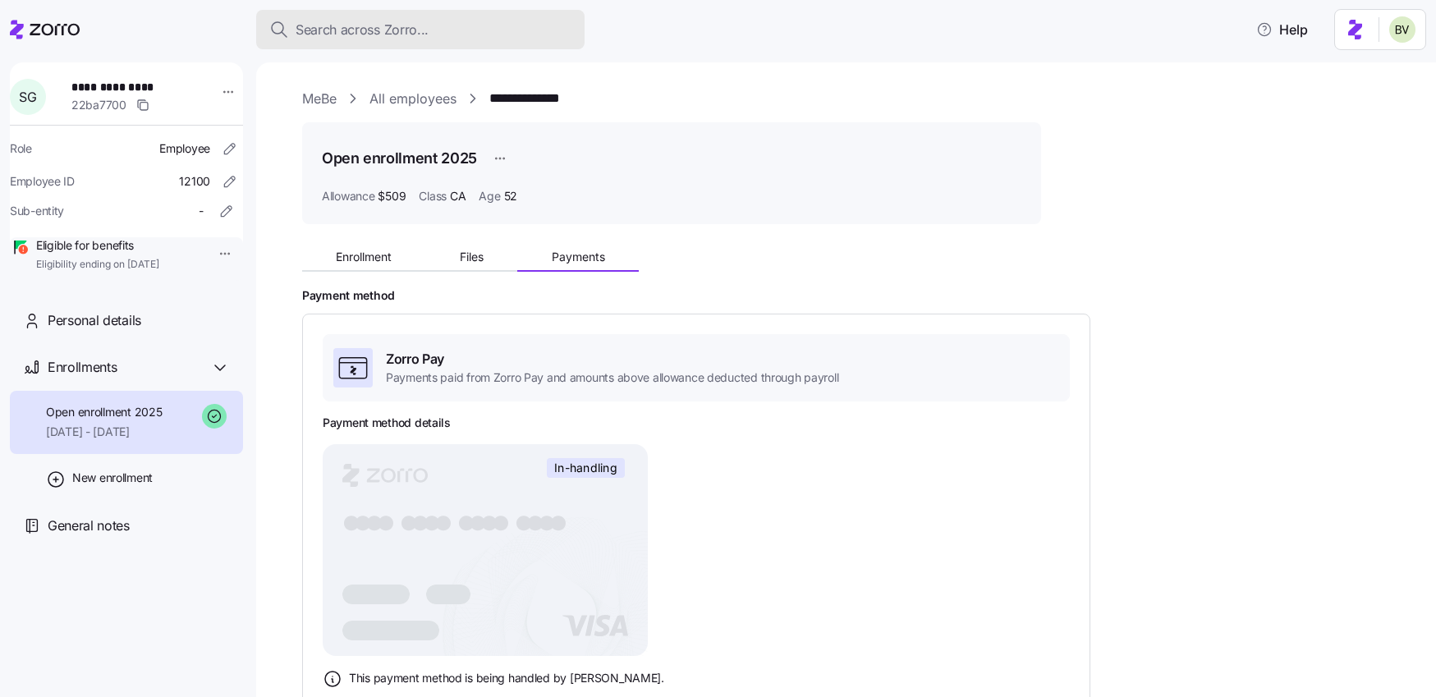
click at [350, 28] on span "Search across Zorro..." at bounding box center [362, 30] width 133 height 21
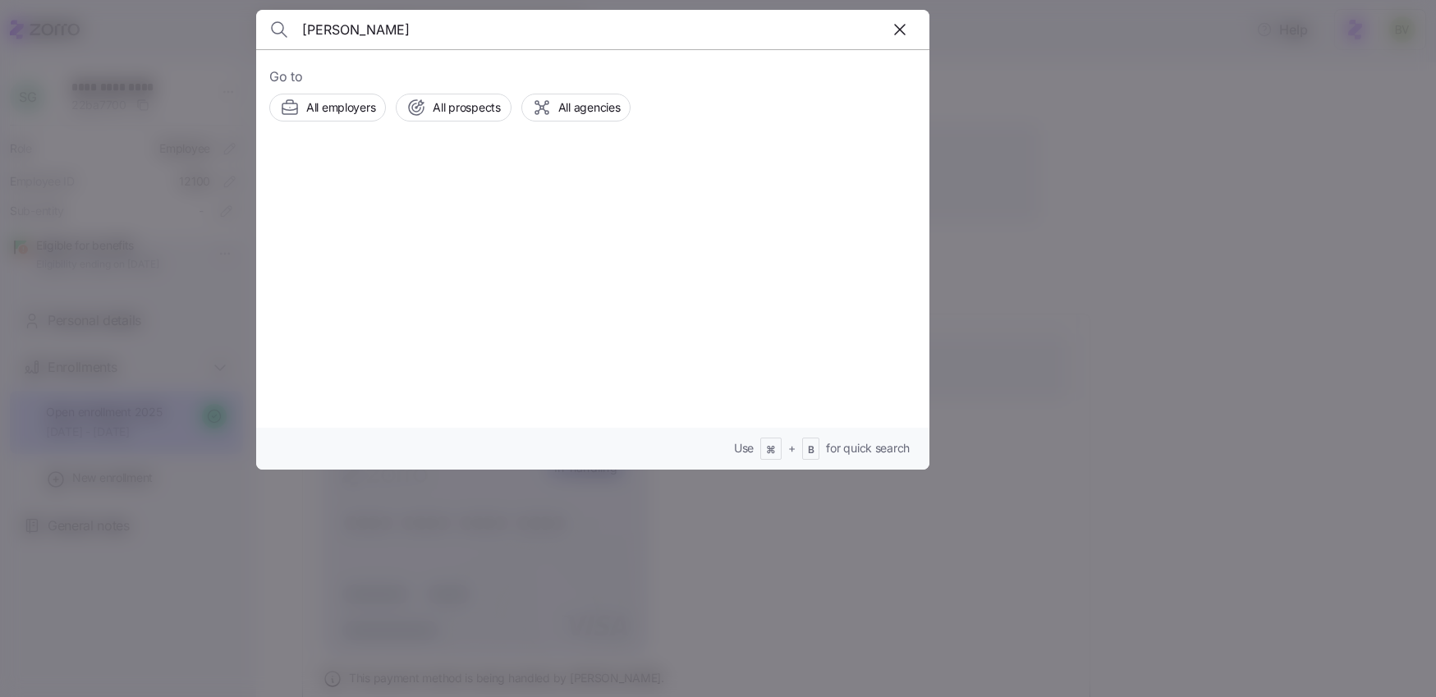
type input "Kendelle Miller"
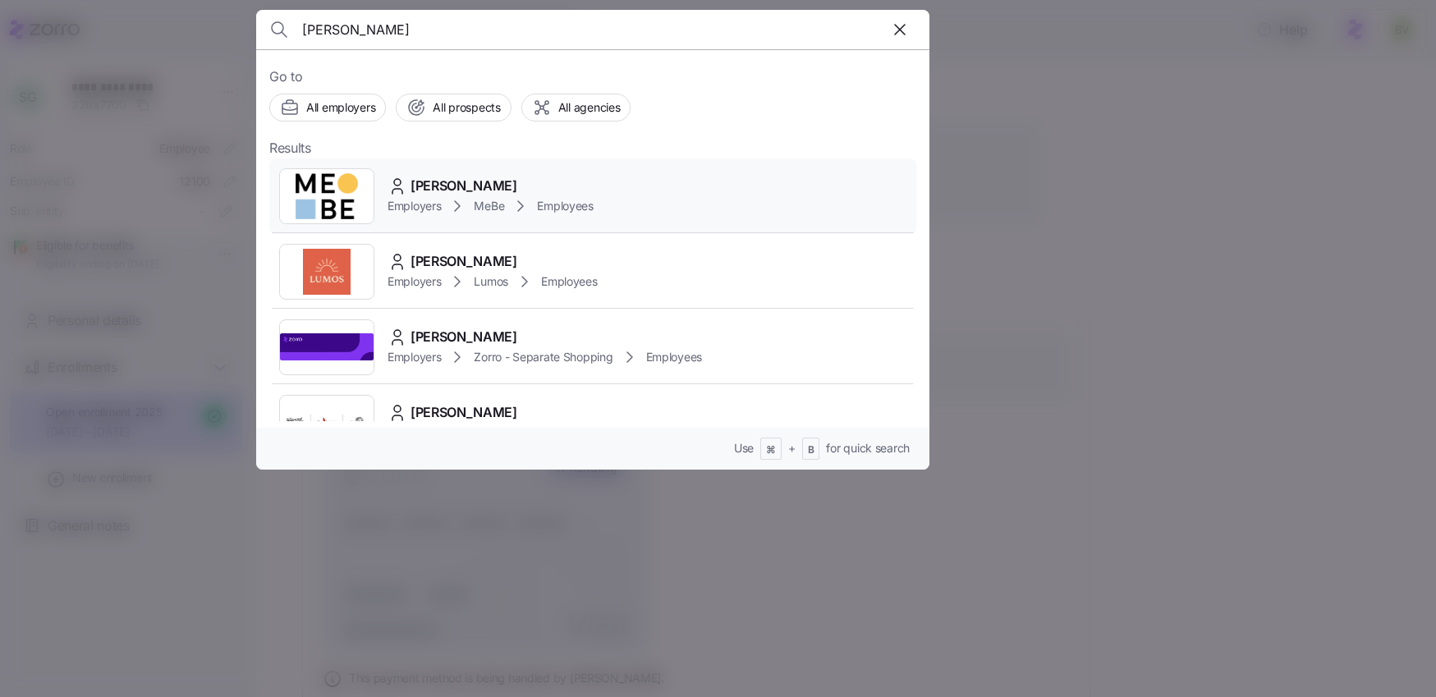
click at [330, 203] on img at bounding box center [327, 196] width 94 height 46
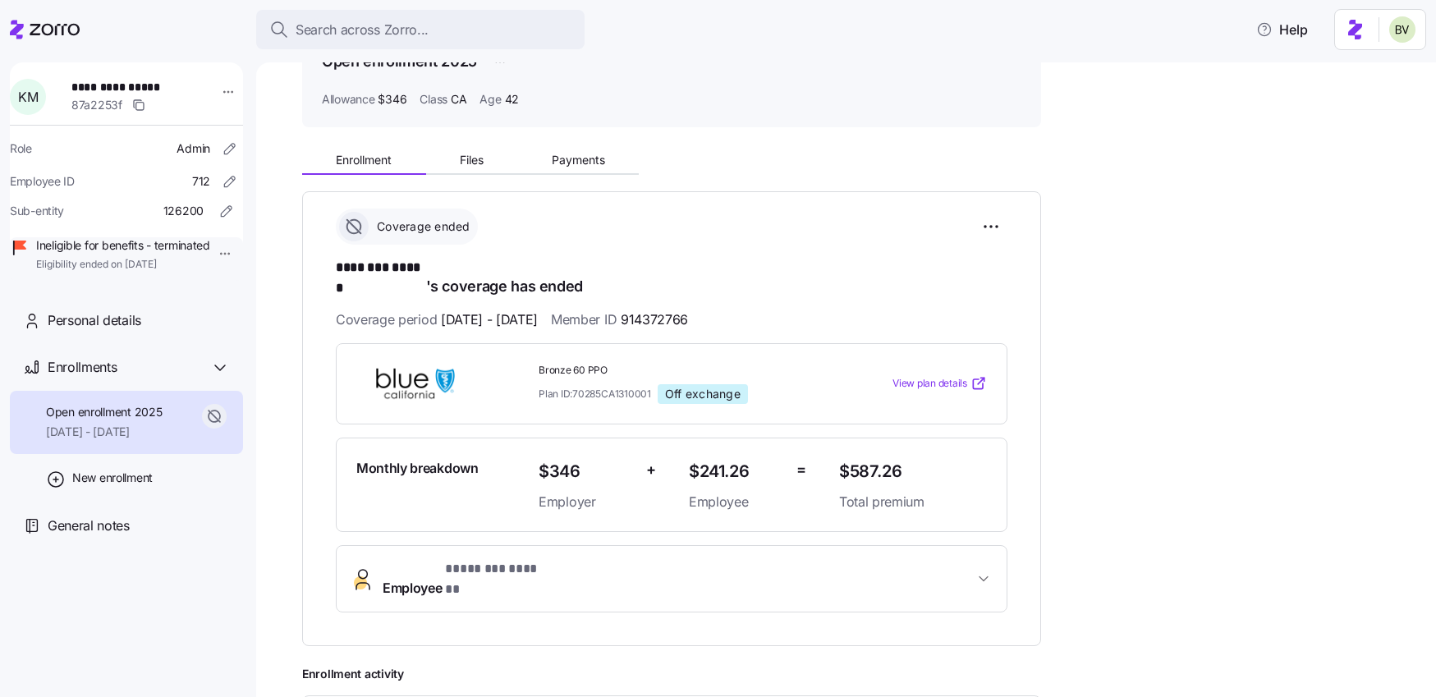
scroll to position [63, 0]
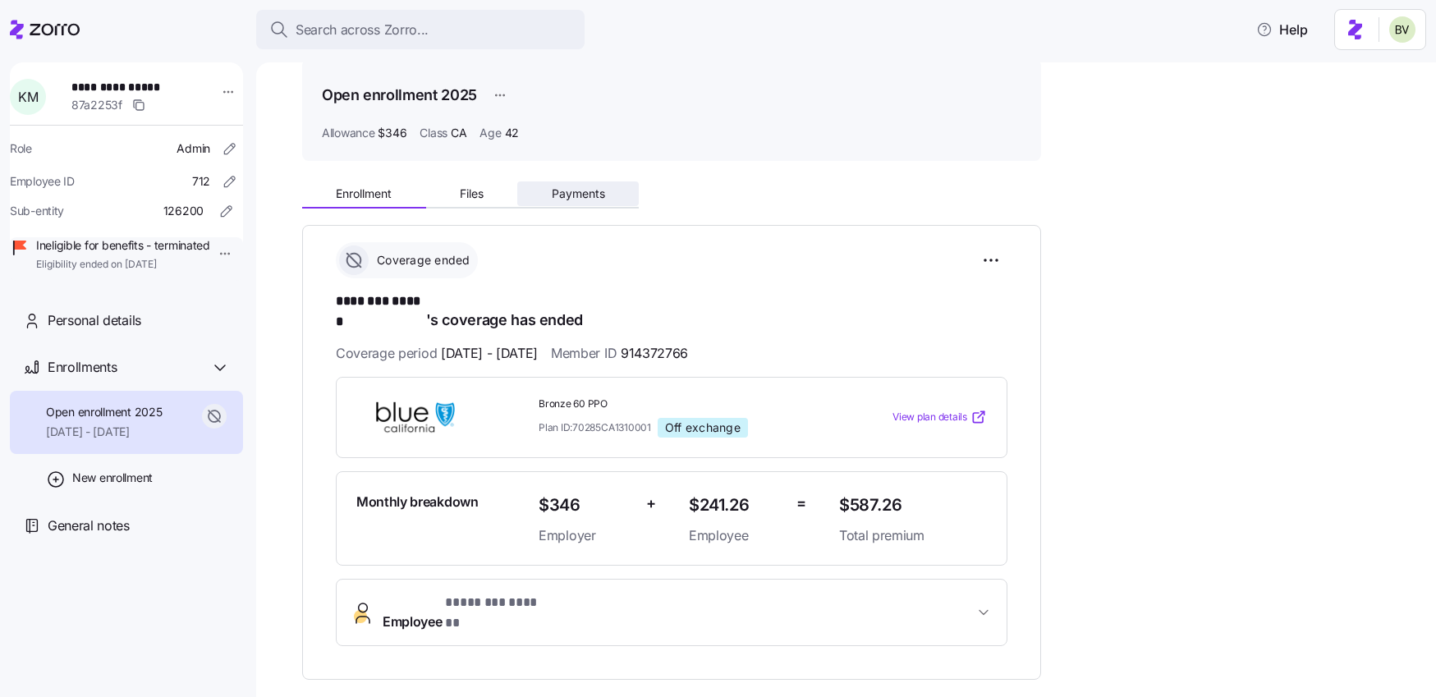
click at [561, 182] on button "Payments" at bounding box center [578, 193] width 122 height 25
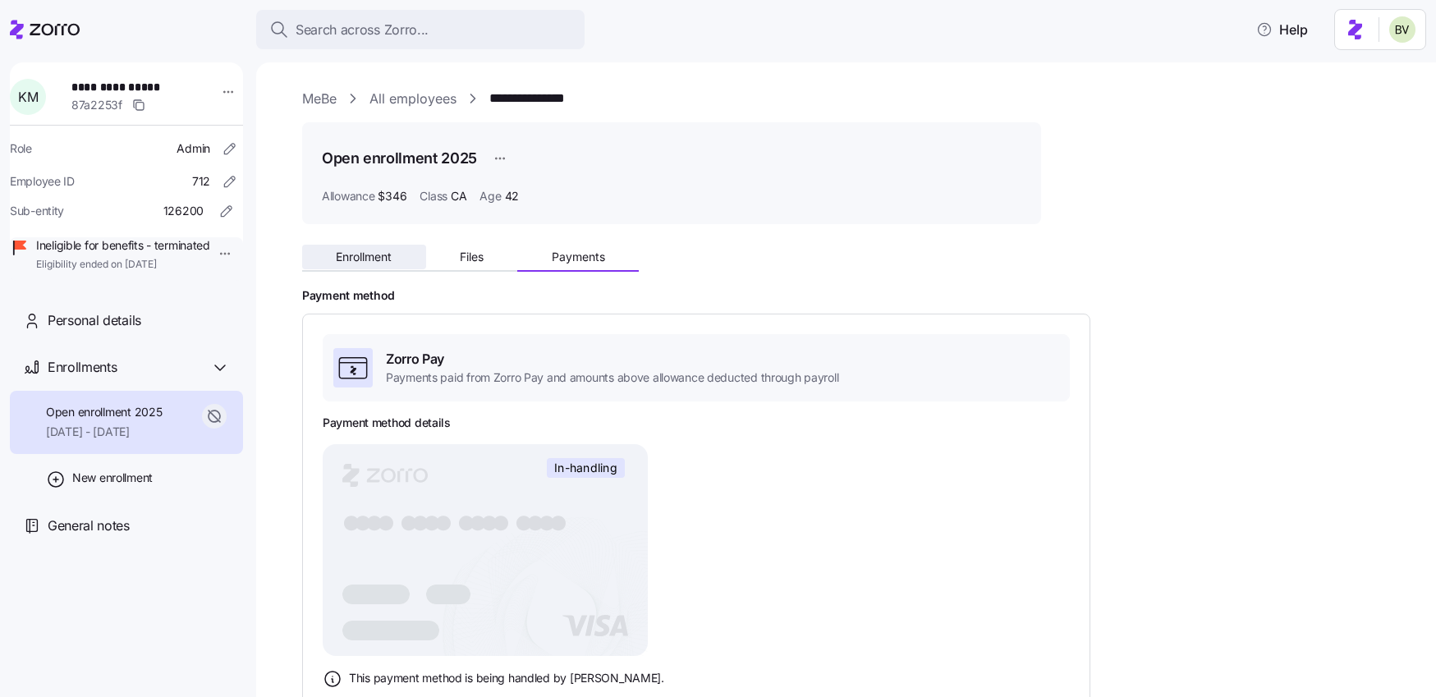
click at [360, 262] on span "Enrollment" at bounding box center [364, 256] width 56 height 11
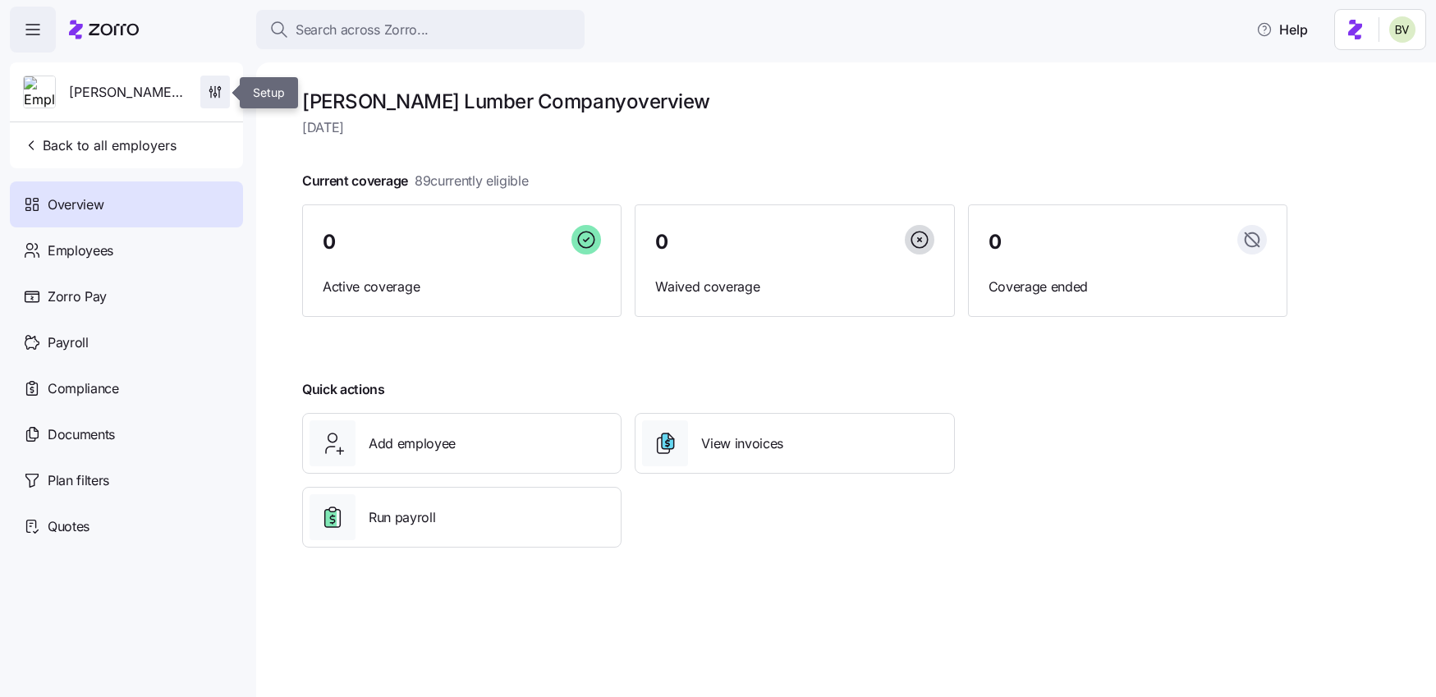
click at [213, 98] on icon "button" at bounding box center [215, 92] width 16 height 16
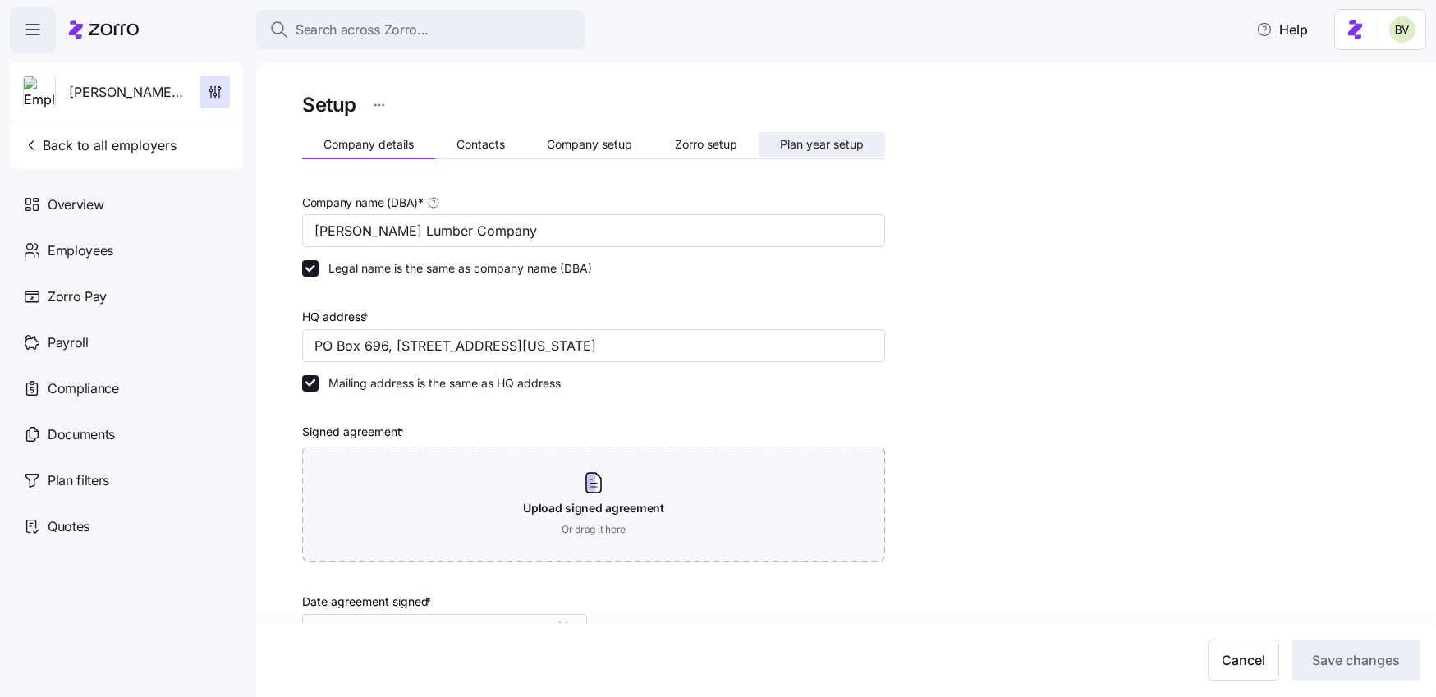
click at [803, 154] on button "Plan year setup" at bounding box center [822, 144] width 126 height 25
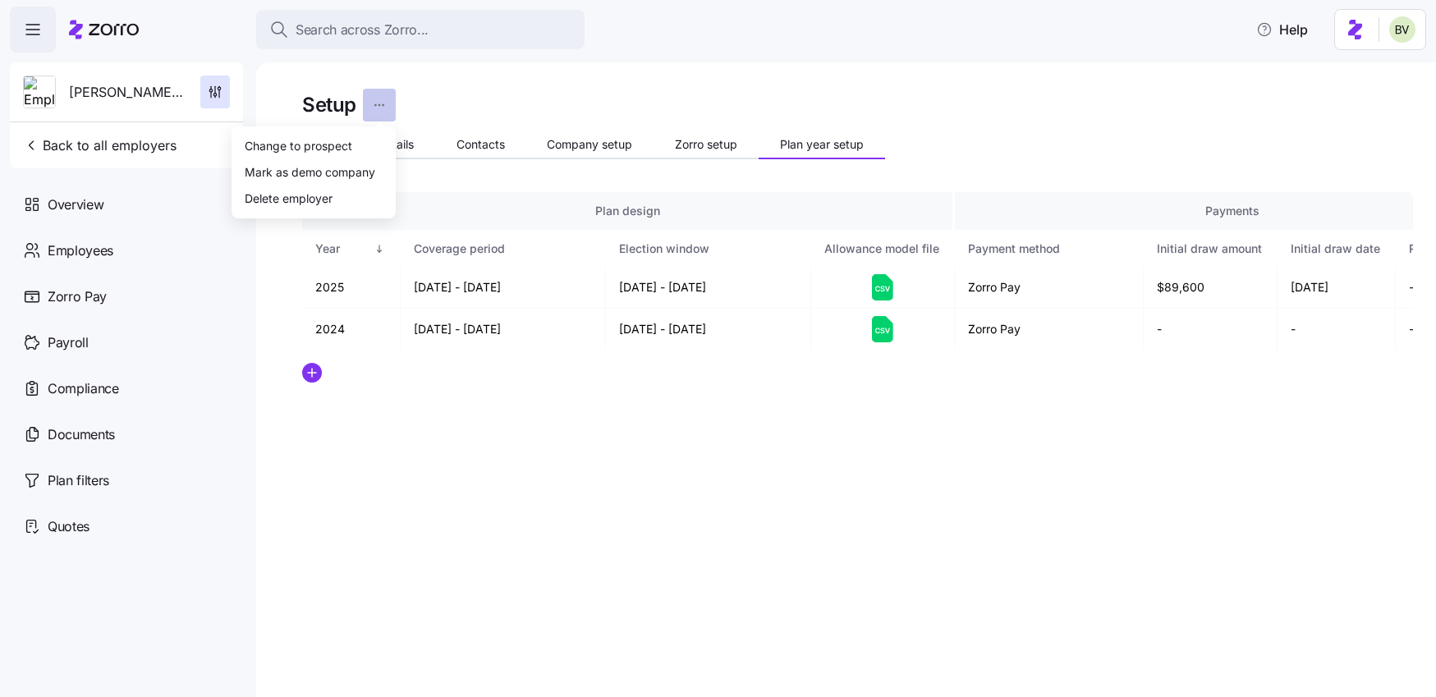
click at [386, 112] on html "Search across Zorro... Help [PERSON_NAME] Lumber Company Back to all employers …" at bounding box center [718, 343] width 1436 height 687
click at [573, 77] on html "Search across Zorro... Help [PERSON_NAME] Lumber Company Back to all employers …" at bounding box center [718, 343] width 1436 height 687
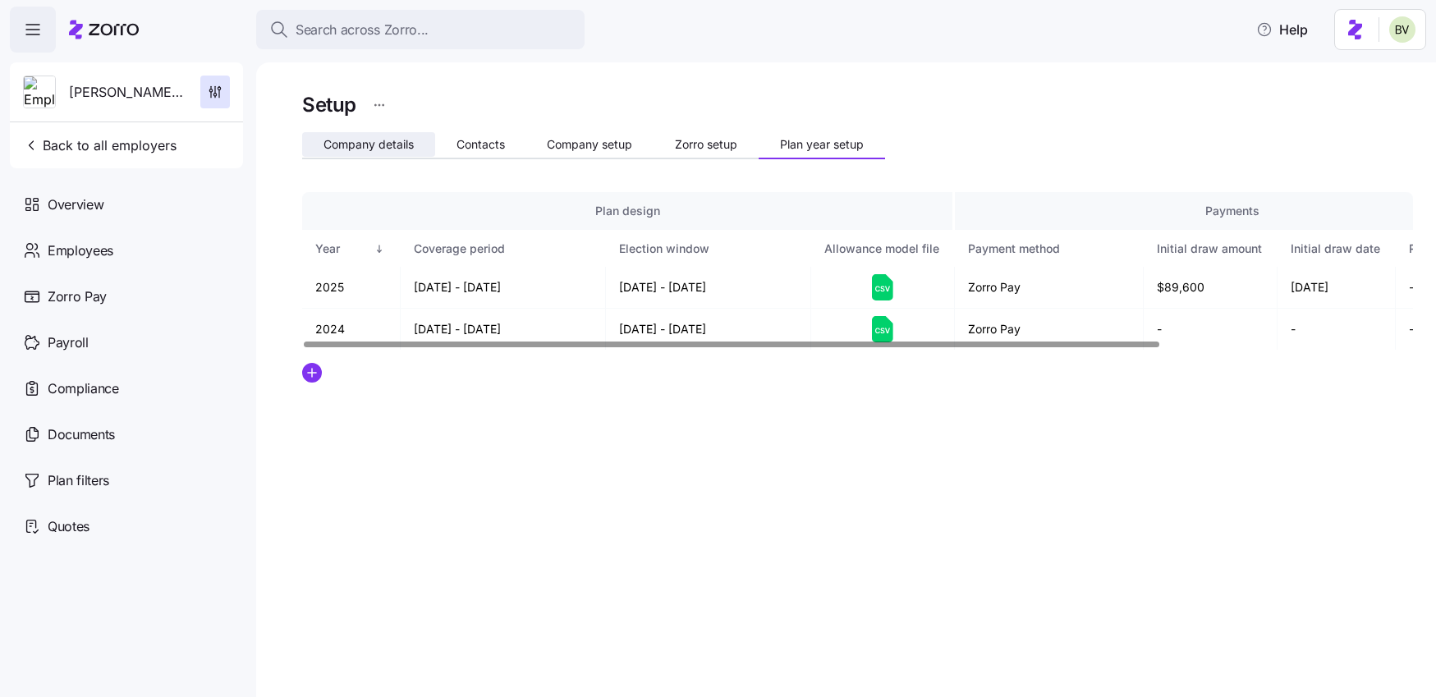
click at [362, 140] on span "Company details" at bounding box center [368, 144] width 90 height 11
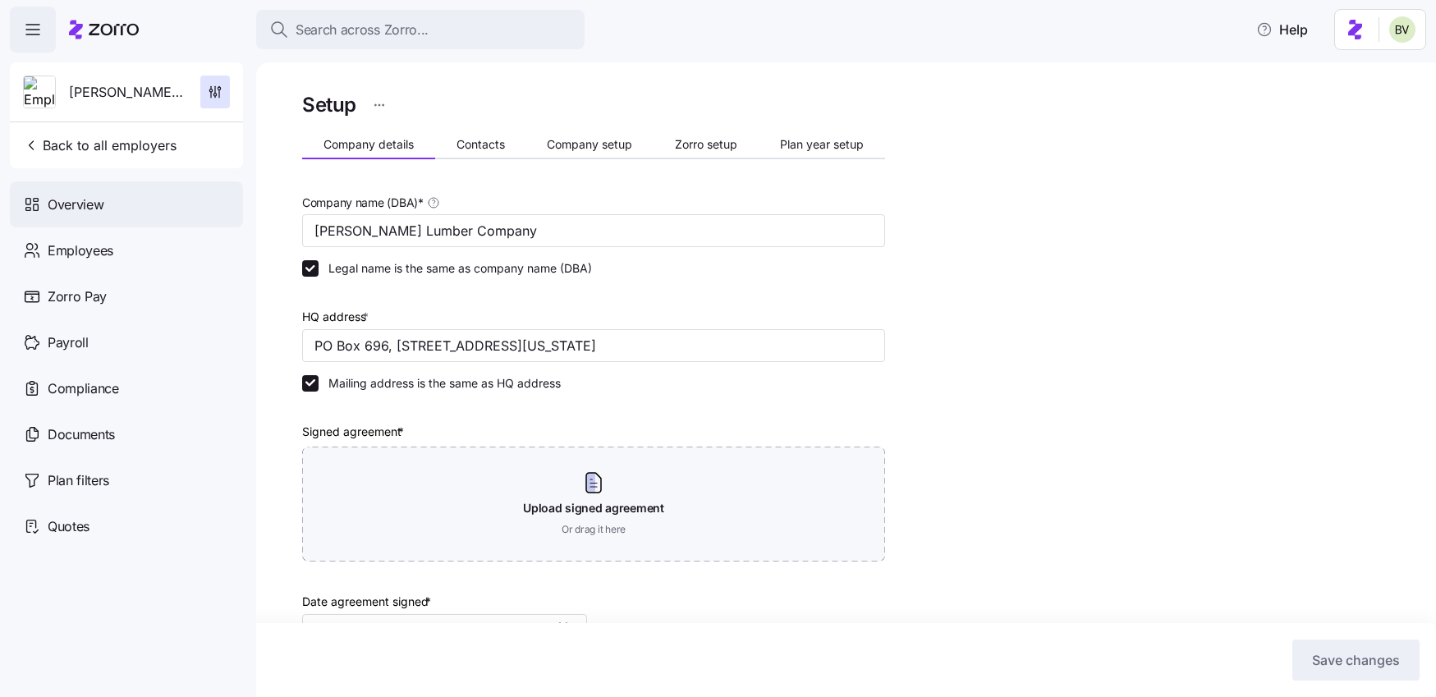
click at [158, 207] on div "Overview" at bounding box center [126, 204] width 233 height 46
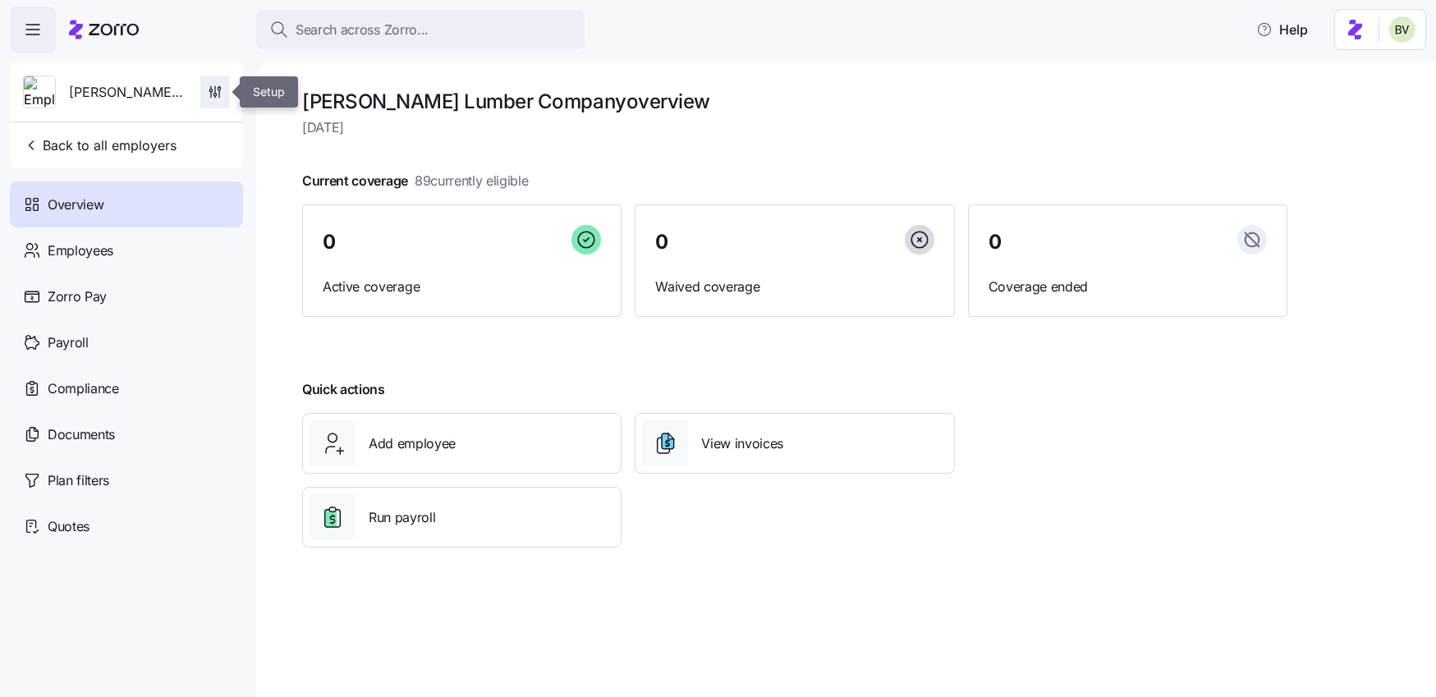
click at [211, 97] on icon "button" at bounding box center [211, 95] width 0 height 6
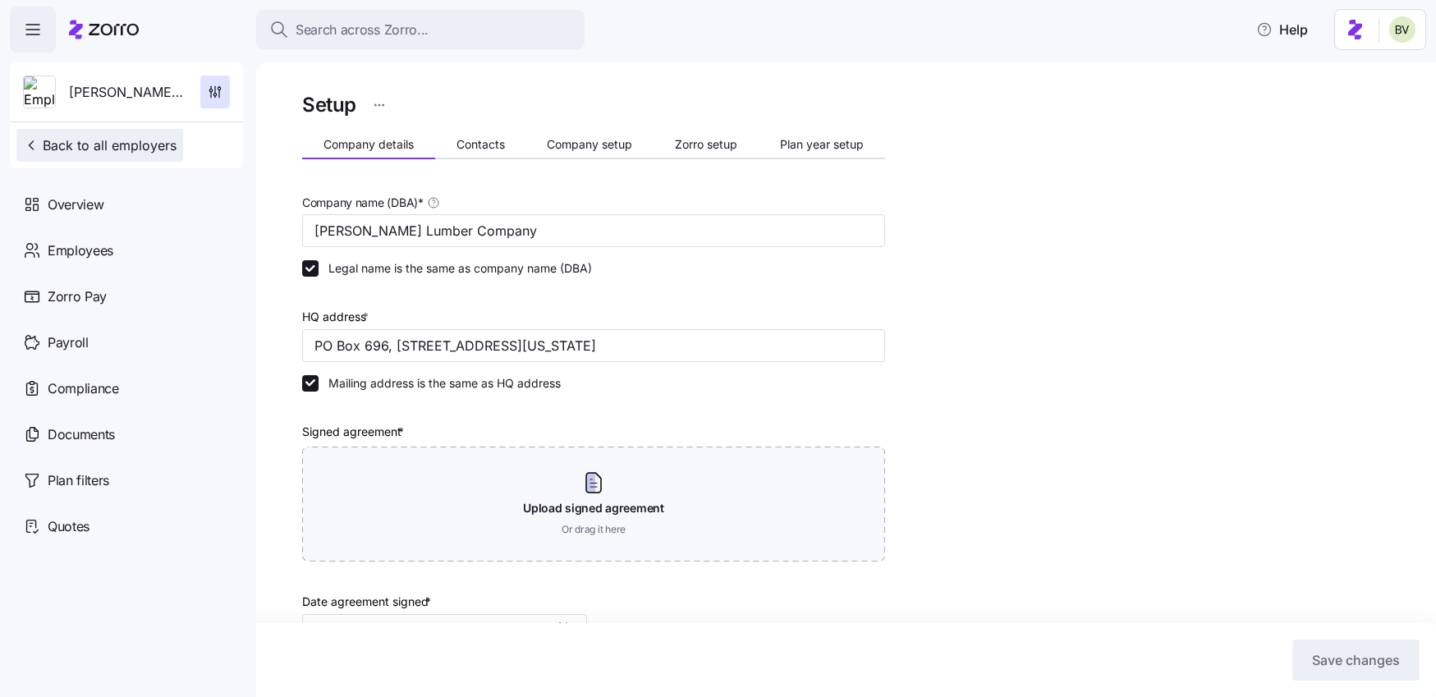
click at [95, 132] on button "Back to all employers" at bounding box center [99, 145] width 167 height 33
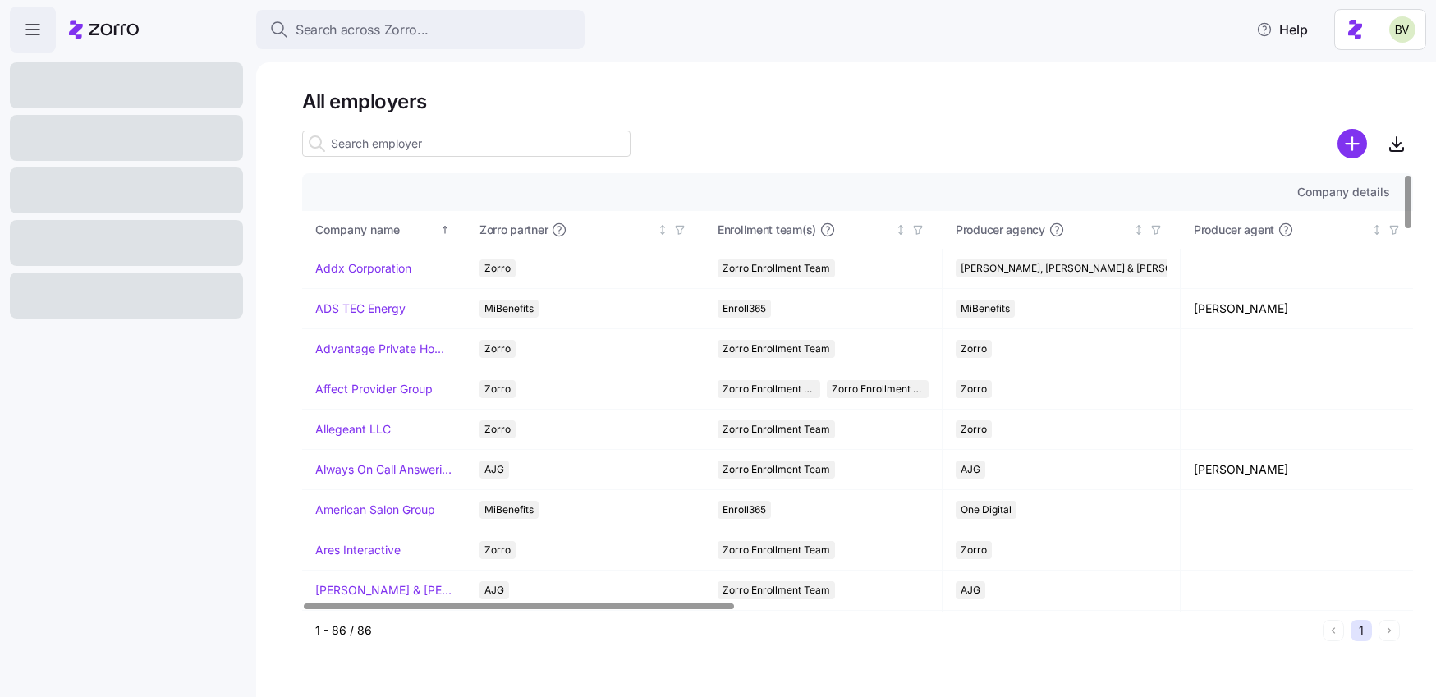
click at [425, 144] on input at bounding box center [466, 144] width 328 height 26
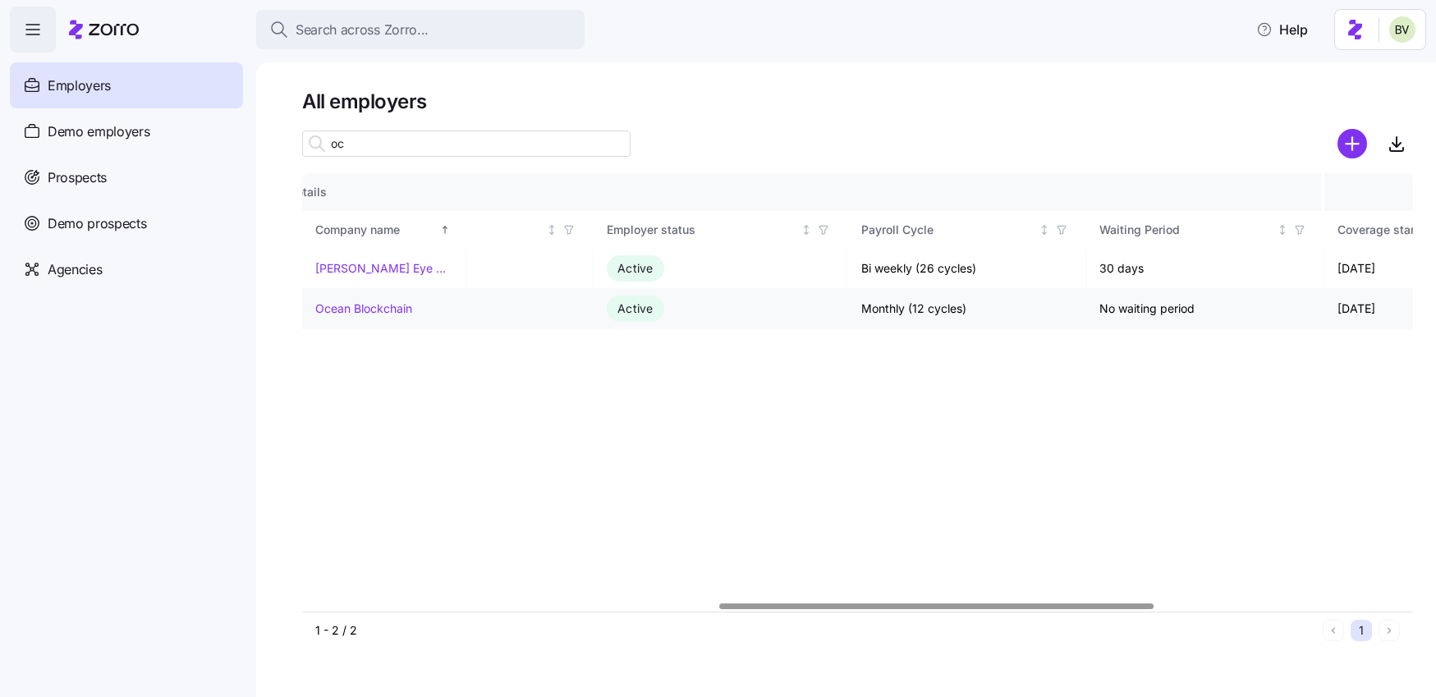
scroll to position [0, 951]
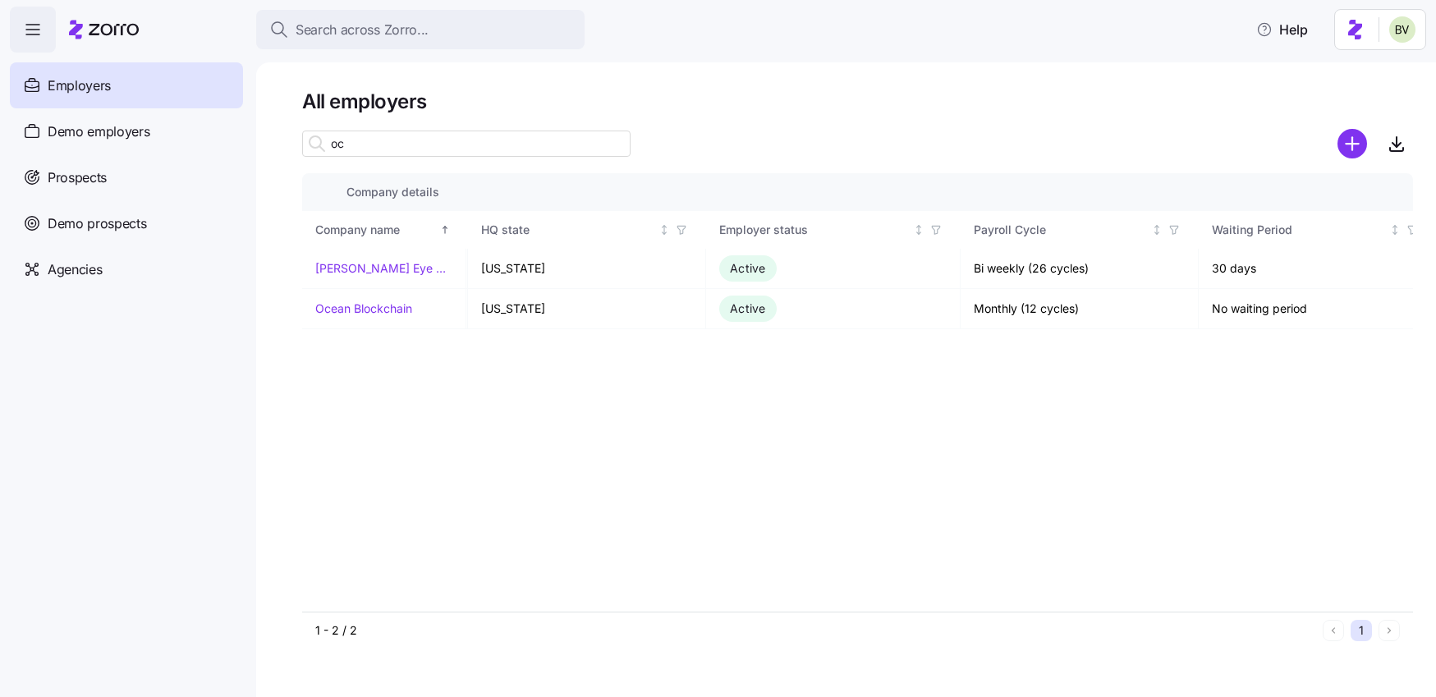
type input "o"
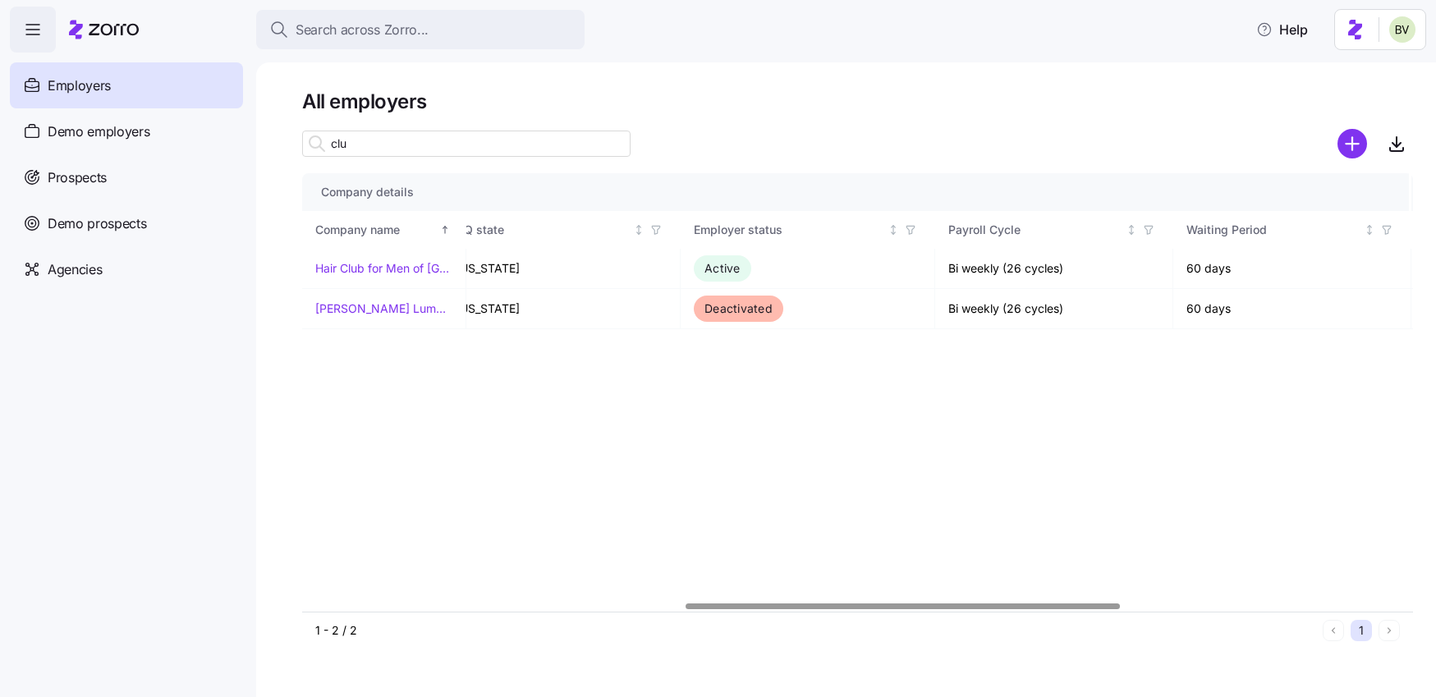
scroll to position [0, 977]
type input "clu"
